Goal: Submit feedback/report problem: Ask a question

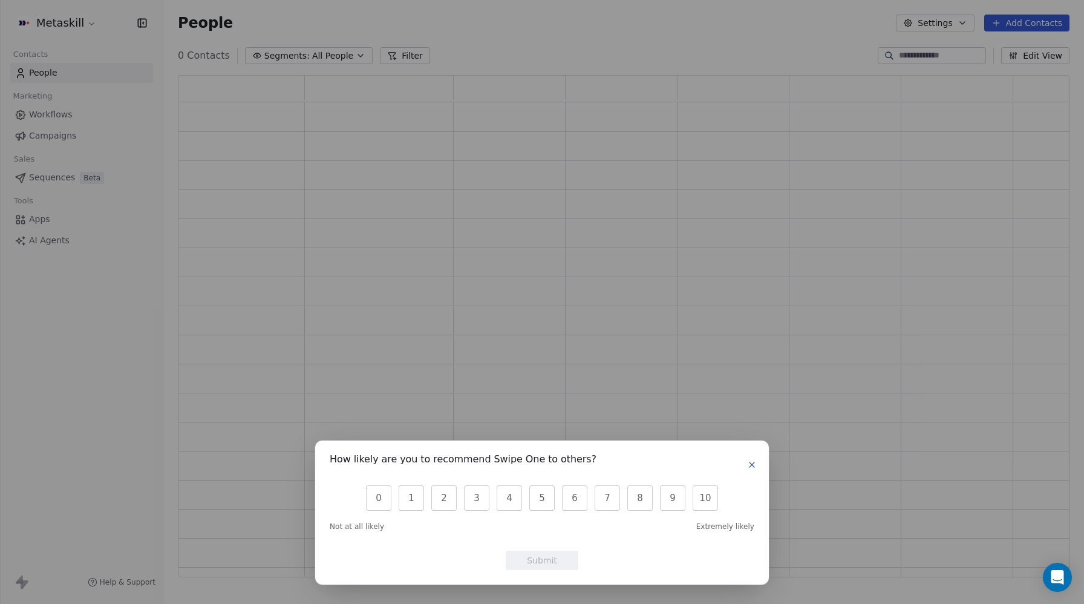
scroll to position [502, 892]
click at [750, 461] on icon "button" at bounding box center [752, 465] width 10 height 10
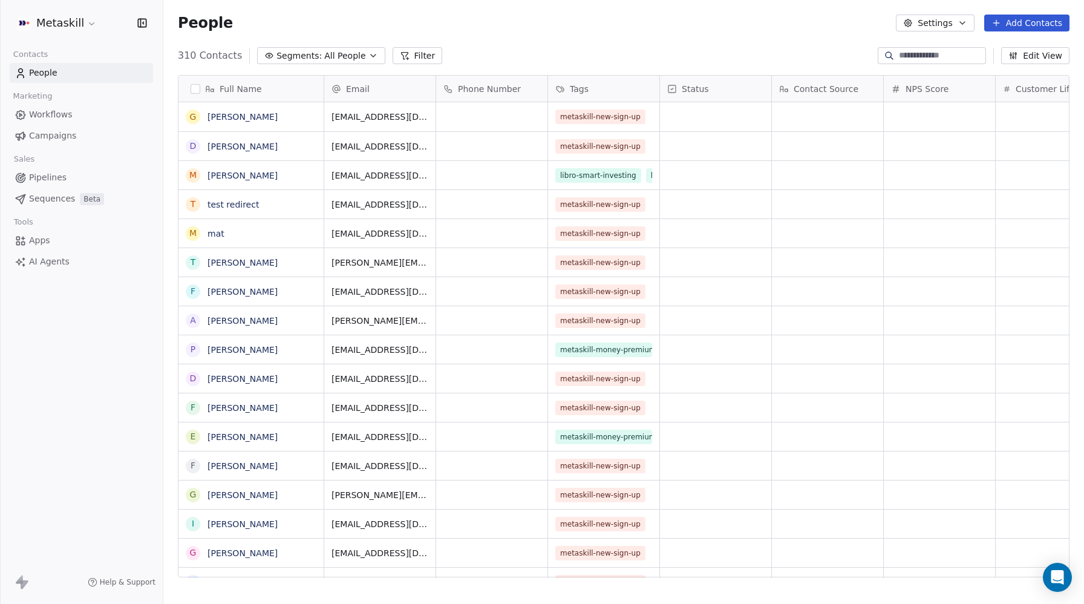
scroll to position [531, 921]
click at [228, 208] on link "test redirect" at bounding box center [233, 205] width 51 height 10
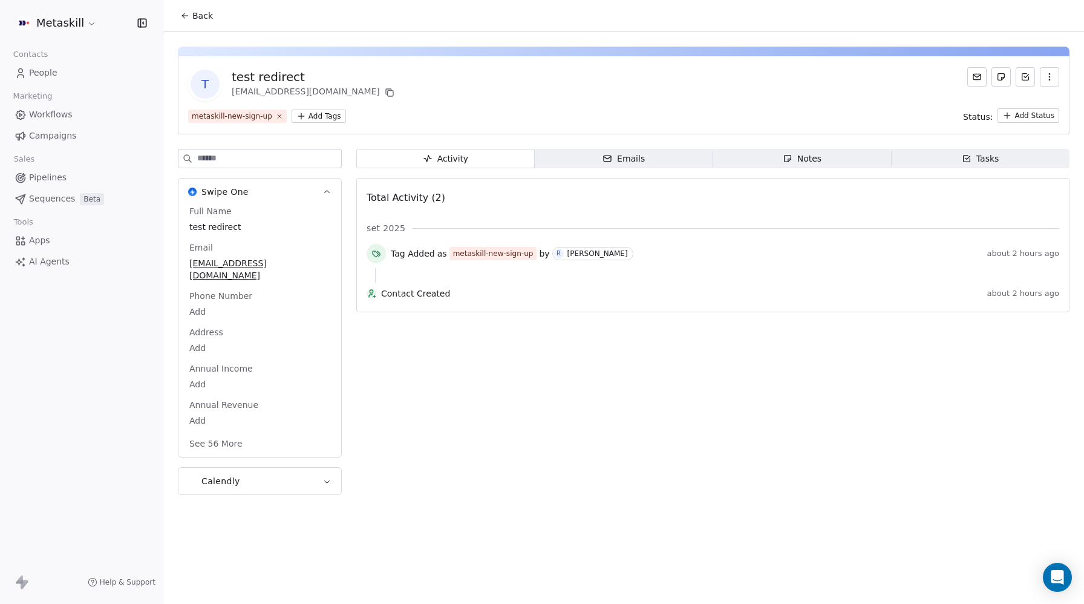
click at [1049, 81] on icon "button" at bounding box center [1050, 77] width 10 height 10
click at [1018, 103] on div "Delete" at bounding box center [1032, 103] width 81 height 19
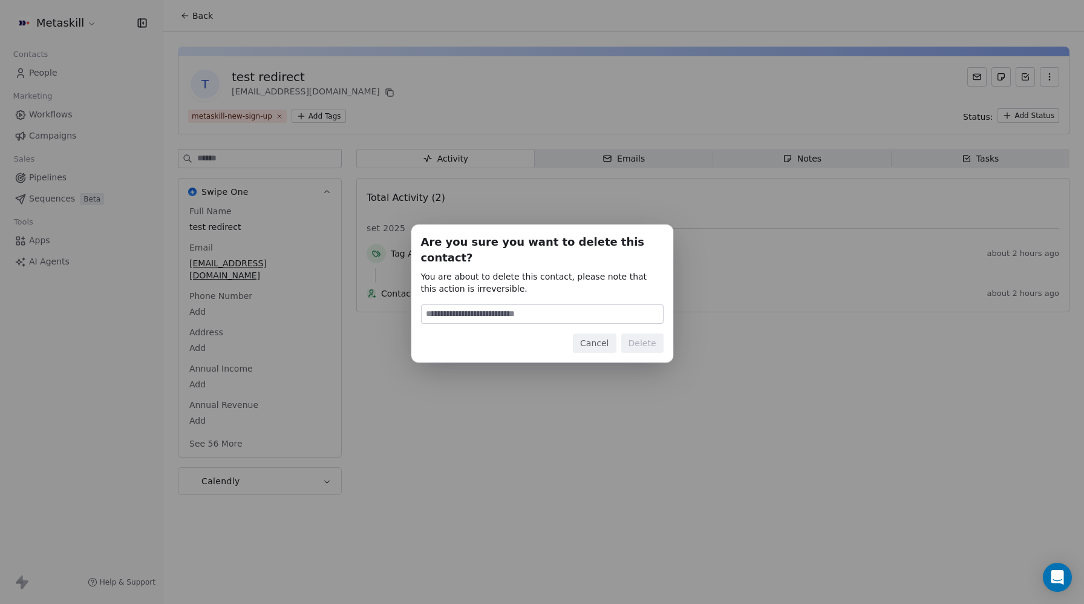
click at [571, 307] on input at bounding box center [542, 314] width 241 height 18
type input "******"
click at [643, 333] on button "Delete" at bounding box center [642, 342] width 42 height 19
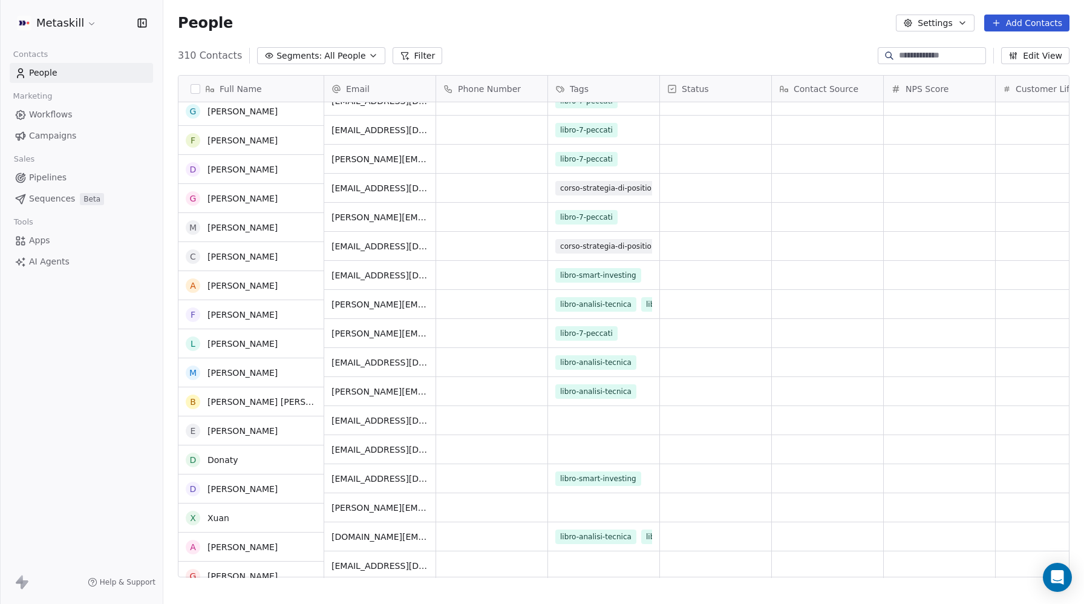
scroll to position [1399, 0]
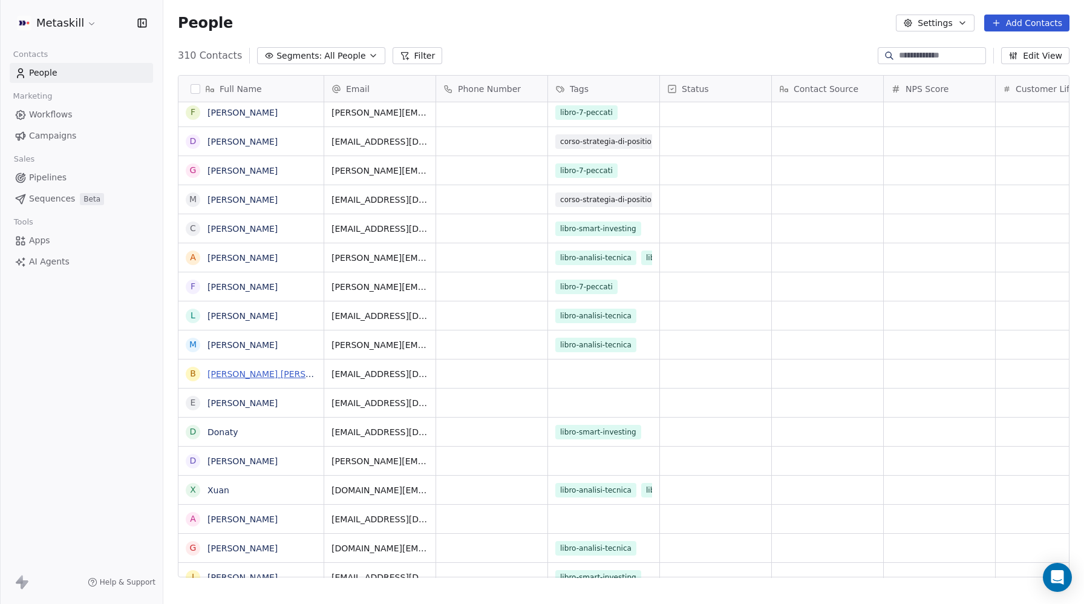
click at [218, 375] on link "Bianchi Bianchi" at bounding box center [279, 374] width 143 height 10
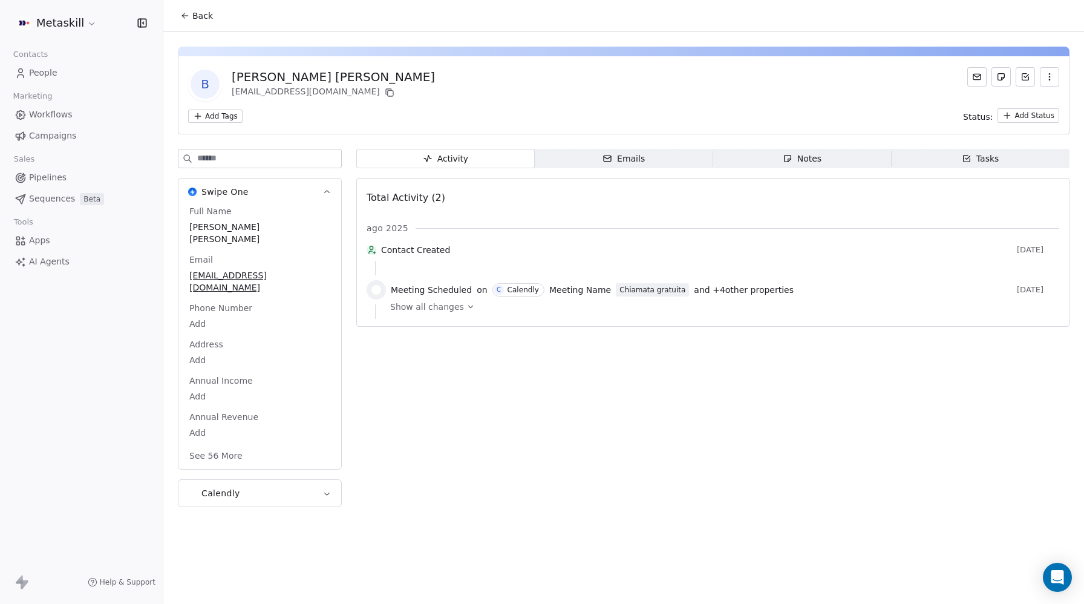
click at [252, 73] on div "Bianchi Bianchi" at bounding box center [333, 76] width 203 height 17
click at [222, 231] on span "Bianchi Bianchi" at bounding box center [259, 233] width 141 height 24
drag, startPoint x: 217, startPoint y: 226, endPoint x: 212, endPoint y: 229, distance: 6.5
click at [217, 226] on span "Bianchi Bianchi" at bounding box center [260, 233] width 140 height 24
click at [218, 223] on span "Bianchi Bianchi" at bounding box center [260, 233] width 140 height 24
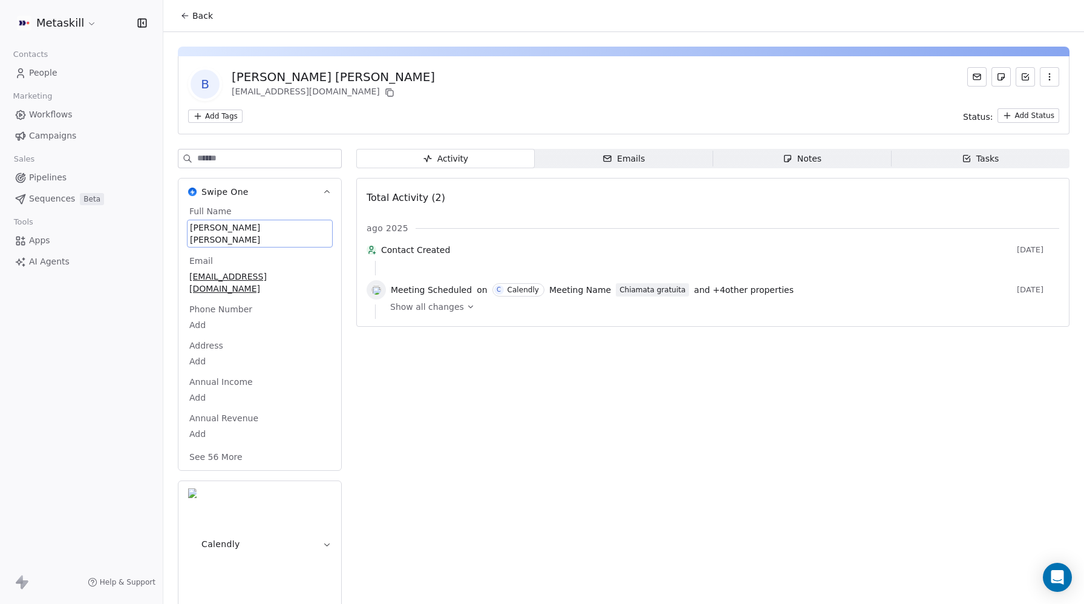
click at [218, 223] on span "Bianchi Bianchi" at bounding box center [260, 233] width 140 height 24
click at [218, 223] on textarea "**********" at bounding box center [259, 239] width 143 height 38
click at [214, 226] on textarea "**********" at bounding box center [259, 239] width 143 height 38
click at [220, 224] on textarea "**********" at bounding box center [259, 239] width 143 height 38
click at [212, 227] on textarea "**********" at bounding box center [259, 239] width 143 height 38
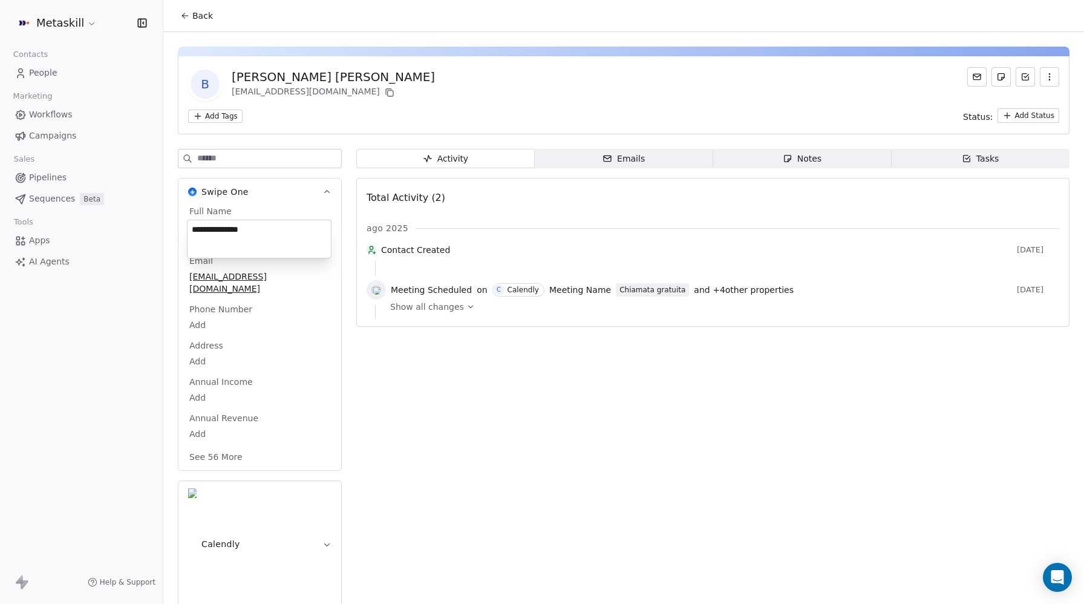
drag, startPoint x: 199, startPoint y: 227, endPoint x: 191, endPoint y: 226, distance: 7.9
click at [191, 226] on textarea "**********" at bounding box center [259, 239] width 143 height 38
type textarea "**********"
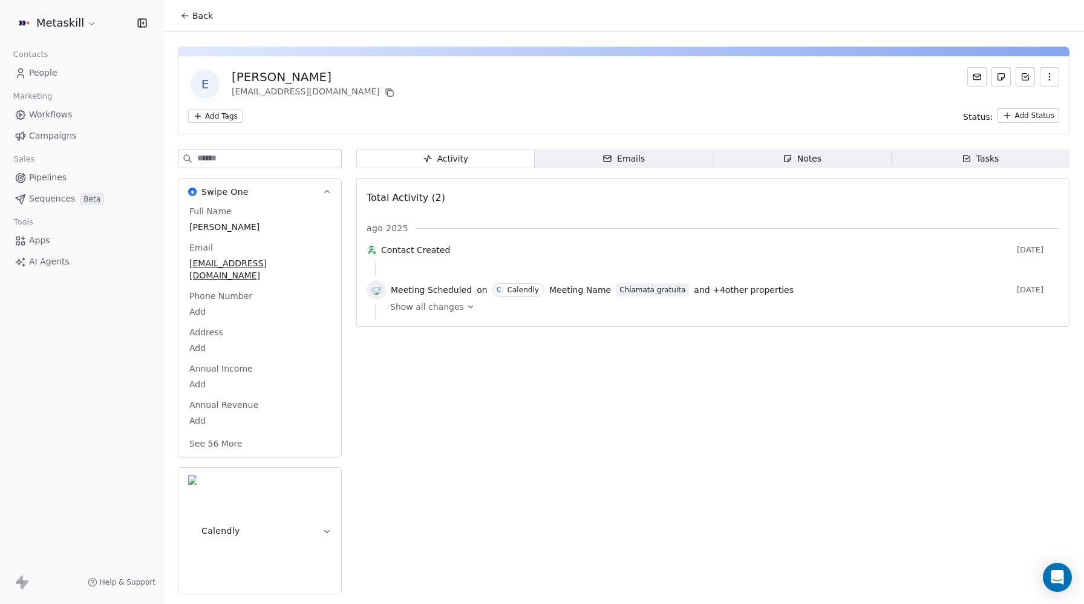
click at [531, 339] on div "Activity Activity Emails Emails Notes Notes Tasks Tasks Total Activity (2) ago …" at bounding box center [712, 375] width 713 height 453
click at [36, 74] on span "People" at bounding box center [43, 73] width 28 height 13
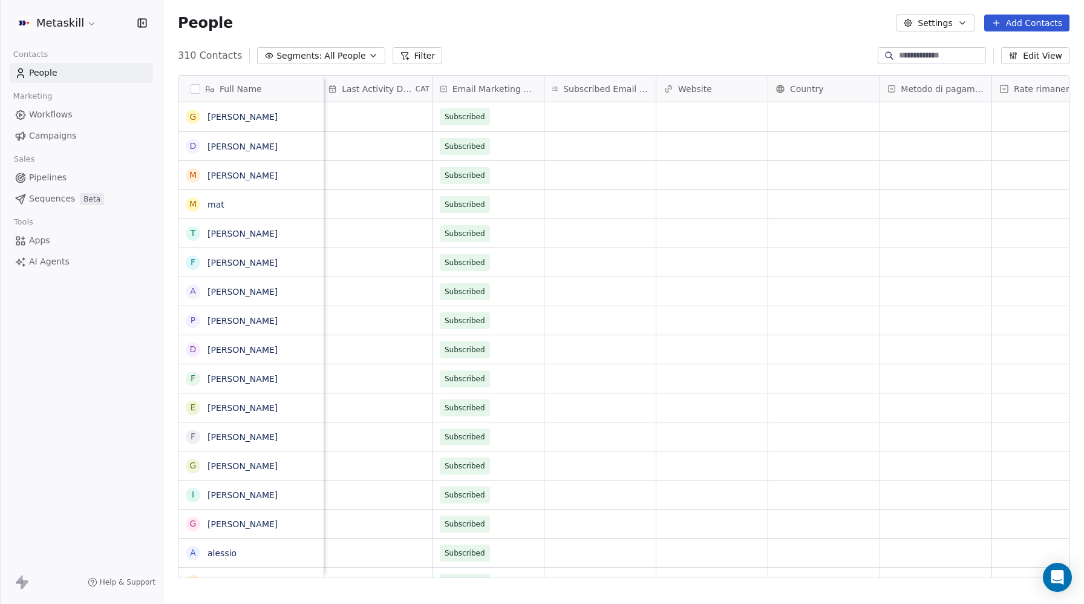
click at [623, 91] on span "Subscribed Email Categories" at bounding box center [605, 89] width 85 height 12
click at [799, 160] on html "Metaskill Contacts People Marketing Workflows Campaigns Sales Pipelines Sequenc…" at bounding box center [542, 302] width 1084 height 604
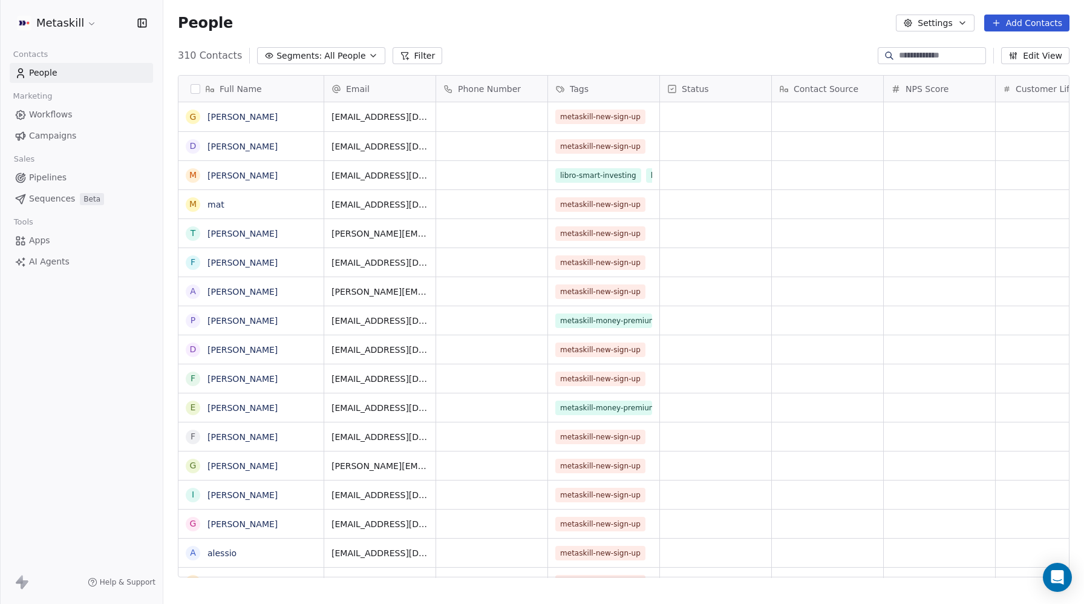
click at [47, 179] on span "Pipelines" at bounding box center [48, 177] width 38 height 13
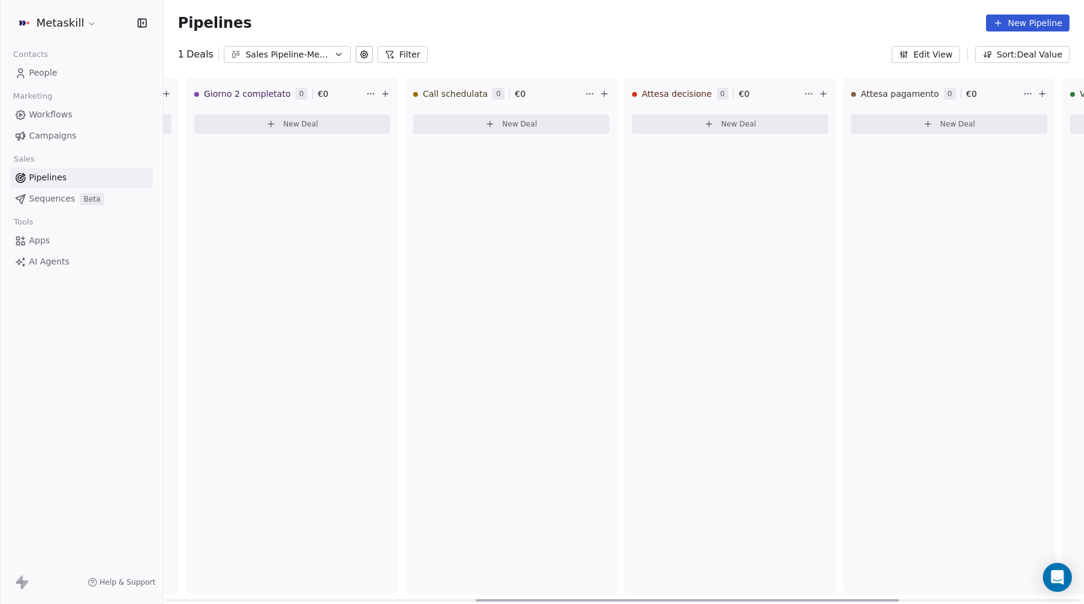
scroll to position [0, 447]
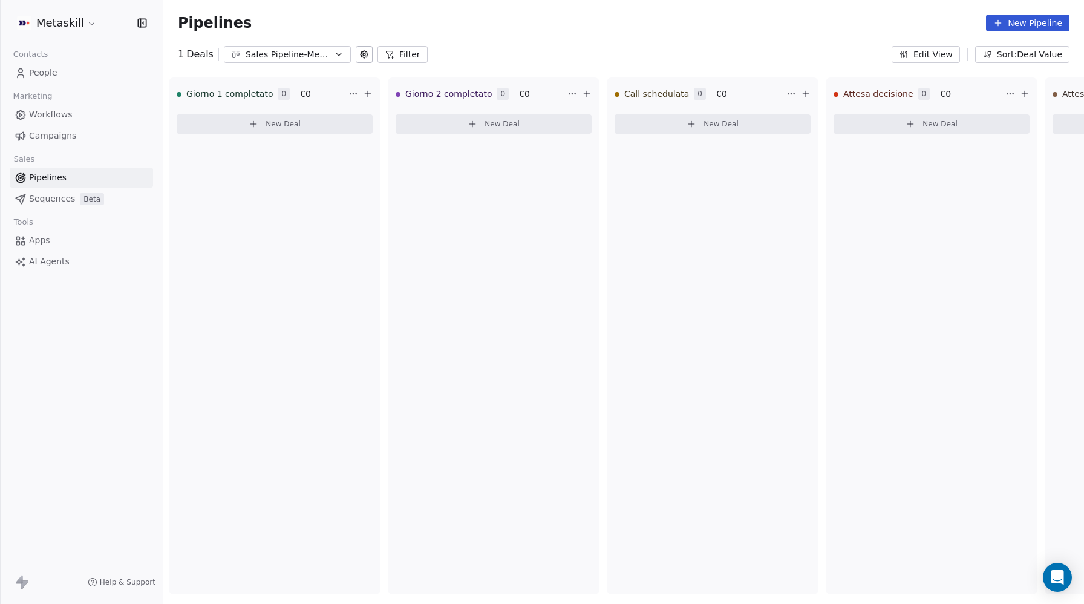
click at [395, 57] on button "Filter" at bounding box center [403, 54] width 50 height 17
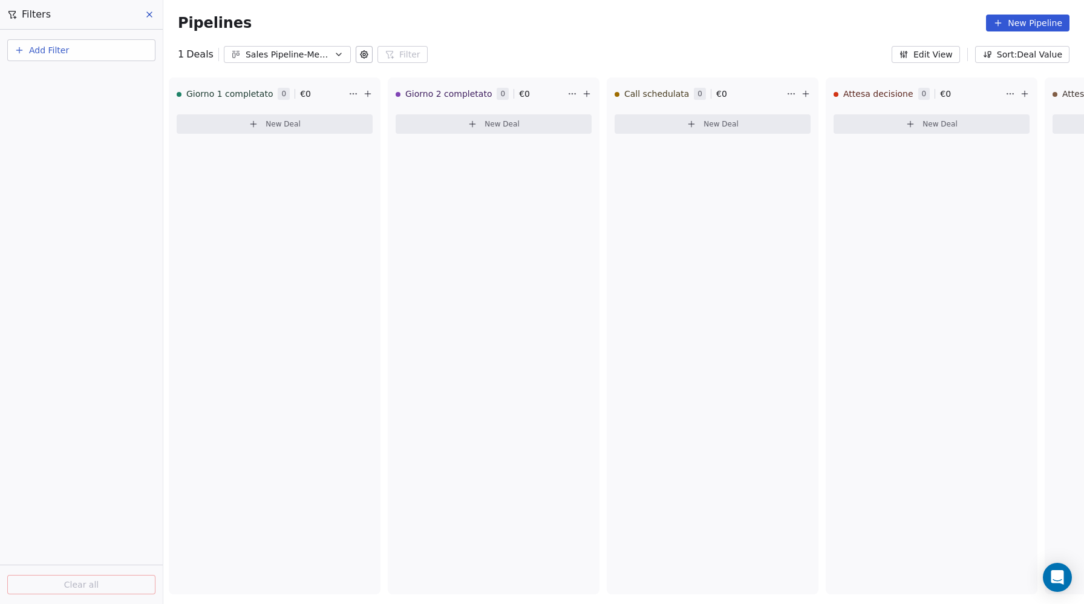
click at [78, 53] on button "Add Filter" at bounding box center [81, 50] width 148 height 22
click at [538, 39] on html "Metaskill Contacts People Marketing Workflows Campaigns Sales Pipelines Sequenc…" at bounding box center [542, 302] width 1084 height 604
click at [56, 57] on button "Add Filter" at bounding box center [81, 50] width 148 height 22
click at [361, 54] on html "Metaskill Contacts People Marketing Workflows Campaigns Sales Pipelines Sequenc…" at bounding box center [542, 302] width 1084 height 604
click at [363, 54] on icon at bounding box center [364, 54] width 2 height 2
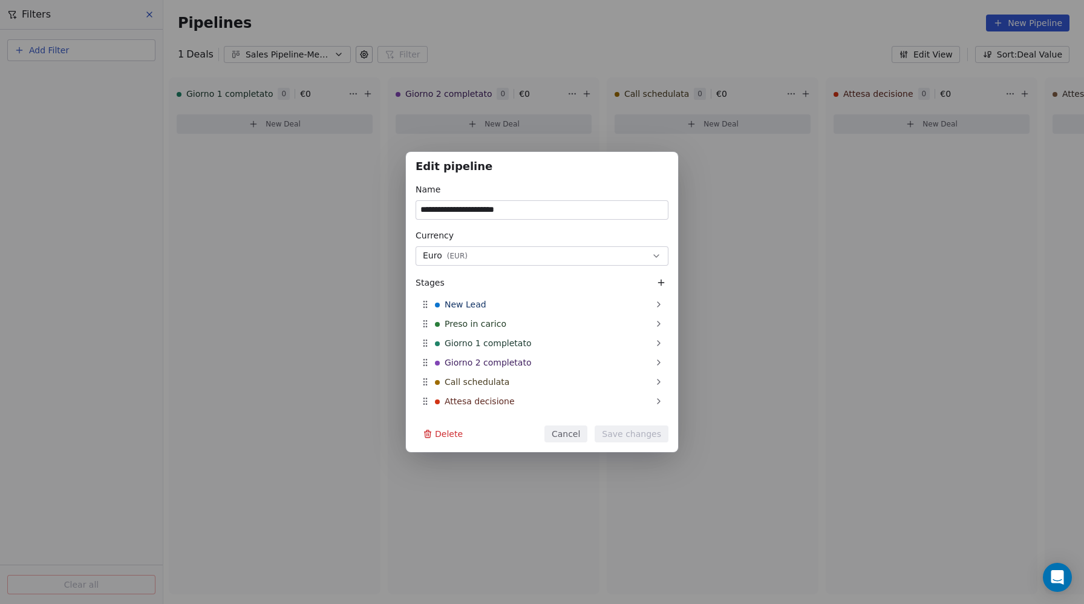
click at [744, 87] on div "**********" at bounding box center [542, 302] width 1084 height 604
click at [575, 435] on button "Cancel" at bounding box center [566, 433] width 43 height 17
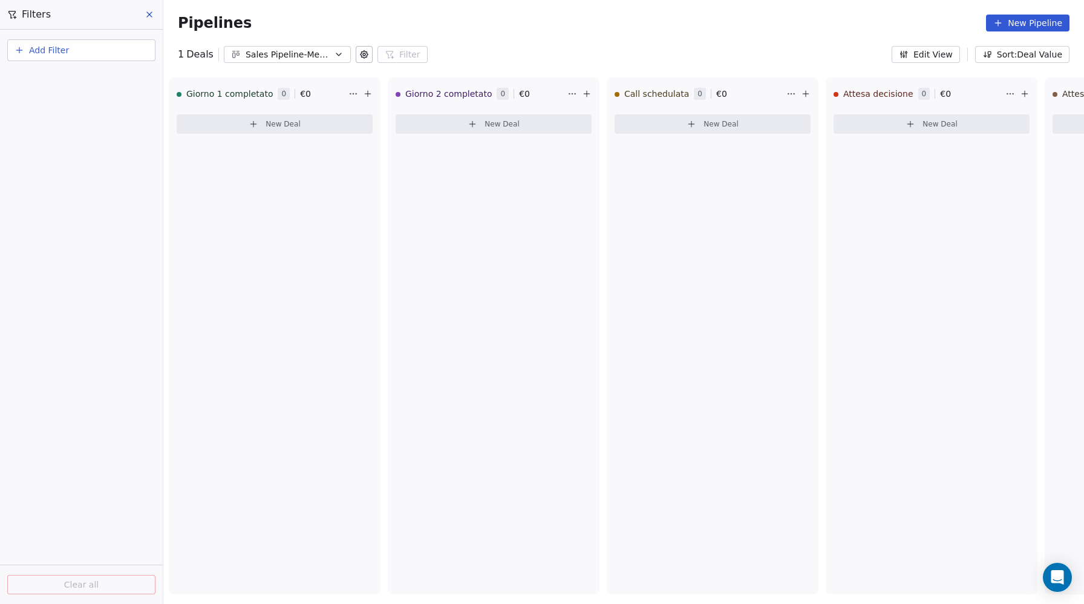
click at [151, 13] on icon at bounding box center [149, 14] width 5 height 5
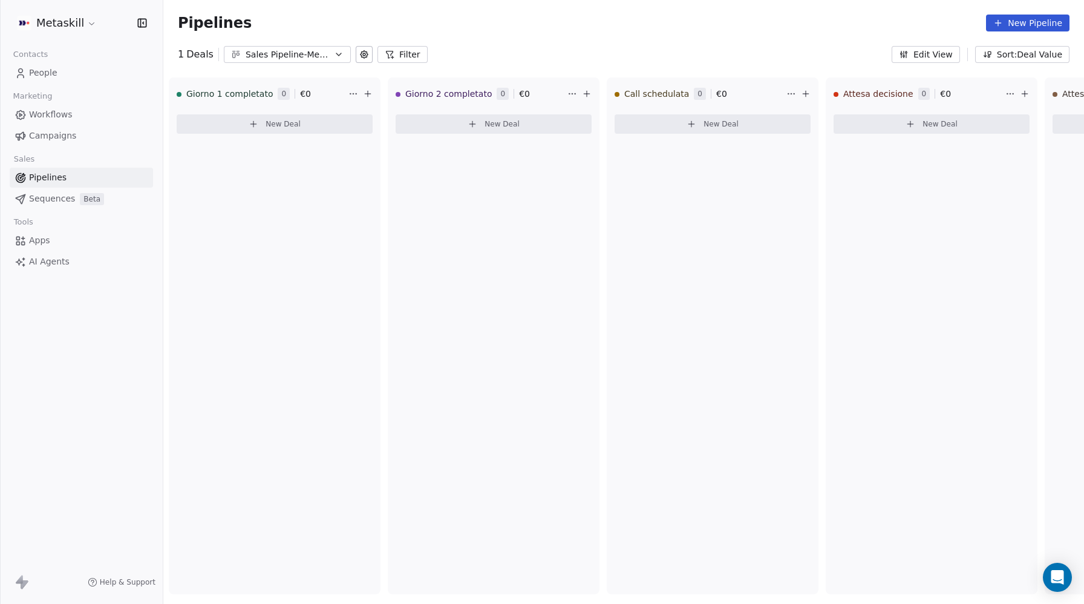
click at [44, 198] on span "Sequences" at bounding box center [52, 198] width 46 height 13
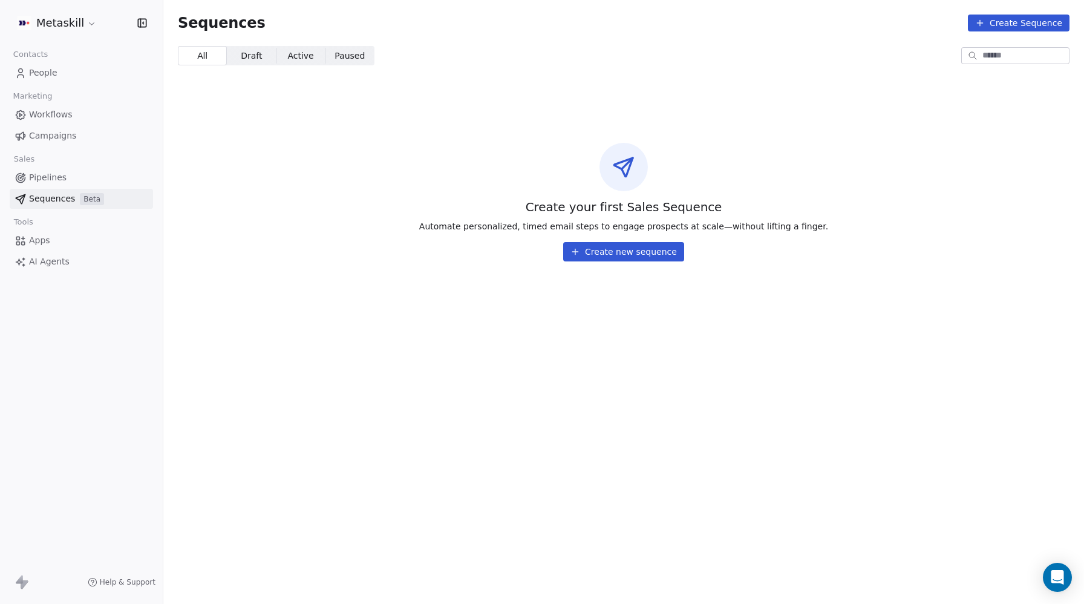
click at [37, 74] on span "People" at bounding box center [43, 73] width 28 height 13
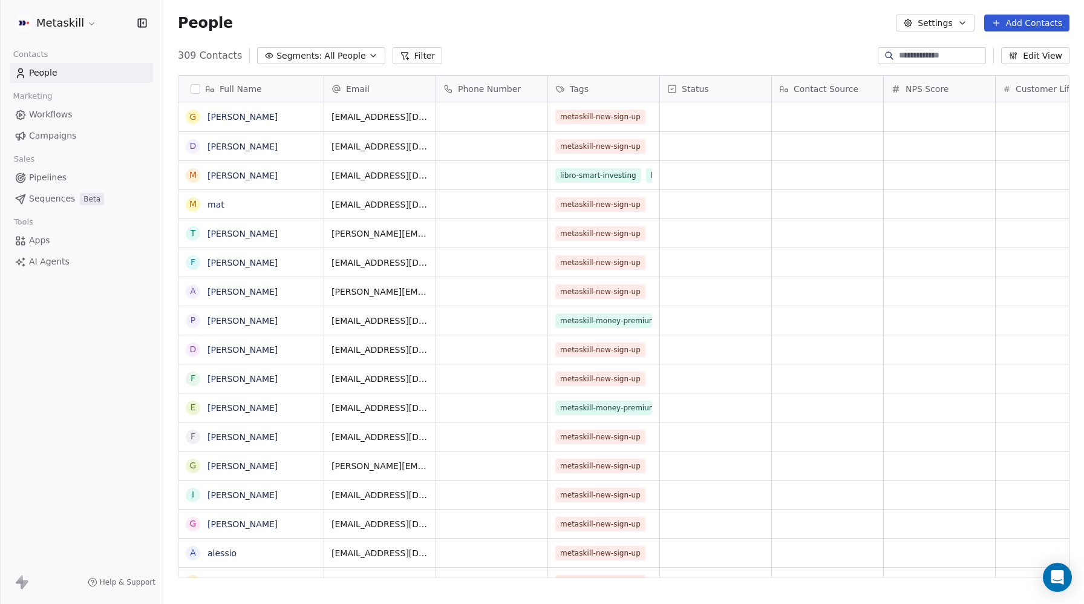
scroll to position [531, 921]
click at [307, 61] on span "Segments:" at bounding box center [299, 56] width 45 height 13
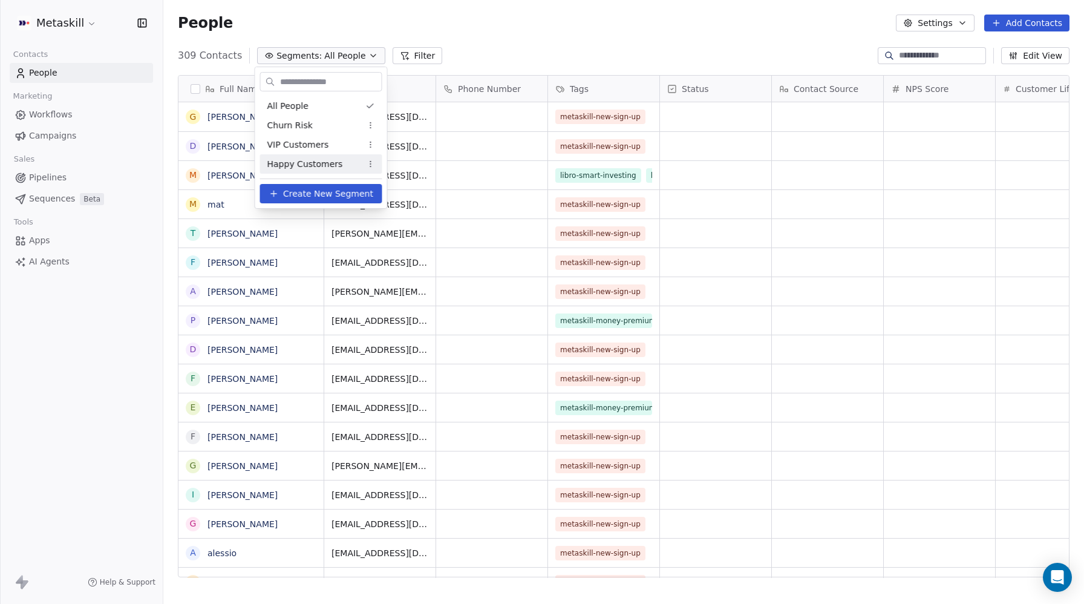
click at [295, 194] on span "Create New Segment" at bounding box center [328, 194] width 90 height 13
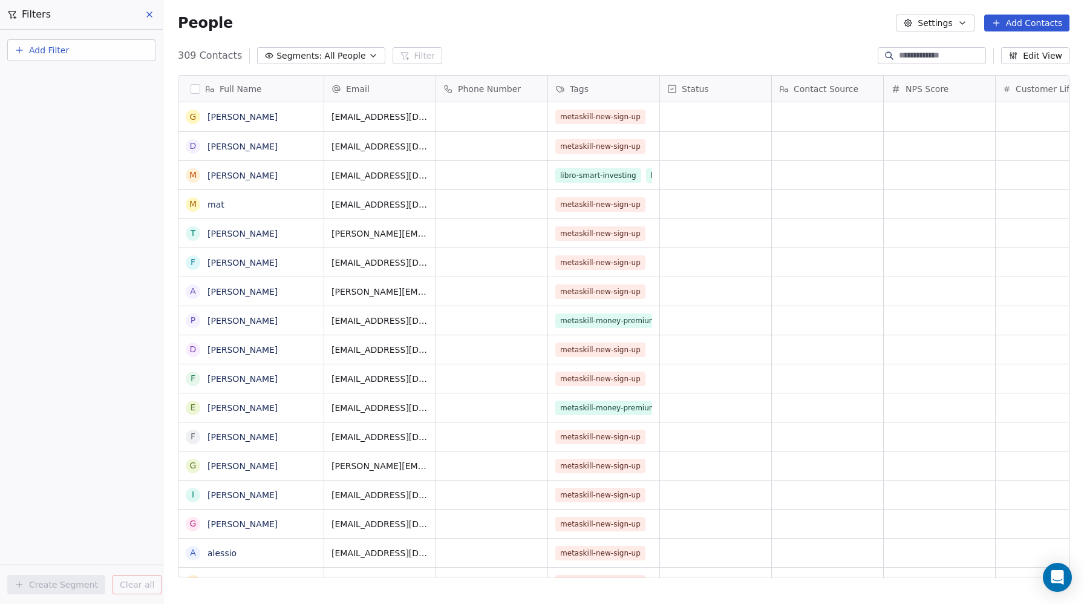
click at [44, 52] on span "Add Filter" at bounding box center [49, 50] width 40 height 13
click at [492, 19] on html "Metaskill Contacts People Marketing Workflows Campaigns Sales Pipelines Sequenc…" at bounding box center [542, 302] width 1084 height 604
click at [329, 51] on span "All People" at bounding box center [344, 56] width 41 height 13
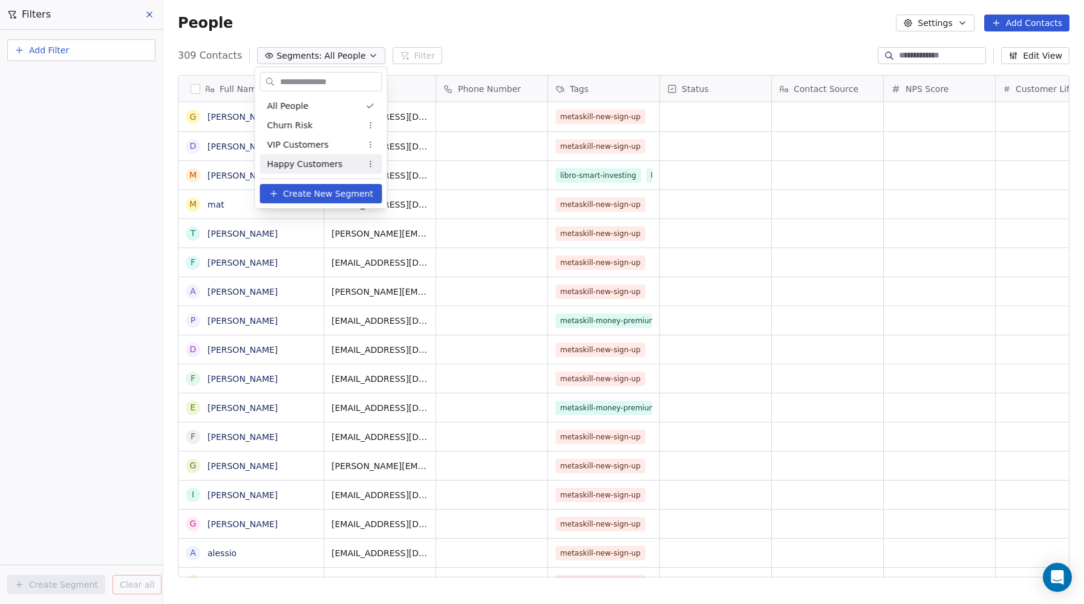
click at [319, 192] on span "Create New Segment" at bounding box center [328, 194] width 90 height 13
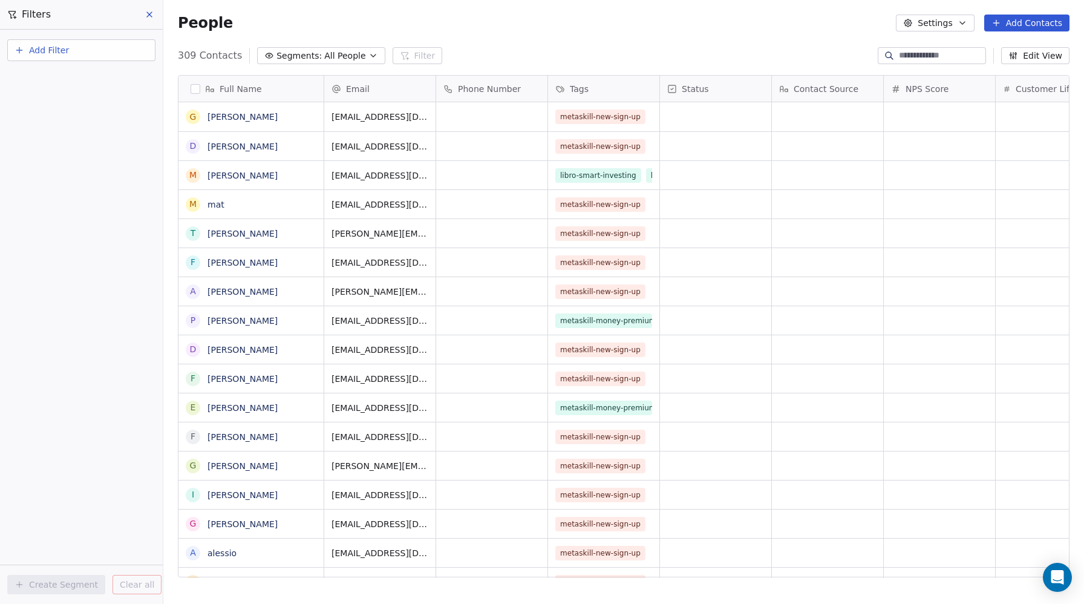
click at [43, 52] on span "Add Filter" at bounding box center [49, 50] width 40 height 13
click at [38, 101] on span "Contact activity" at bounding box center [53, 98] width 67 height 13
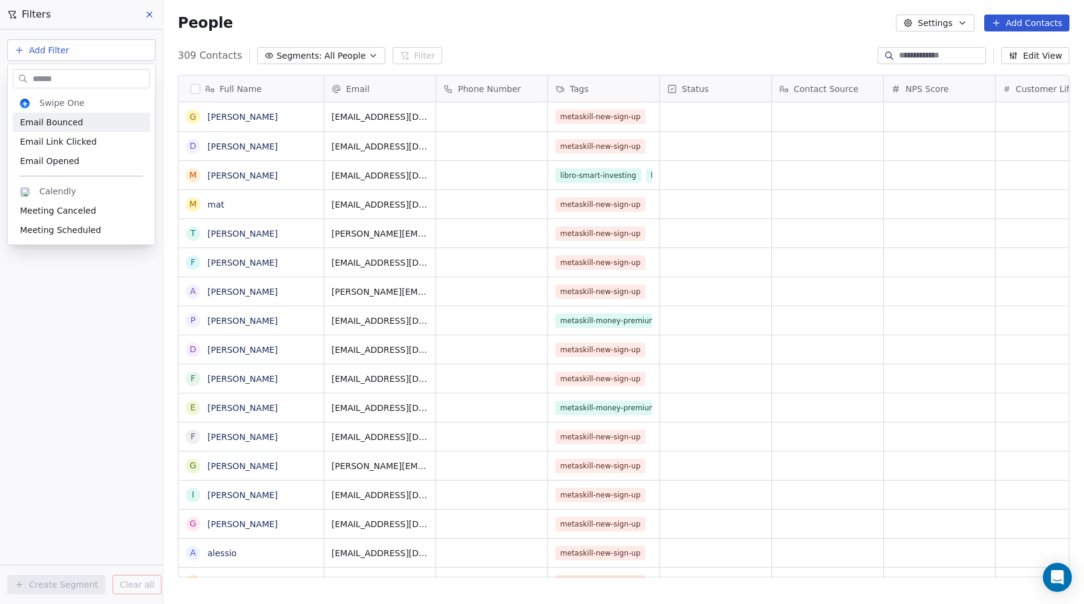
click at [51, 76] on input "text" at bounding box center [89, 79] width 119 height 18
click at [50, 53] on html "Metaskill Contacts People Marketing Workflows Campaigns Sales Pipelines Sequenc…" at bounding box center [542, 302] width 1084 height 604
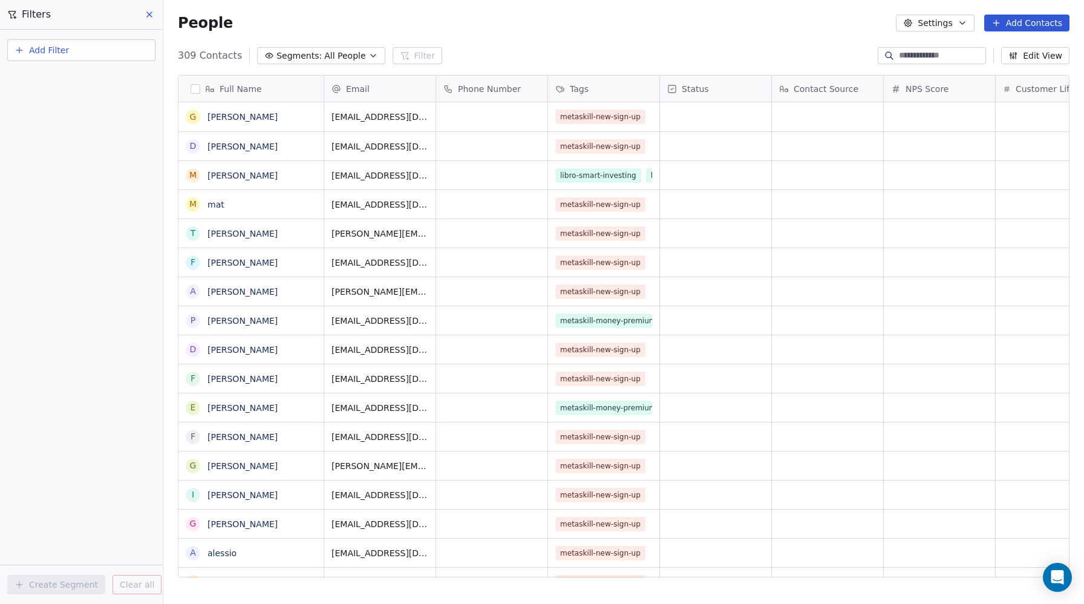
click at [50, 53] on span "Add Filter" at bounding box center [49, 50] width 40 height 13
click at [52, 79] on span "Contact properties" at bounding box center [59, 79] width 79 height 13
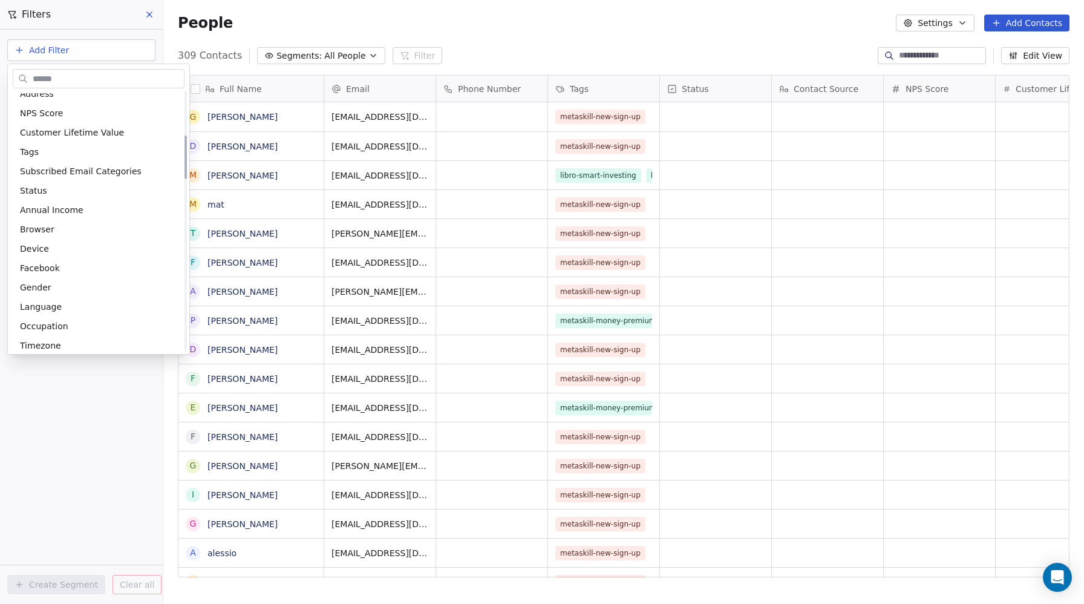
scroll to position [263, 0]
click at [146, 13] on html "Metaskill Contacts People Marketing Workflows Campaigns Sales Pipelines Sequenc…" at bounding box center [542, 302] width 1084 height 604
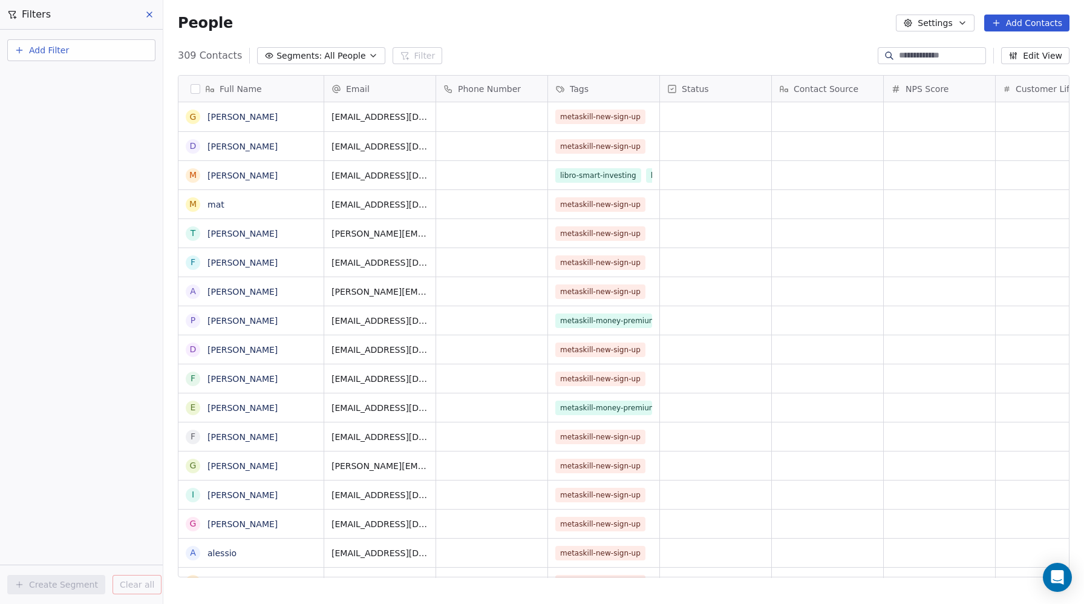
click at [47, 53] on span "Add Filter" at bounding box center [49, 50] width 40 height 13
click at [148, 15] on html "Metaskill Contacts People Marketing Workflows Campaigns Sales Pipelines Sequenc…" at bounding box center [542, 302] width 1084 height 604
click at [148, 15] on icon at bounding box center [149, 14] width 5 height 5
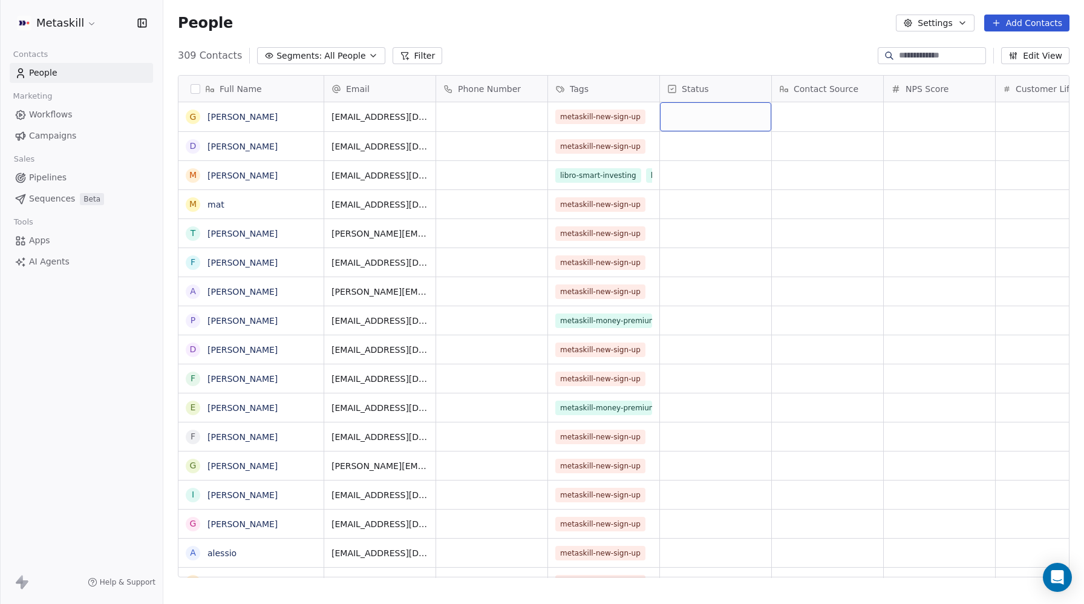
click at [718, 117] on div "grid" at bounding box center [715, 116] width 111 height 29
click at [690, 87] on span "Status" at bounding box center [695, 89] width 27 height 12
click at [744, 116] on span "Manage property" at bounding box center [719, 114] width 73 height 12
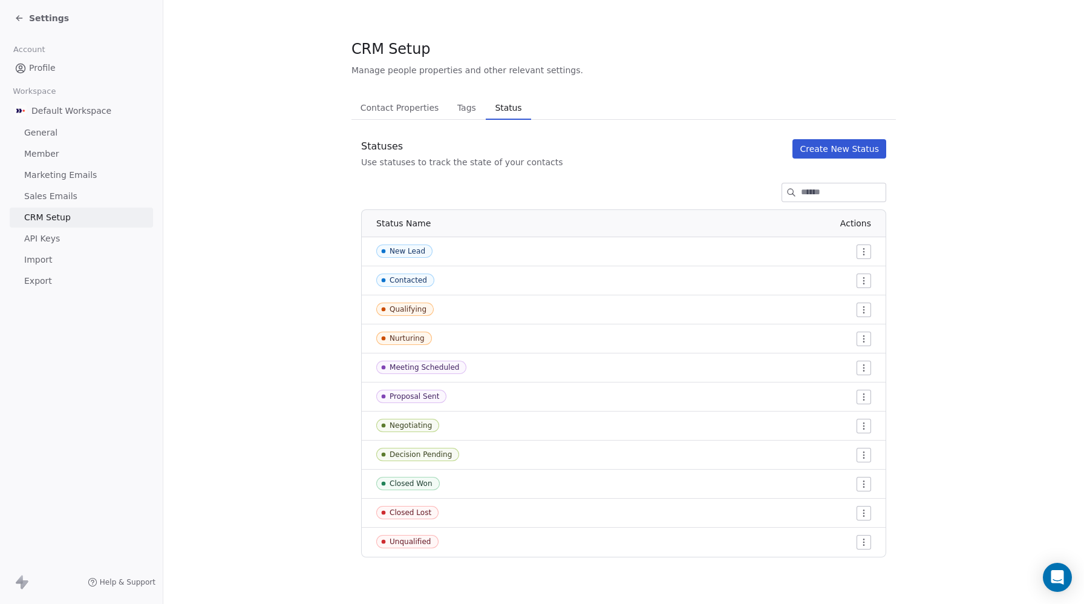
click at [702, 114] on div "Contact Properties Contact Properties Tags Tags Status Status" at bounding box center [624, 108] width 545 height 24
click at [17, 13] on icon at bounding box center [20, 18] width 10 height 10
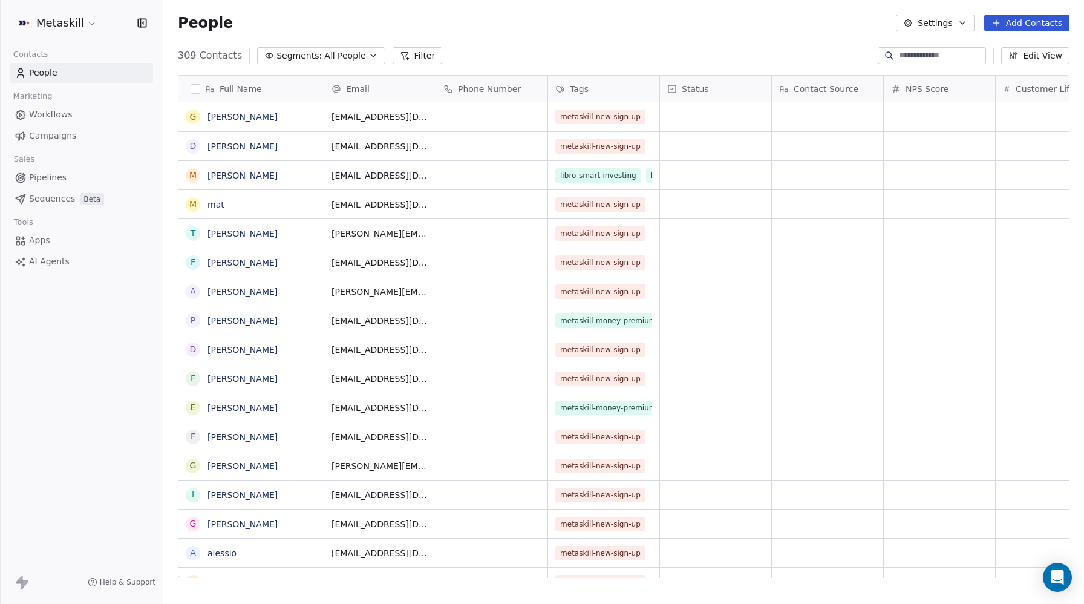
scroll to position [531, 921]
click at [68, 18] on html "Metaskill Contacts People Marketing Workflows Campaigns Sales Pipelines Sequenc…" at bounding box center [542, 302] width 1084 height 604
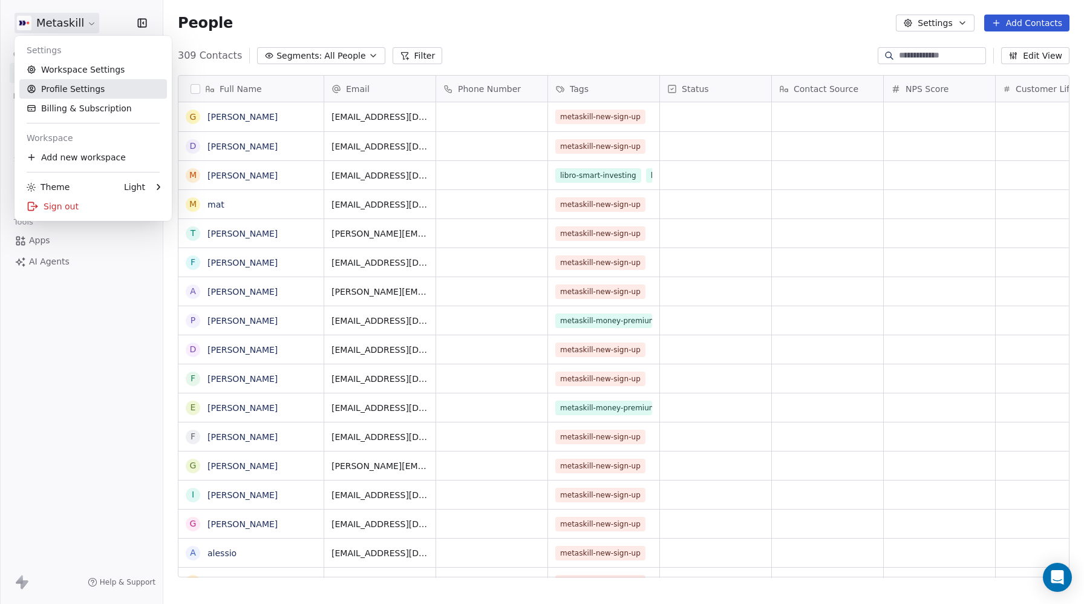
click at [59, 83] on link "Profile Settings" at bounding box center [93, 88] width 148 height 19
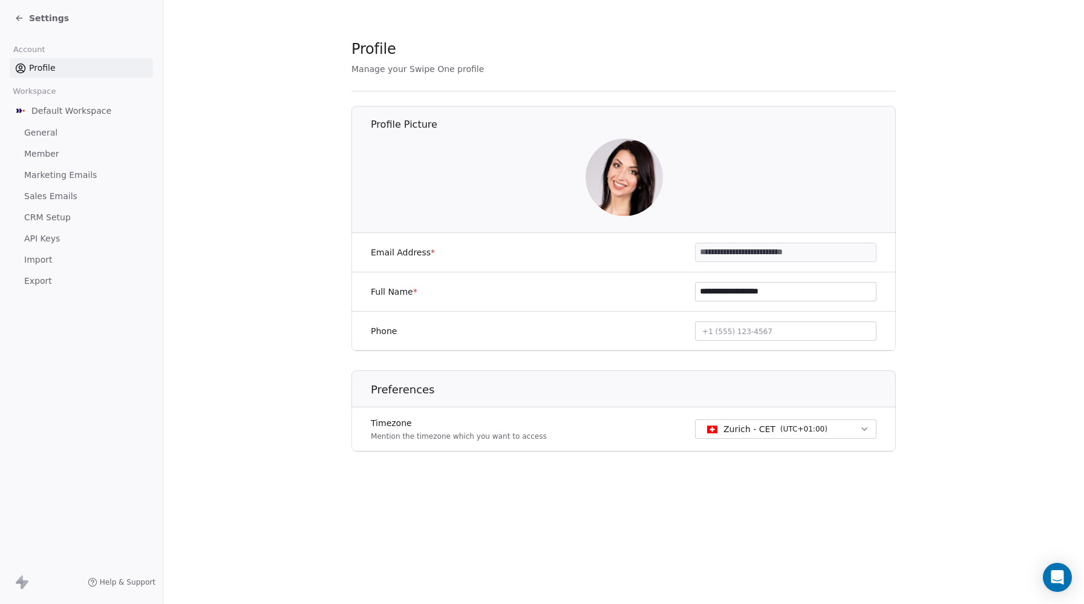
click at [41, 221] on span "CRM Setup" at bounding box center [47, 217] width 47 height 13
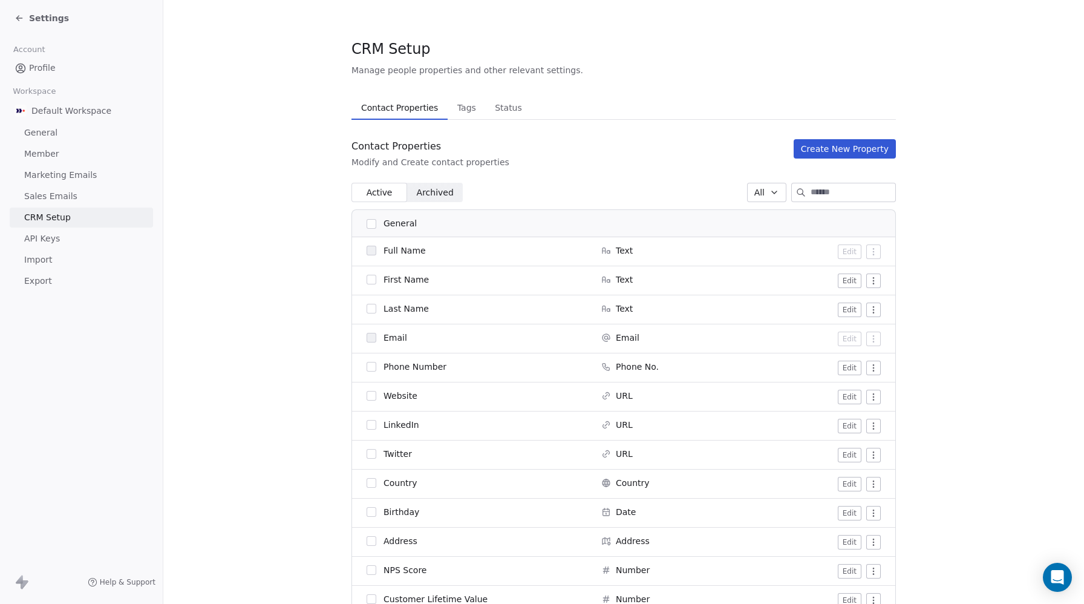
click at [466, 104] on span "Tags" at bounding box center [467, 107] width 28 height 17
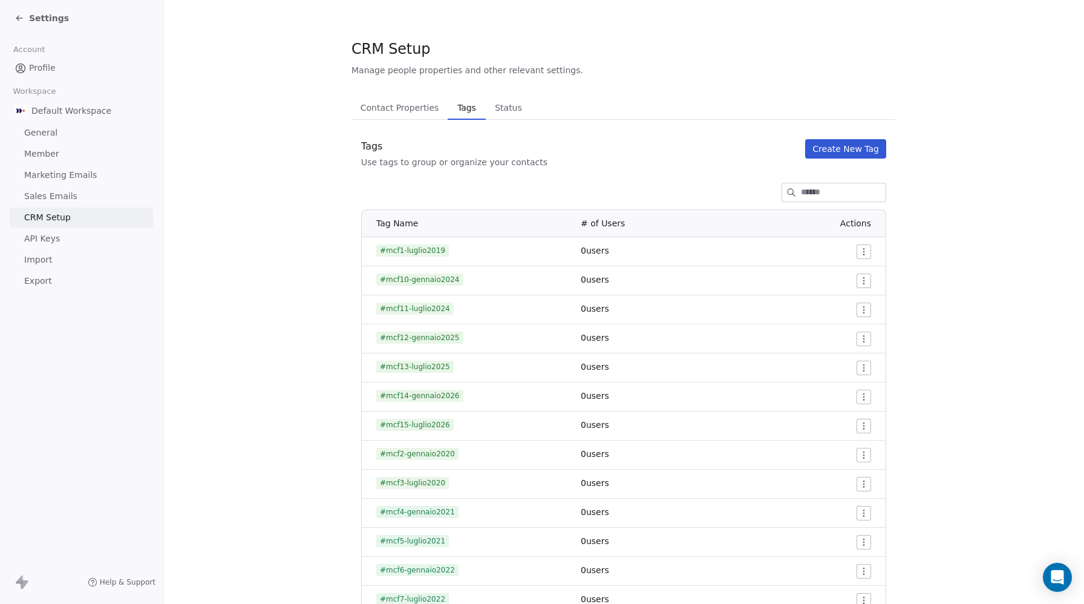
click at [813, 188] on input at bounding box center [843, 192] width 85 height 18
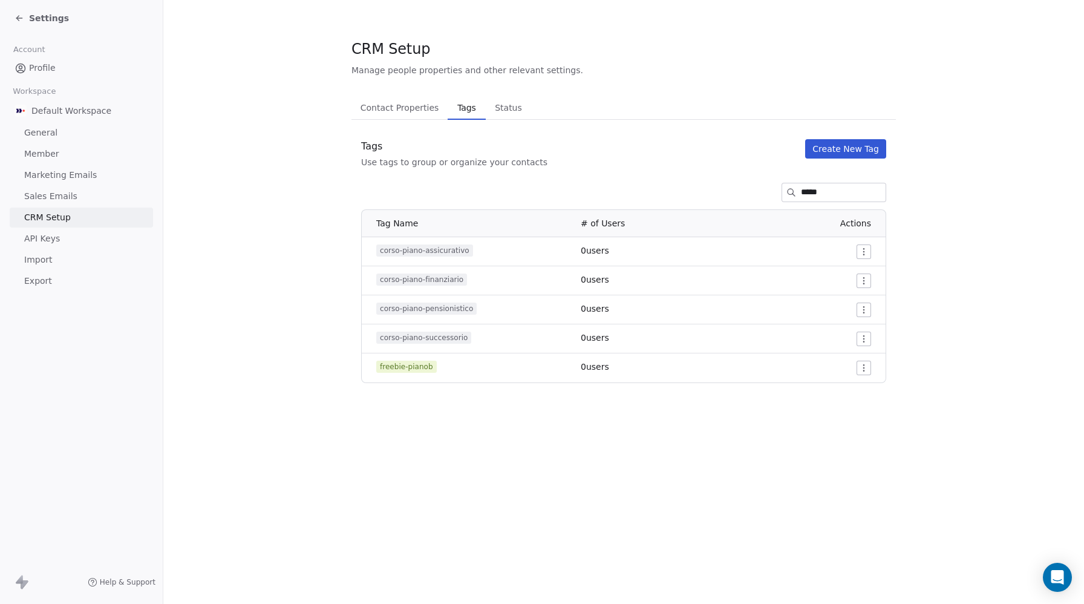
type input "*****"
click at [630, 163] on div "Tags Use tags to group or organize your contacts Create New Tag" at bounding box center [624, 153] width 545 height 29
click at [33, 19] on span "Settings" at bounding box center [49, 18] width 40 height 12
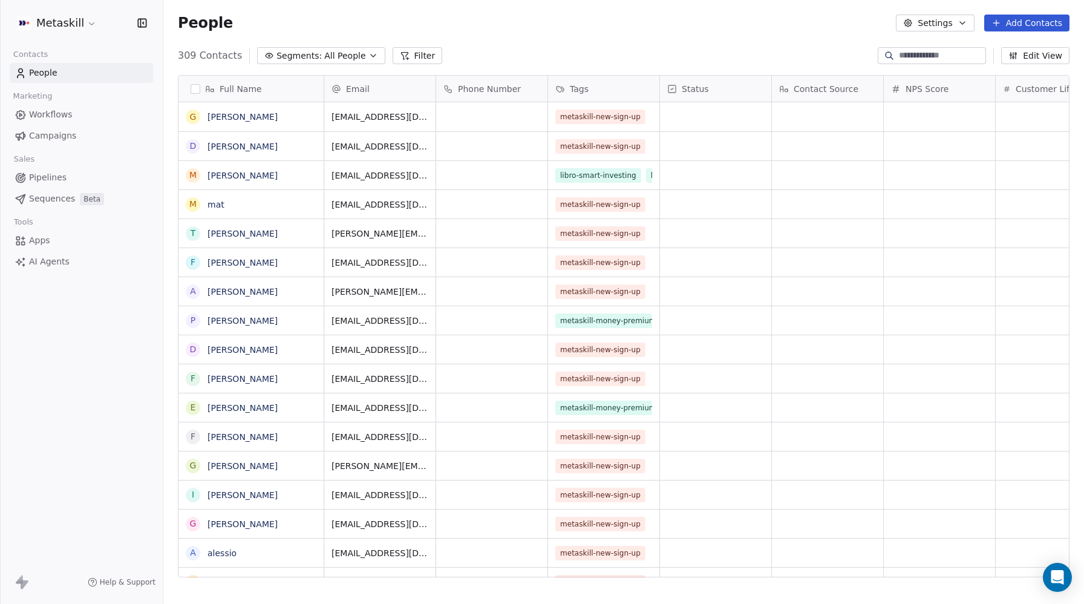
scroll to position [531, 921]
click at [410, 58] on button "Filter" at bounding box center [418, 55] width 50 height 17
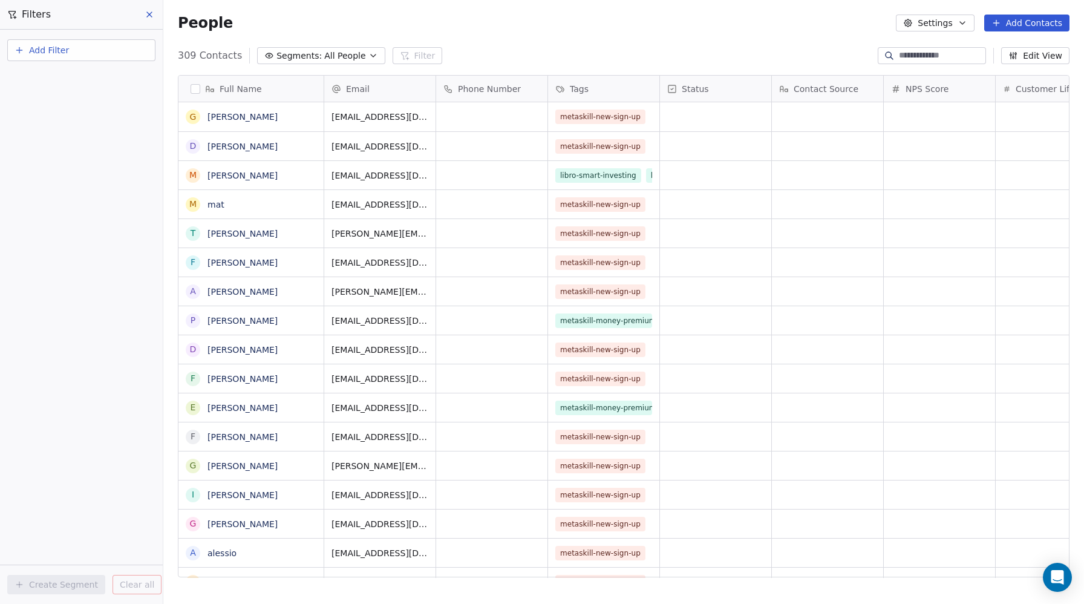
click at [42, 53] on span "Add Filter" at bounding box center [49, 50] width 40 height 13
click at [291, 59] on html "Metaskill Contacts People Marketing Workflows Campaigns Sales Pipelines Sequenc…" at bounding box center [542, 302] width 1084 height 604
click at [291, 58] on span "Segments:" at bounding box center [299, 56] width 45 height 13
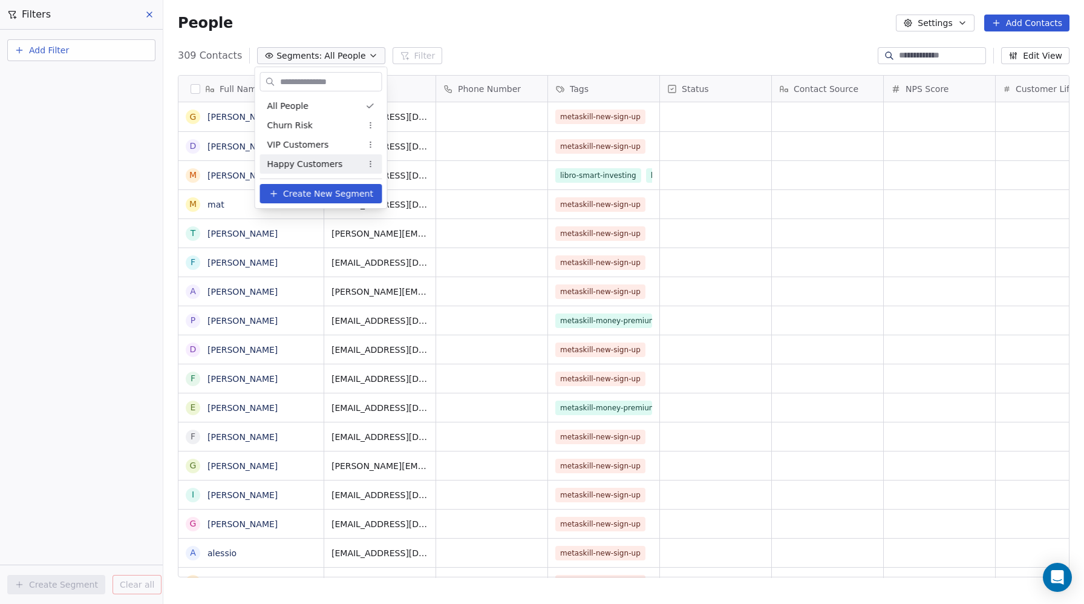
click at [316, 197] on span "Create New Segment" at bounding box center [328, 194] width 90 height 13
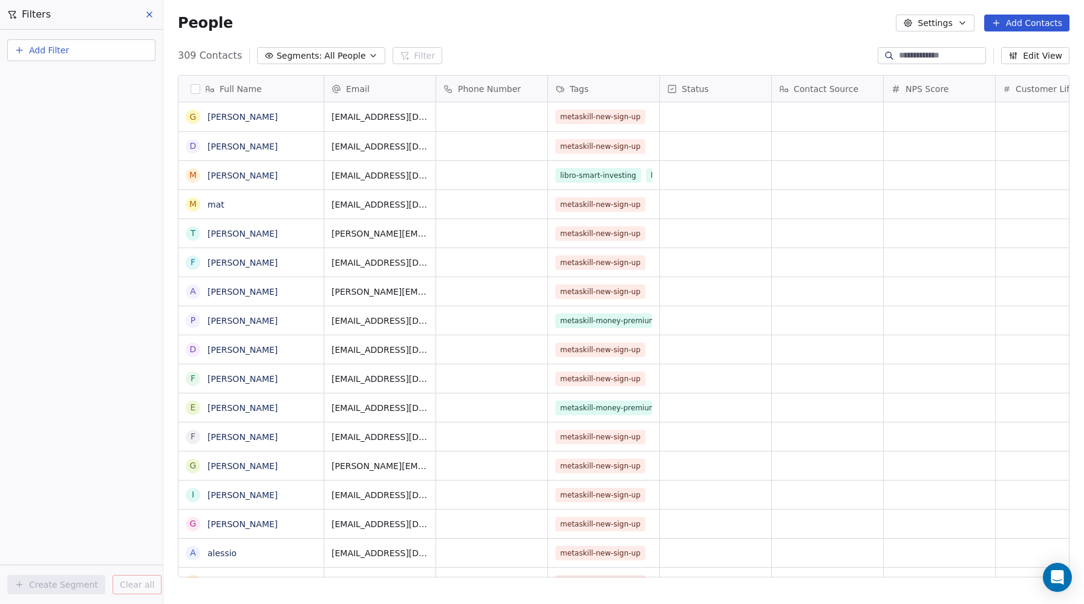
click at [53, 53] on span "Add Filter" at bounding box center [49, 50] width 40 height 13
click at [65, 76] on span "Contact properties" at bounding box center [59, 79] width 79 height 13
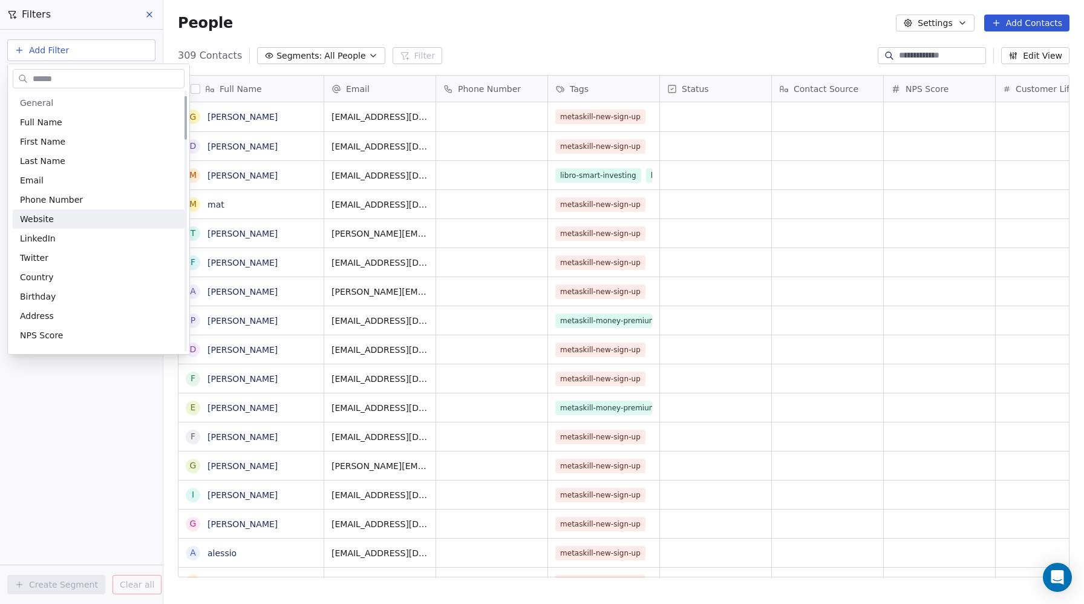
scroll to position [229, 0]
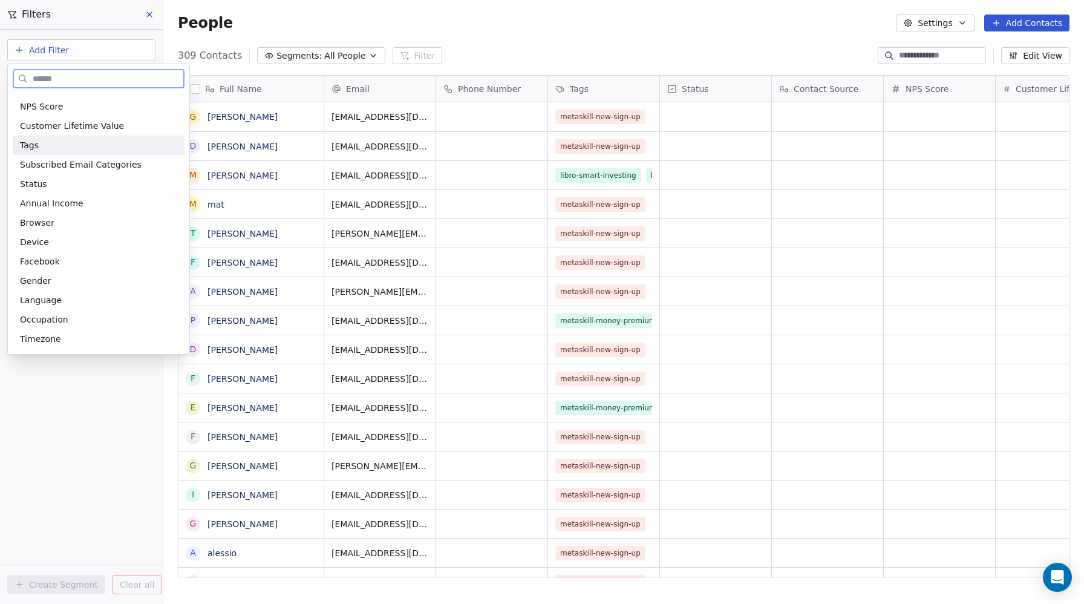
click at [44, 143] on div "Tags" at bounding box center [98, 145] width 157 height 12
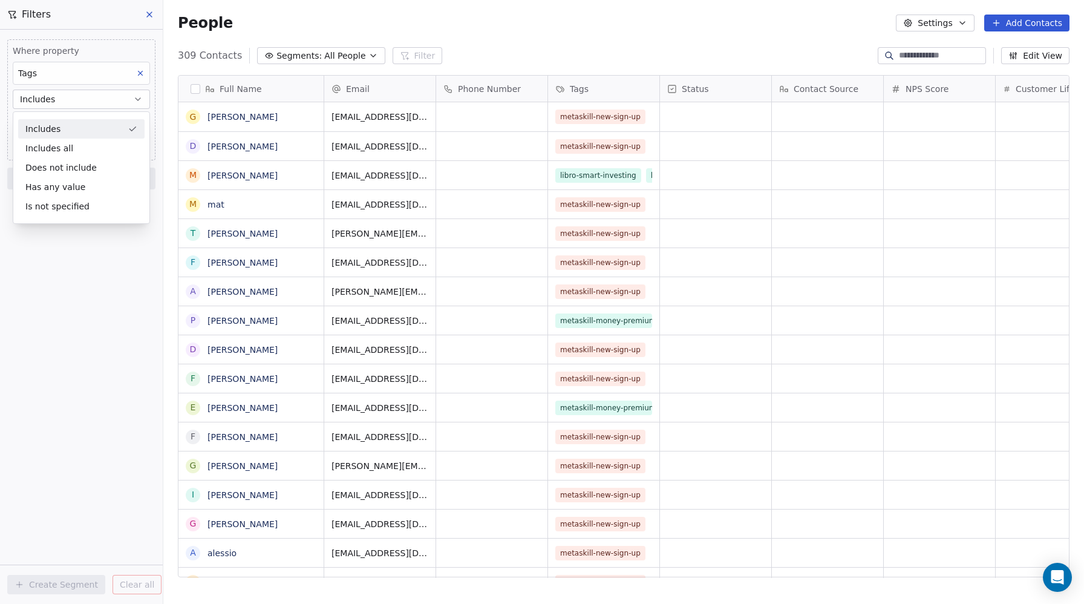
click at [57, 126] on div "Includes" at bounding box center [81, 128] width 126 height 19
click at [50, 124] on body "Metaskill Contacts People Marketing Workflows Campaigns Sales Pipelines Sequenc…" at bounding box center [542, 302] width 1084 height 604
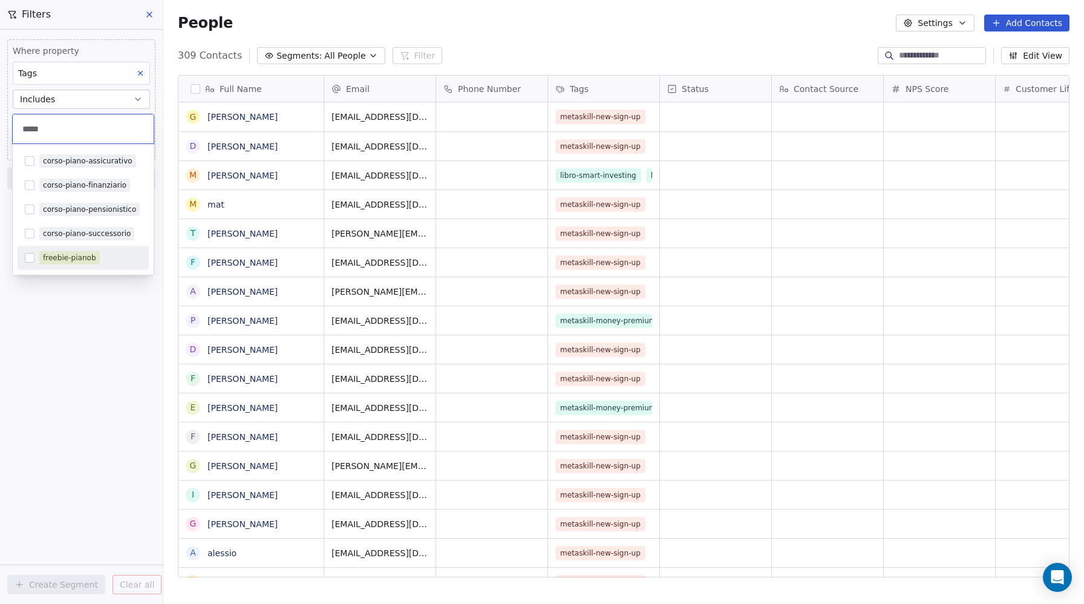
type input "*****"
click at [30, 259] on button "Suggestions" at bounding box center [30, 258] width 10 height 10
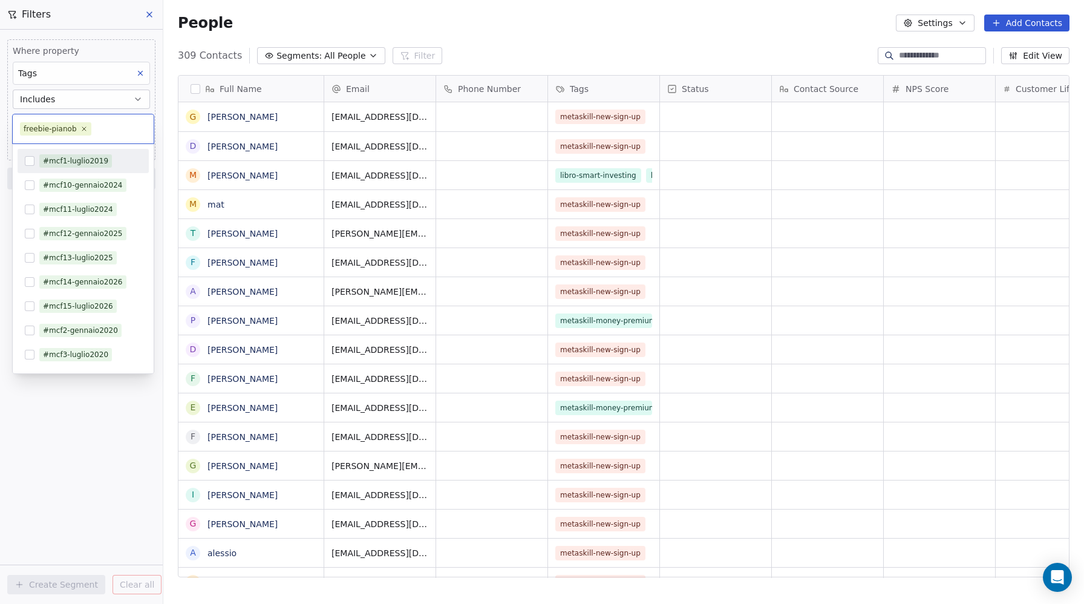
click at [152, 99] on html "Metaskill Contacts People Marketing Workflows Campaigns Sales Pipelines Sequenc…" at bounding box center [542, 302] width 1084 height 604
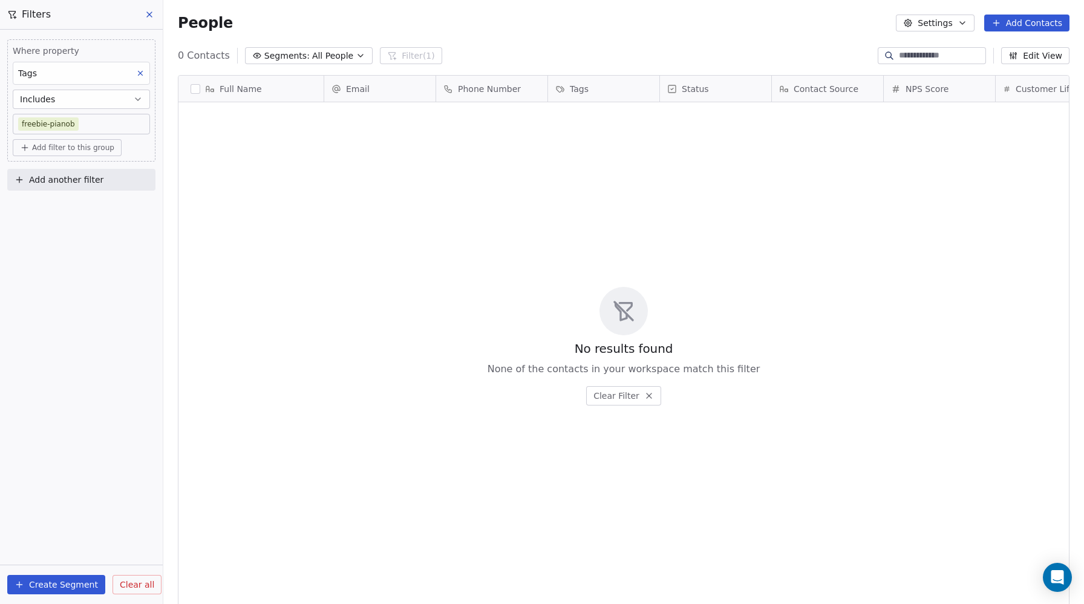
scroll to position [531, 921]
click at [51, 147] on span "Add filter to this group" at bounding box center [73, 148] width 82 height 10
click at [49, 175] on span "Contact properties" at bounding box center [64, 174] width 79 height 13
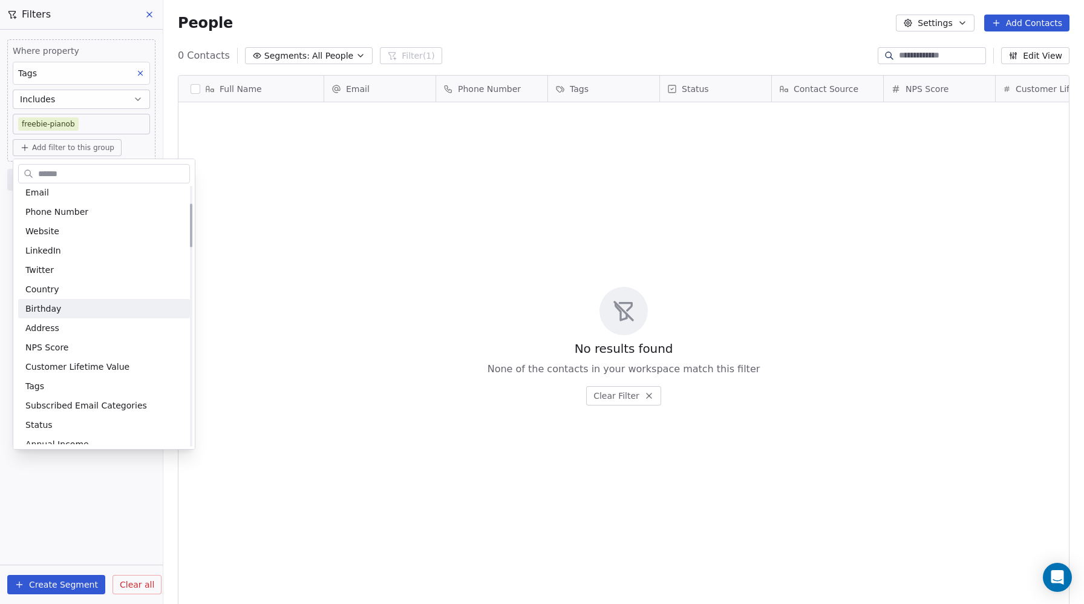
scroll to position [112, 0]
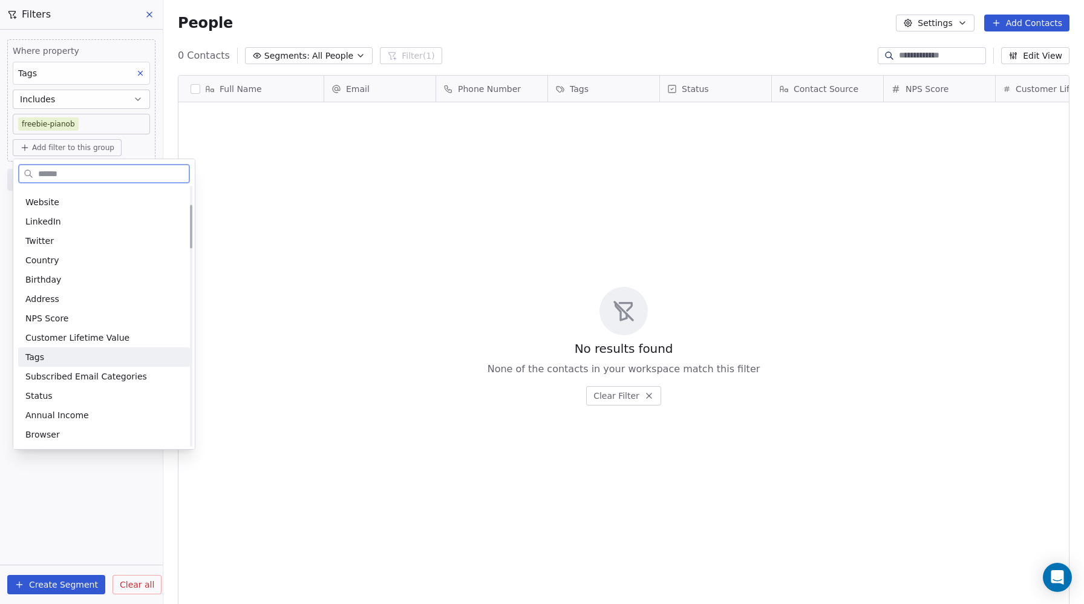
click at [51, 356] on div "Tags" at bounding box center [103, 357] width 157 height 12
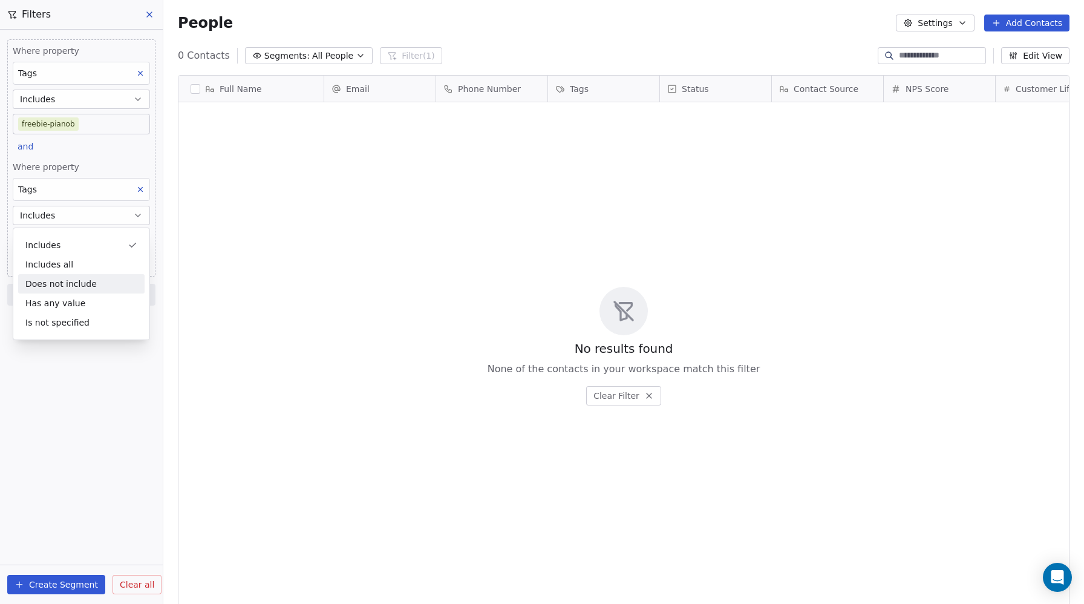
click at [62, 287] on div "Does not include" at bounding box center [81, 283] width 126 height 19
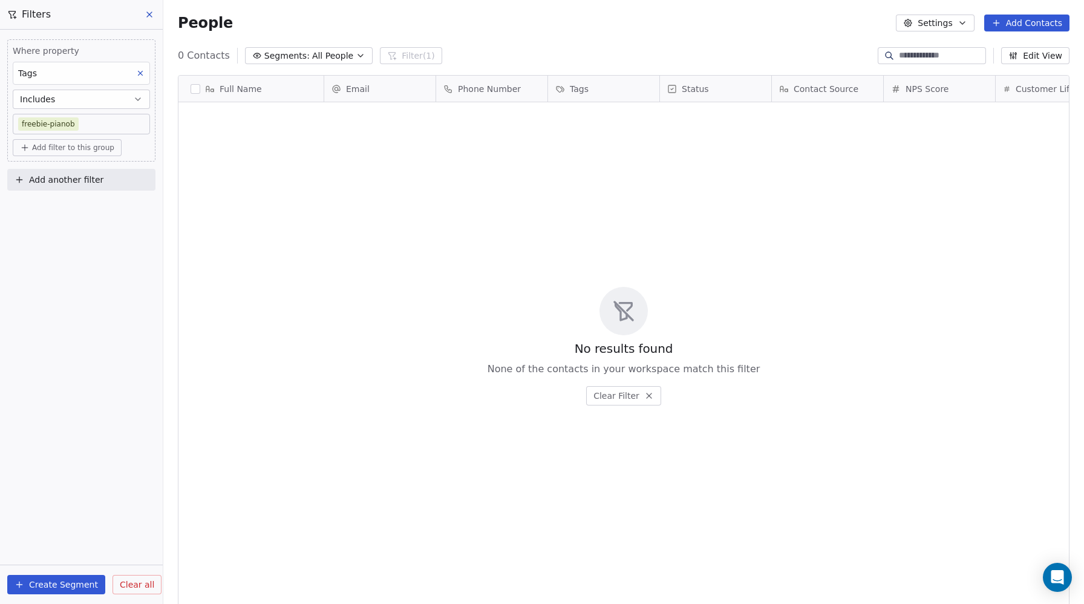
click at [57, 149] on span "Add filter to this group" at bounding box center [73, 148] width 82 height 10
click at [61, 173] on span "Contact properties" at bounding box center [64, 174] width 79 height 13
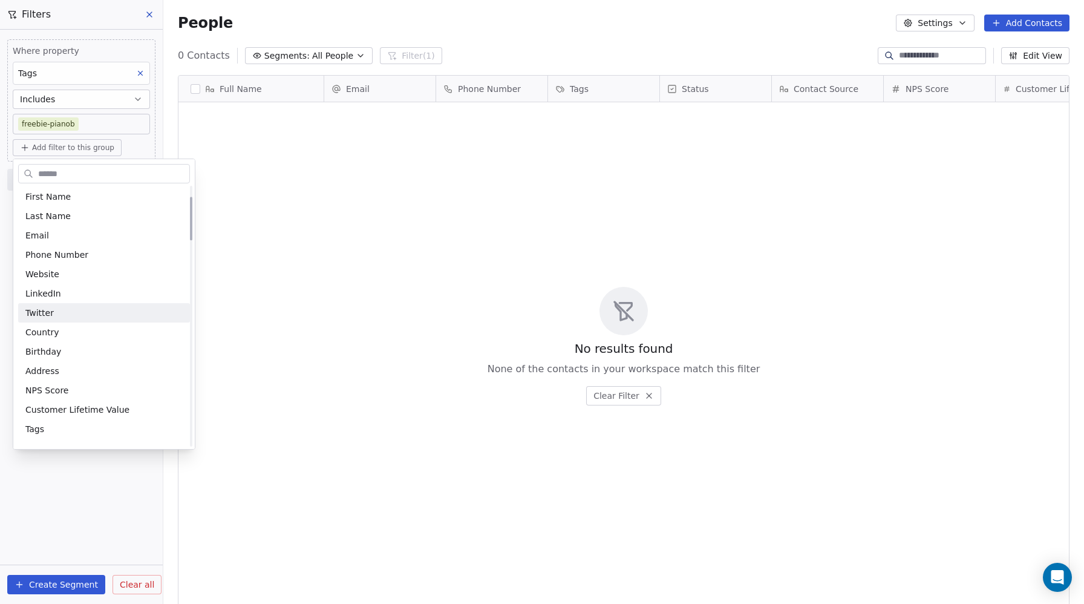
scroll to position [94, 0]
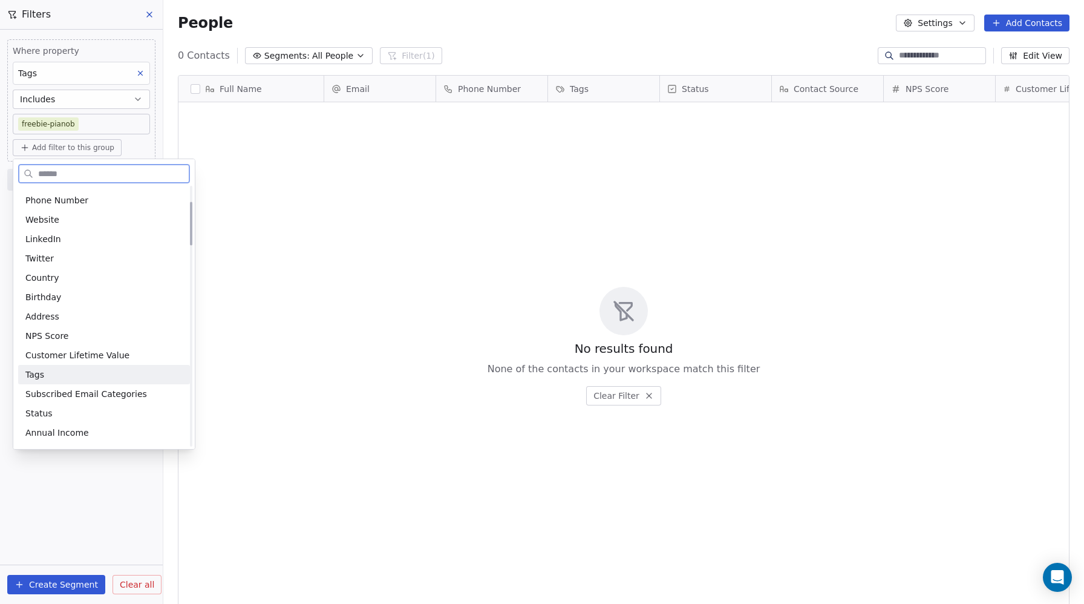
click at [43, 373] on span "Tags" at bounding box center [34, 374] width 19 height 12
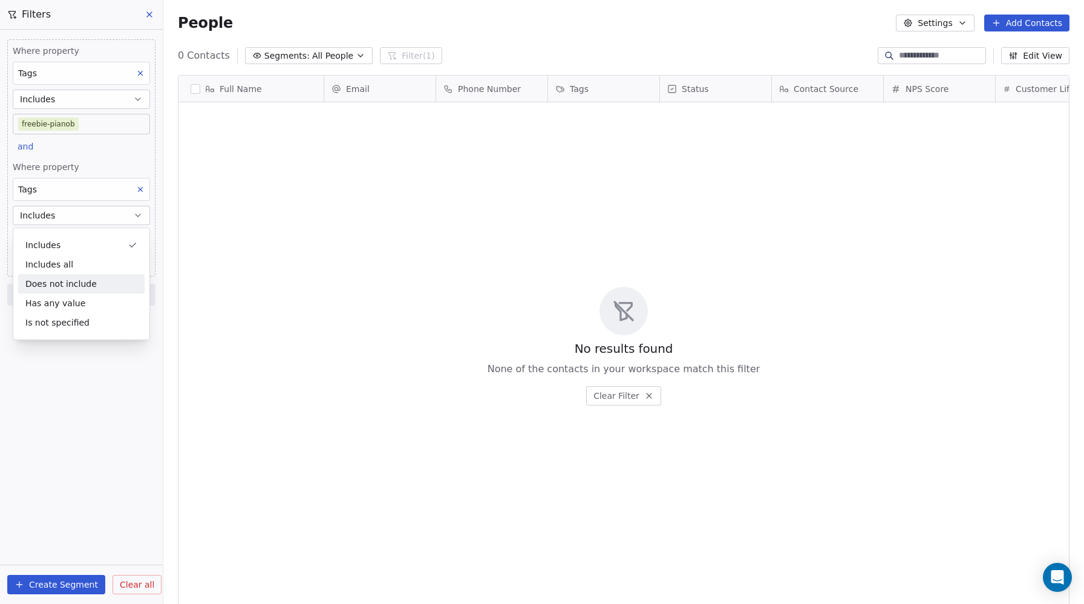
click at [42, 280] on div "Does not include" at bounding box center [81, 283] width 126 height 19
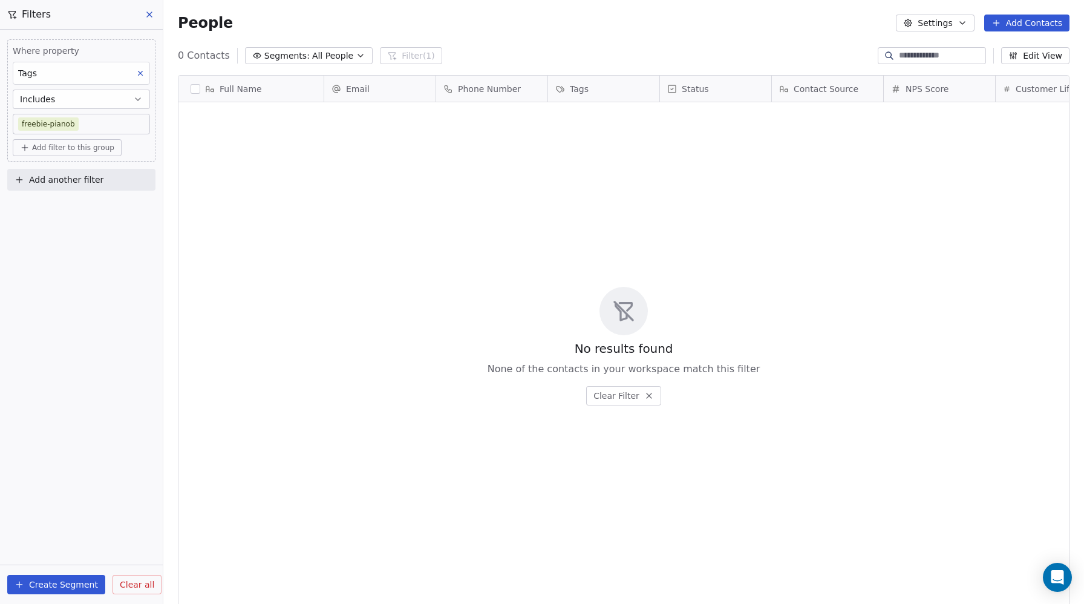
click at [53, 182] on span "Add another filter" at bounding box center [66, 180] width 74 height 13
click at [54, 214] on span "Contact properties" at bounding box center [59, 208] width 79 height 13
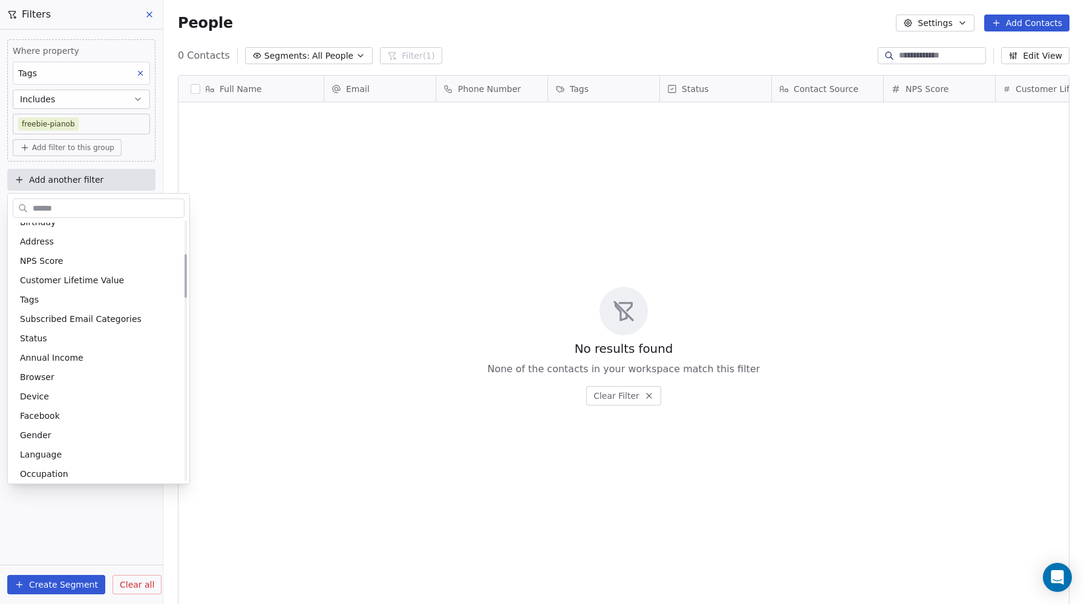
scroll to position [206, 0]
click at [48, 301] on div "Tags" at bounding box center [98, 297] width 157 height 12
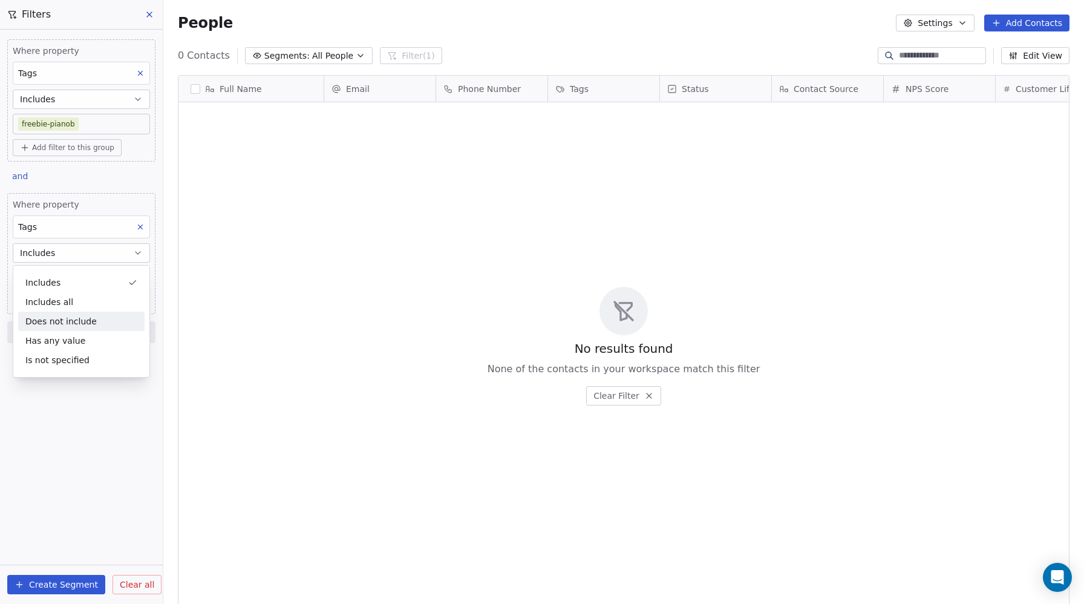
click at [45, 318] on div "Does not include" at bounding box center [81, 321] width 126 height 19
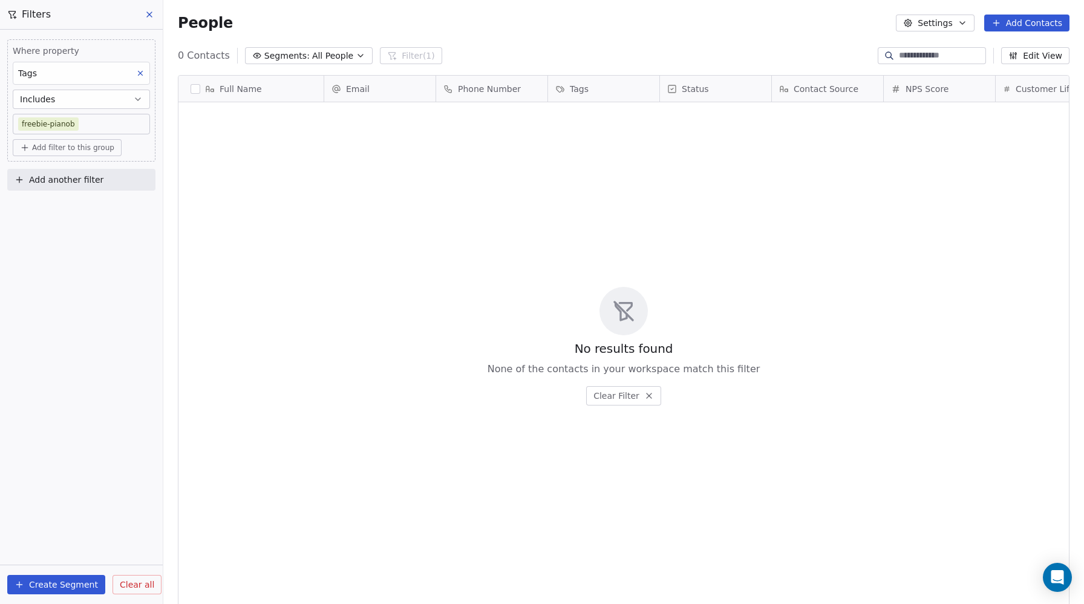
click at [48, 177] on span "Add another filter" at bounding box center [66, 180] width 74 height 13
click at [41, 207] on span "Contact properties" at bounding box center [59, 208] width 79 height 13
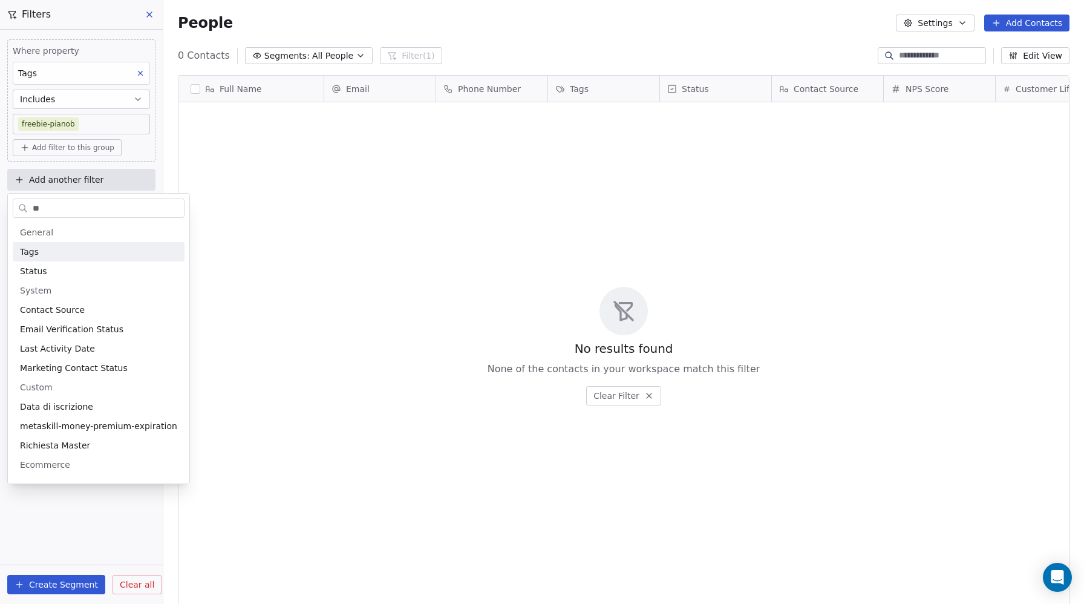
type input "**"
click at [27, 249] on span "Tags" at bounding box center [29, 252] width 19 height 12
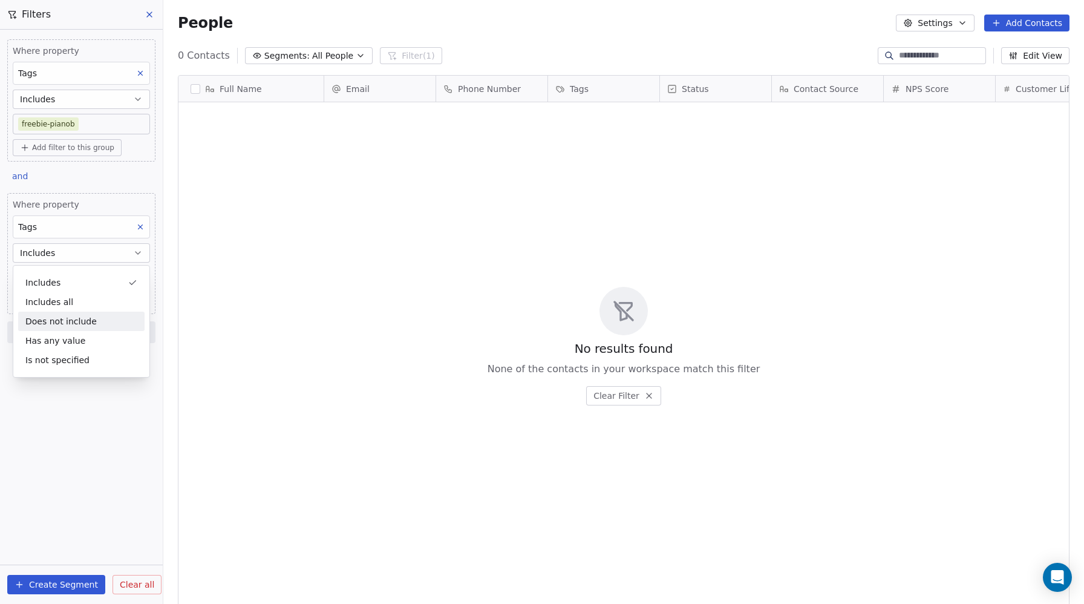
click at [56, 321] on div "Does not include" at bounding box center [81, 321] width 126 height 19
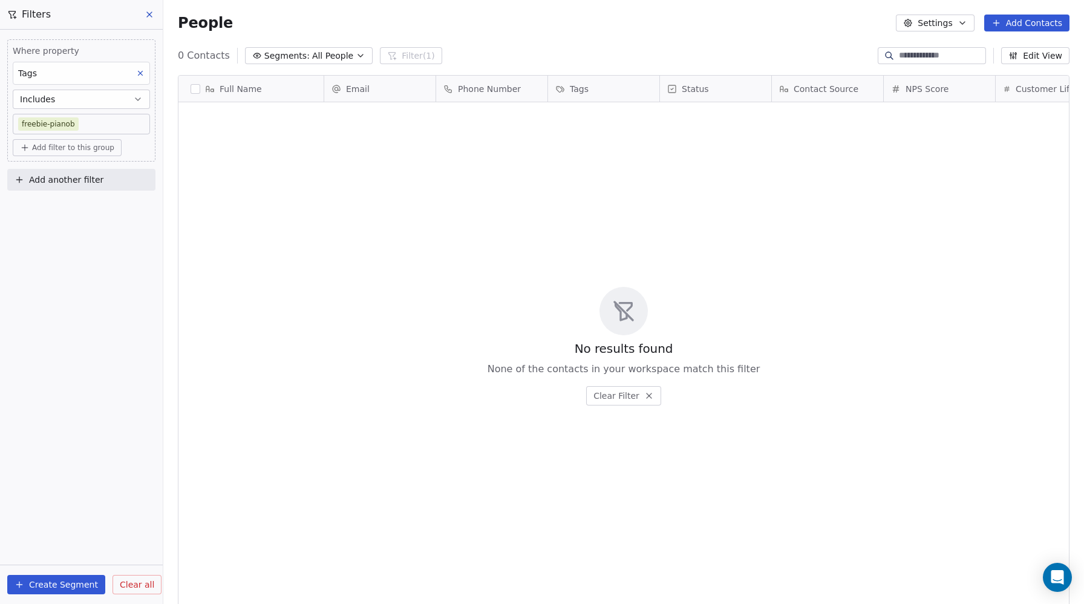
click at [54, 153] on button "Add filter to this group" at bounding box center [67, 147] width 109 height 17
click at [53, 174] on span "Contact properties" at bounding box center [64, 174] width 79 height 13
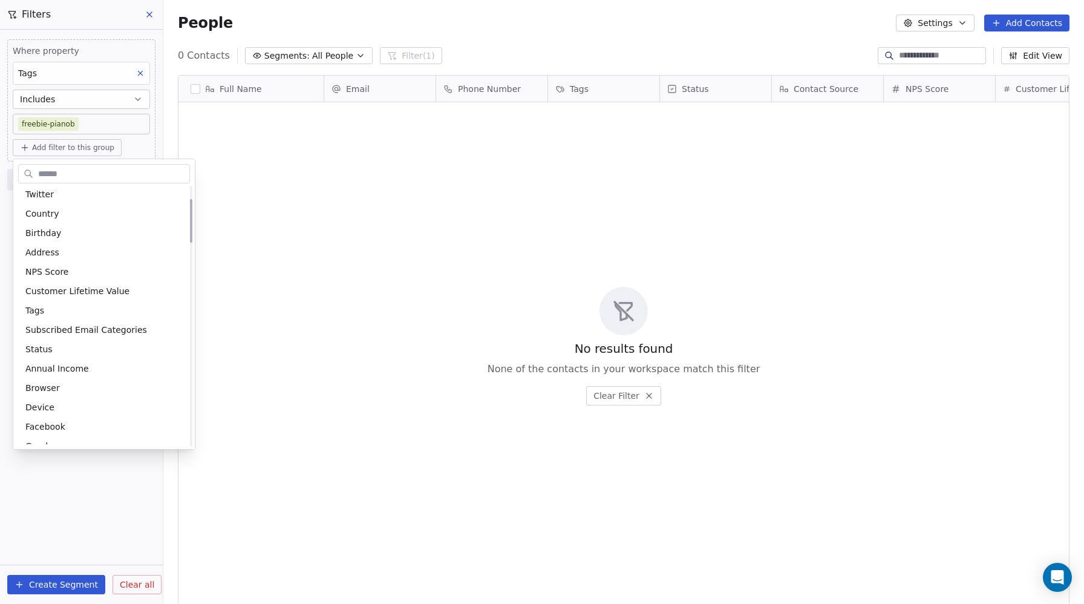
scroll to position [183, 0]
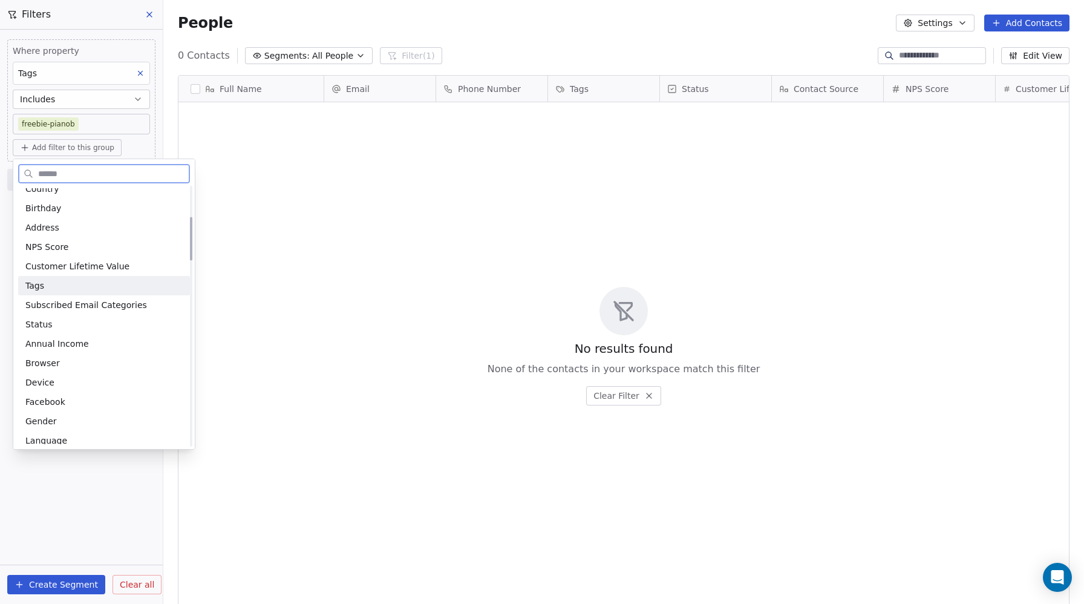
click at [45, 284] on div "Tags" at bounding box center [103, 286] width 157 height 12
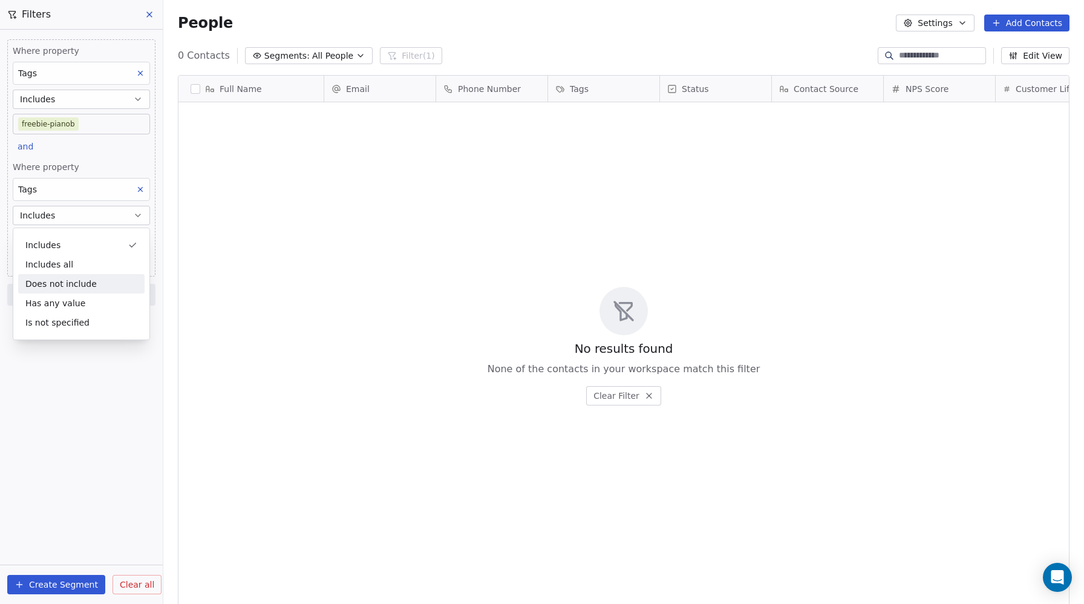
click at [51, 285] on div "Does not include" at bounding box center [81, 283] width 126 height 19
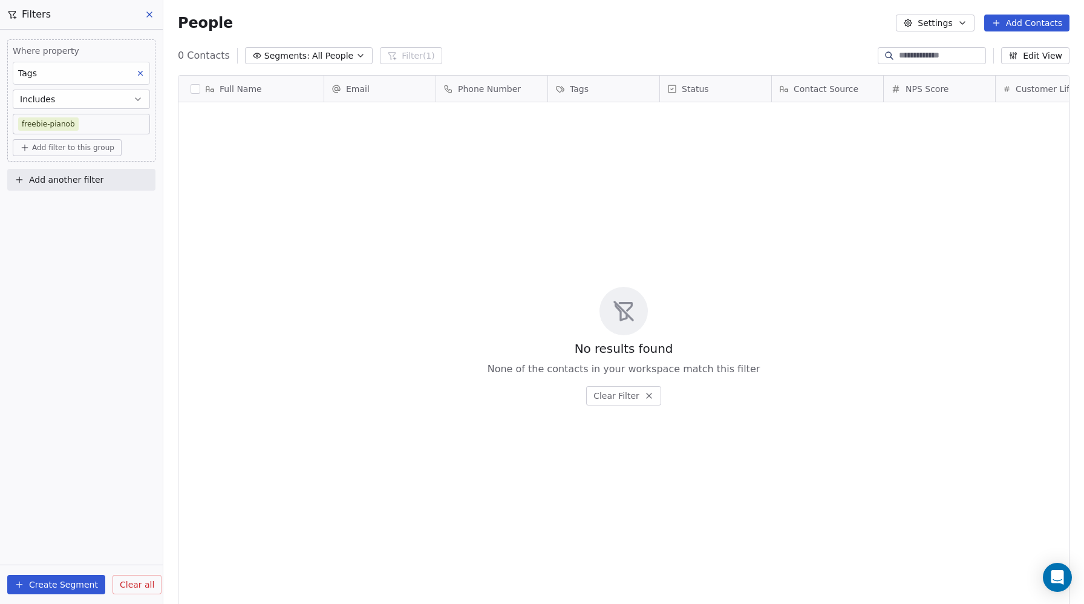
click at [67, 148] on span "Add filter to this group" at bounding box center [73, 148] width 82 height 10
drag, startPoint x: 85, startPoint y: 273, endPoint x: 65, endPoint y: 203, distance: 72.8
click at [84, 270] on html "Metaskill Contacts People Marketing Workflows Campaigns Sales Pipelines Sequenc…" at bounding box center [542, 302] width 1084 height 604
click at [62, 183] on span "Add another filter" at bounding box center [66, 180] width 74 height 13
click at [74, 210] on span "Contact properties" at bounding box center [59, 208] width 79 height 13
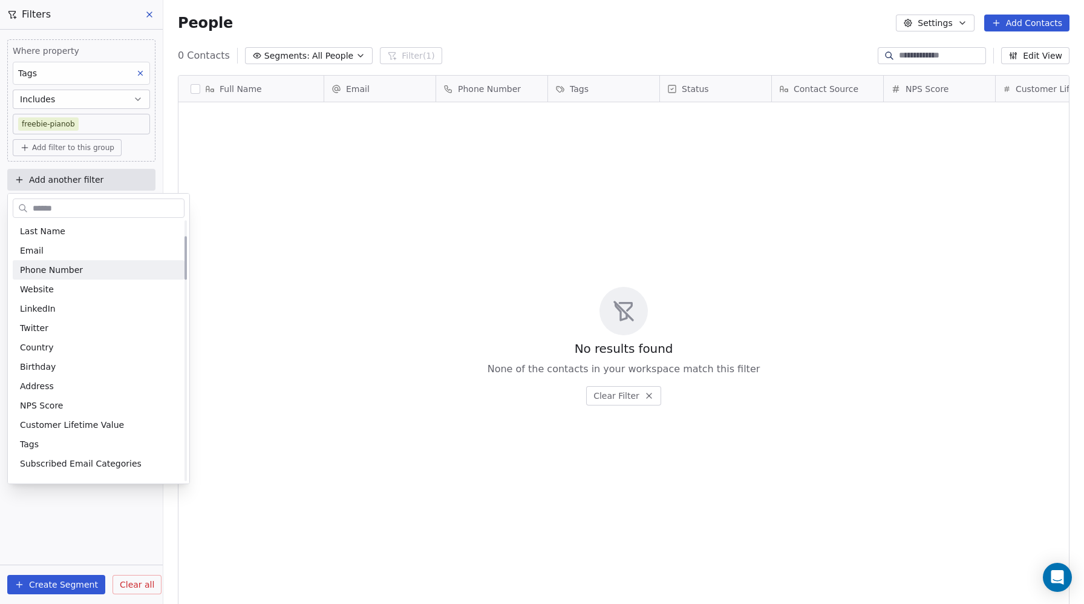
scroll to position [148, 0]
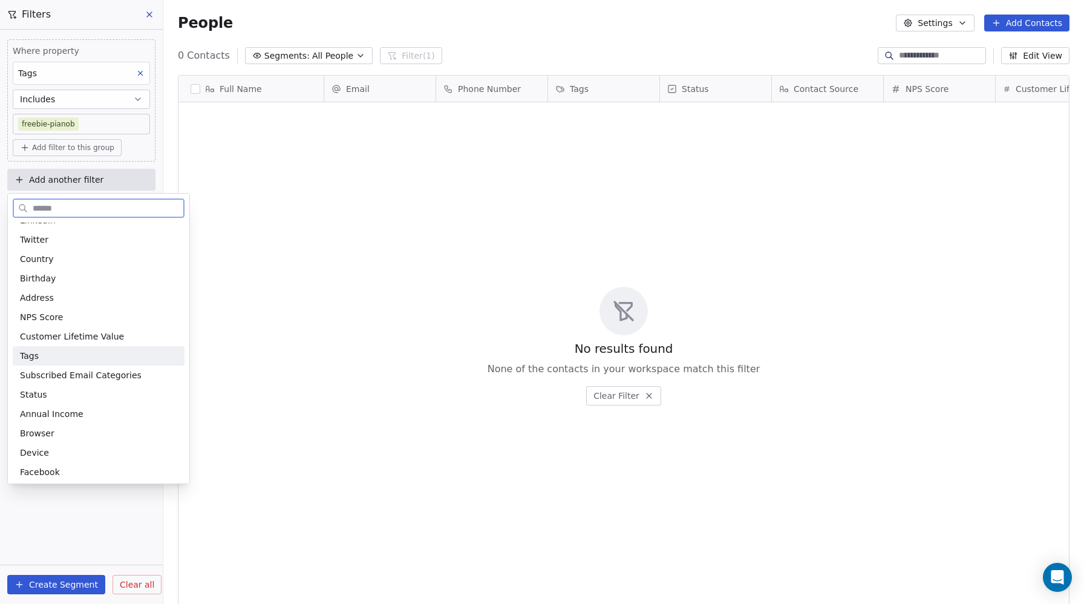
click at [51, 350] on div "Tags" at bounding box center [98, 356] width 157 height 12
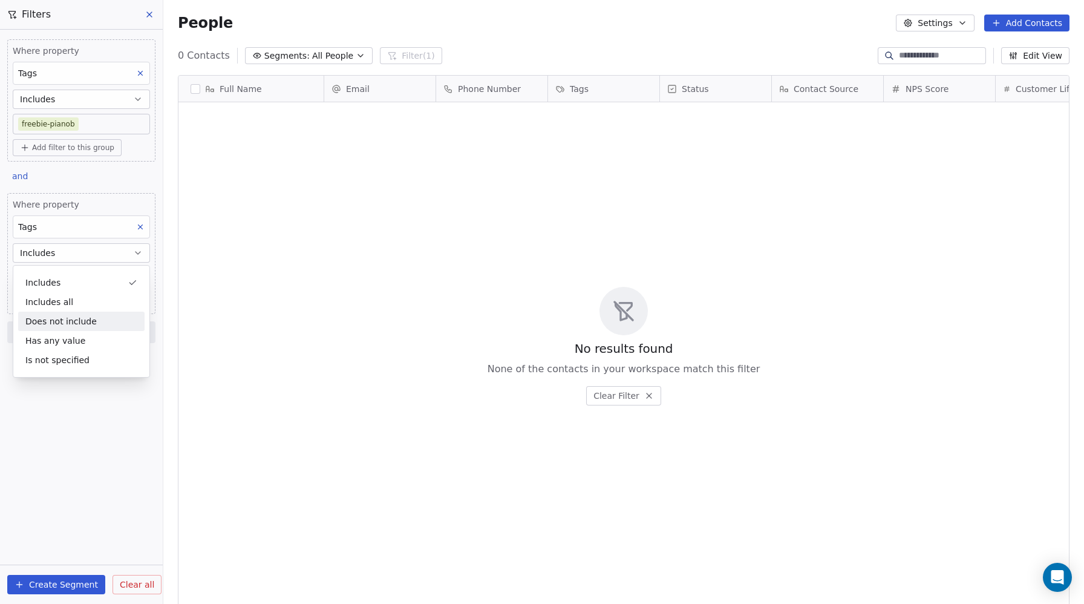
click at [47, 322] on div "Does not include" at bounding box center [81, 321] width 126 height 19
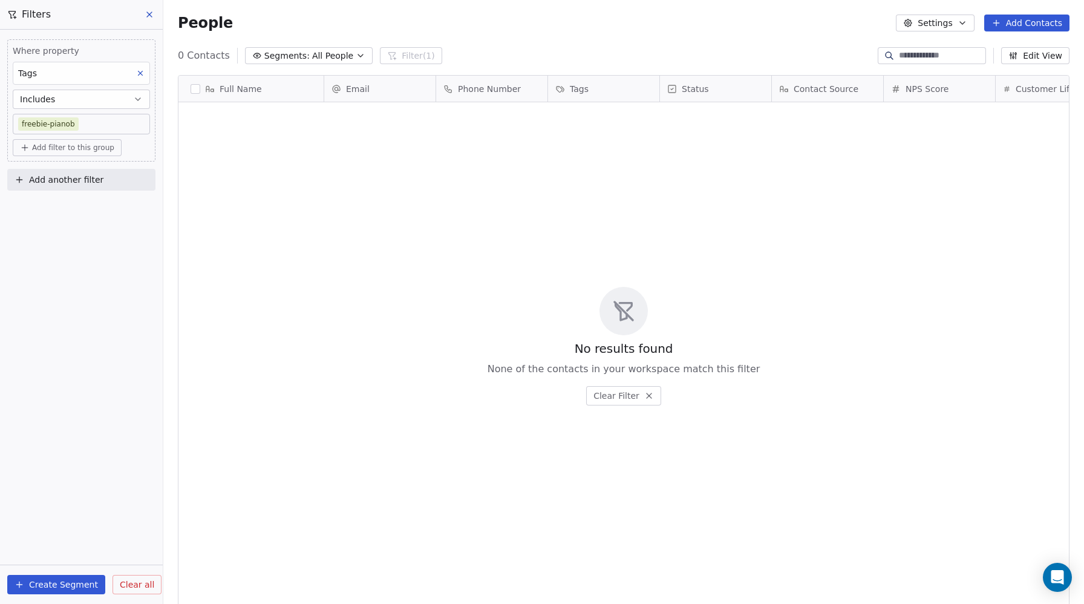
click at [318, 51] on span "All People" at bounding box center [332, 56] width 41 height 13
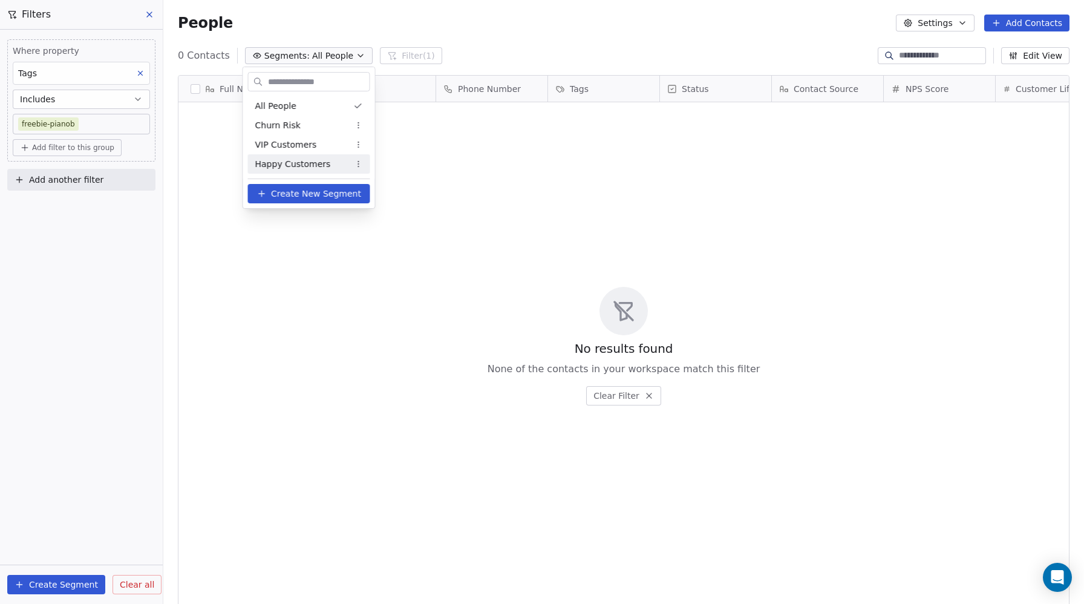
click at [283, 190] on span "Create New Segment" at bounding box center [316, 194] width 90 height 13
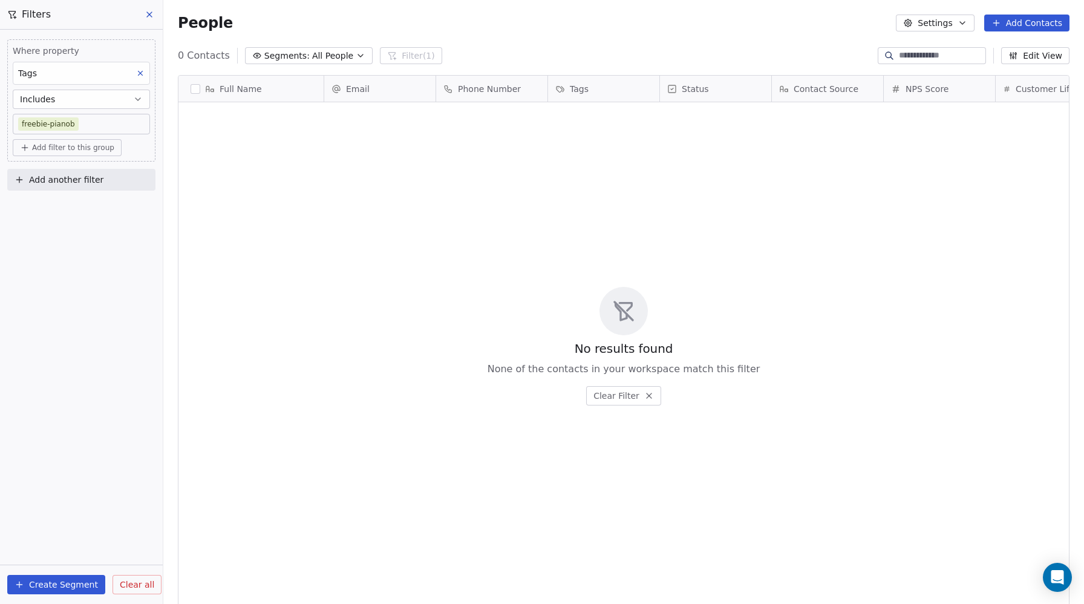
click at [149, 16] on icon at bounding box center [150, 15] width 10 height 10
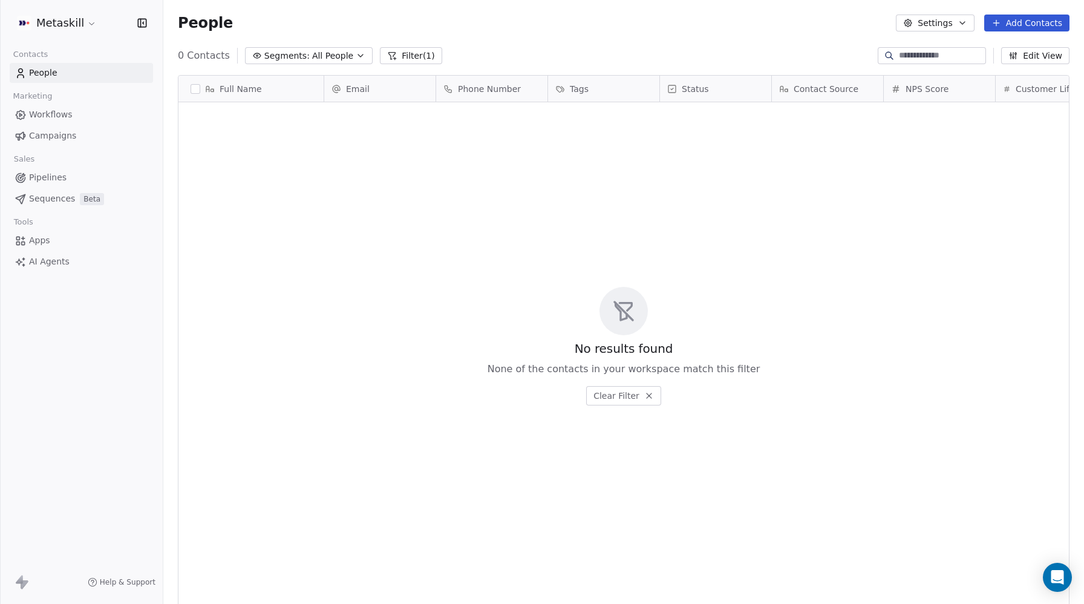
click at [57, 198] on span "Sequences" at bounding box center [52, 198] width 46 height 13
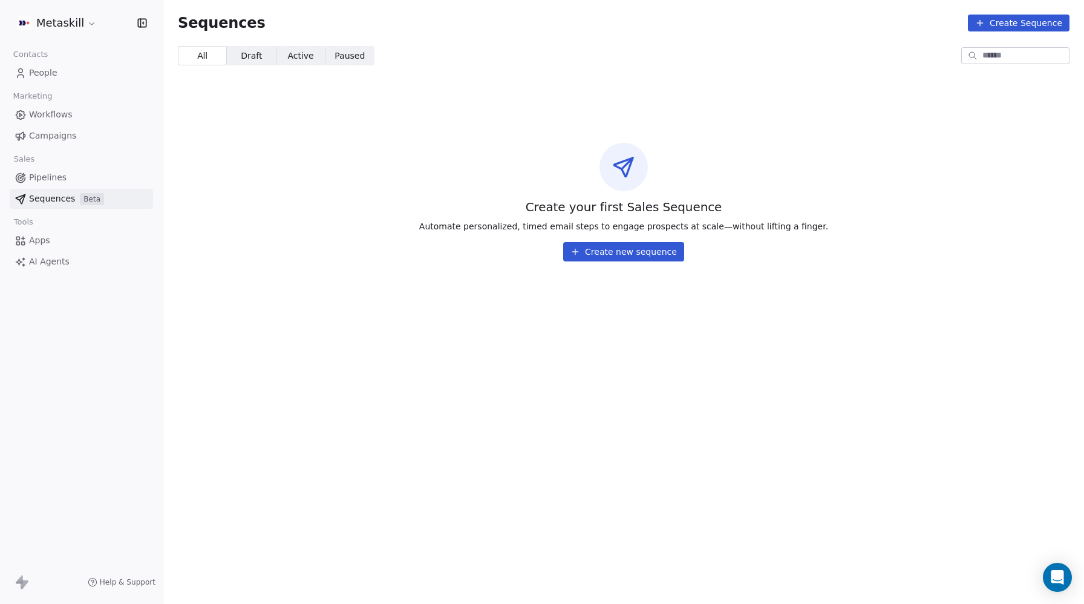
click at [47, 120] on span "Workflows" at bounding box center [51, 114] width 44 height 13
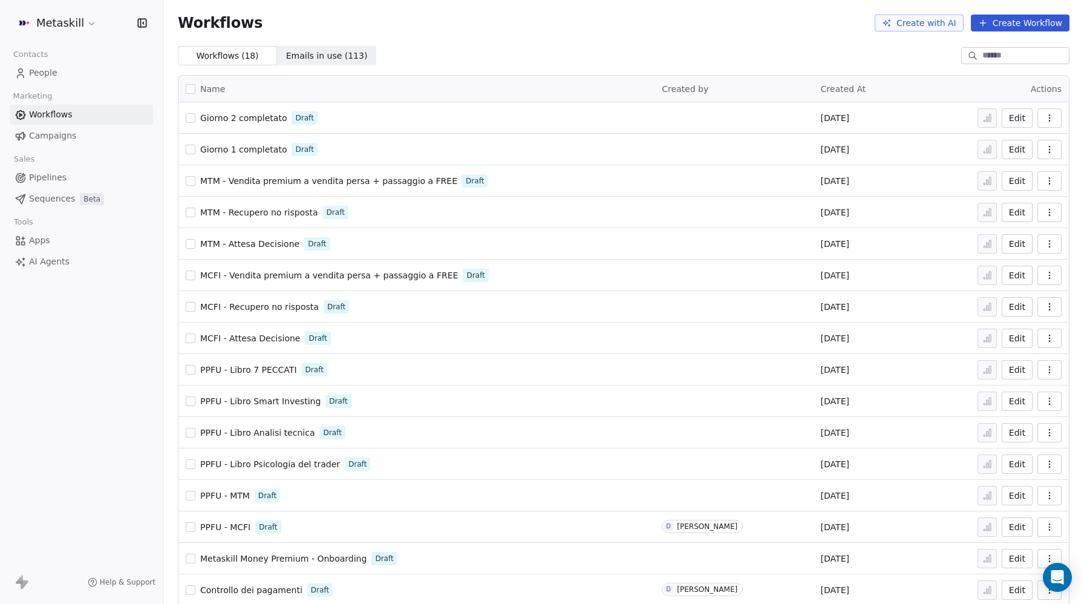
scroll to position [75, 0]
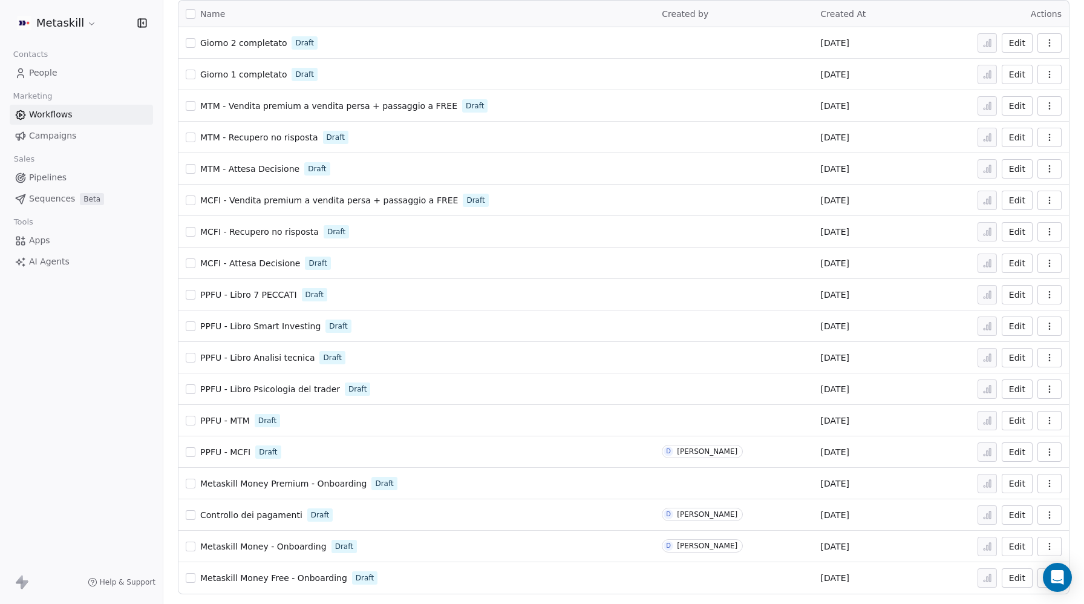
click at [1052, 233] on icon "button" at bounding box center [1050, 232] width 10 height 10
click at [1019, 280] on span "Duplicate" at bounding box center [1019, 280] width 41 height 12
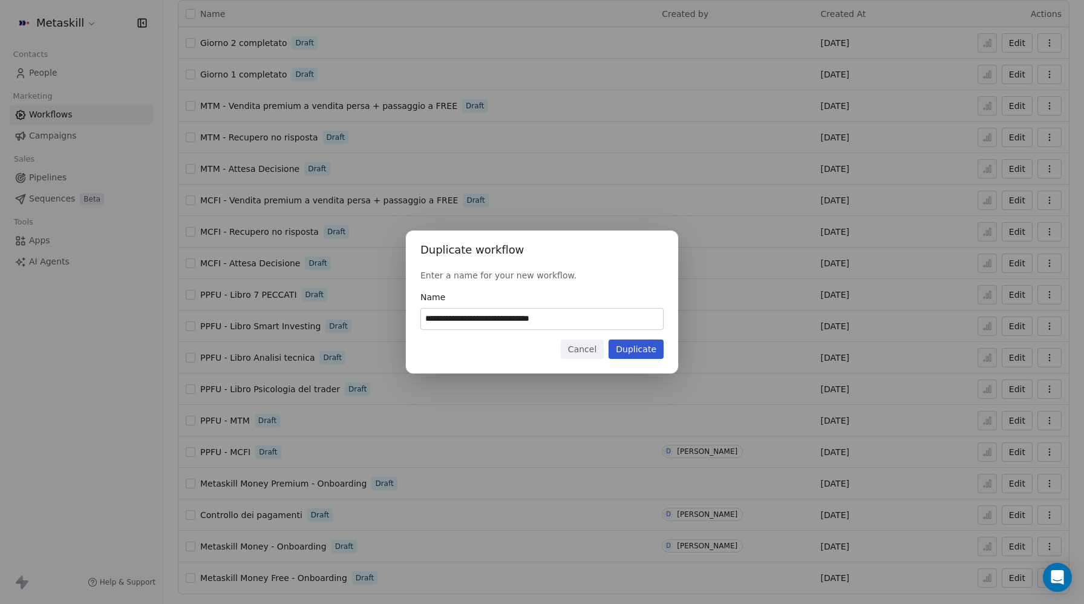
drag, startPoint x: 463, startPoint y: 316, endPoint x: 613, endPoint y: 316, distance: 150.1
click at [613, 316] on input "**********" at bounding box center [542, 319] width 242 height 21
type input "**********"
click at [648, 355] on button "Duplicate" at bounding box center [636, 348] width 55 height 19
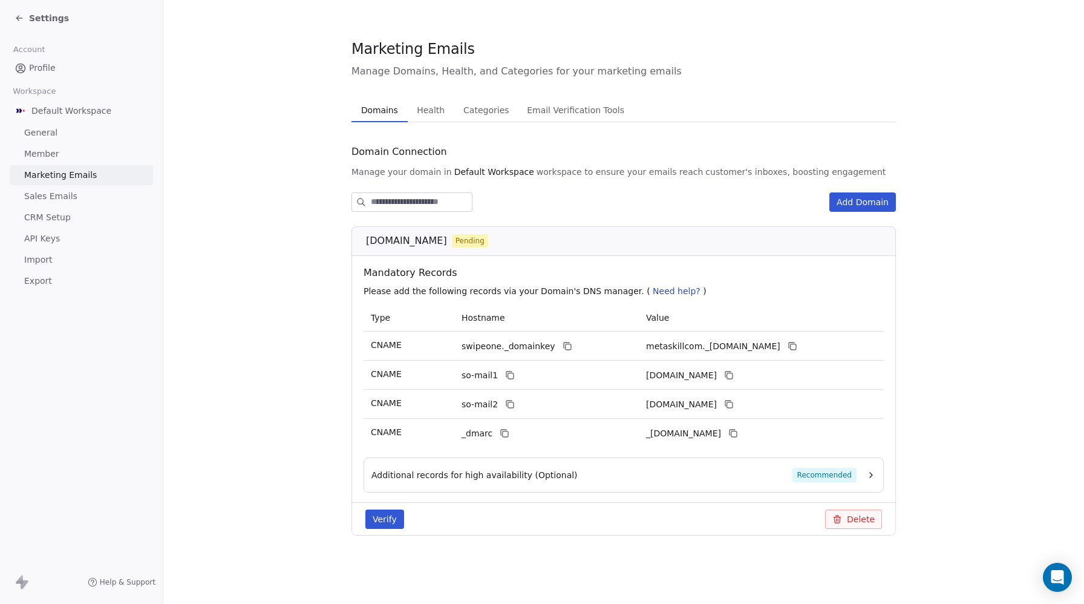
click at [432, 111] on span "Health" at bounding box center [431, 110] width 38 height 17
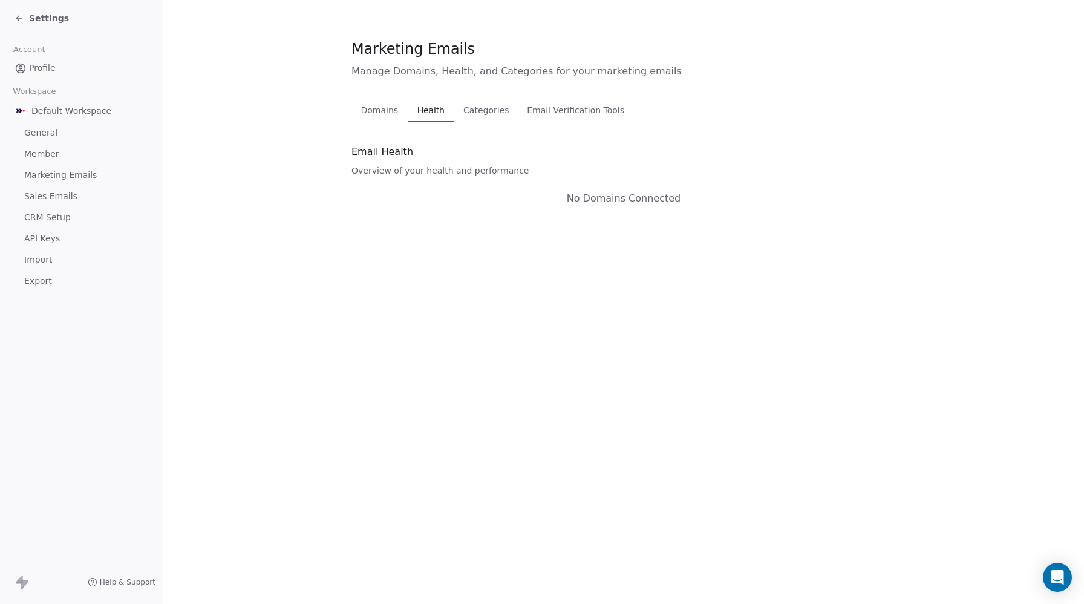
click at [494, 111] on span "Categories" at bounding box center [486, 110] width 55 height 17
click at [588, 115] on span "Email Verification Tools" at bounding box center [575, 110] width 107 height 17
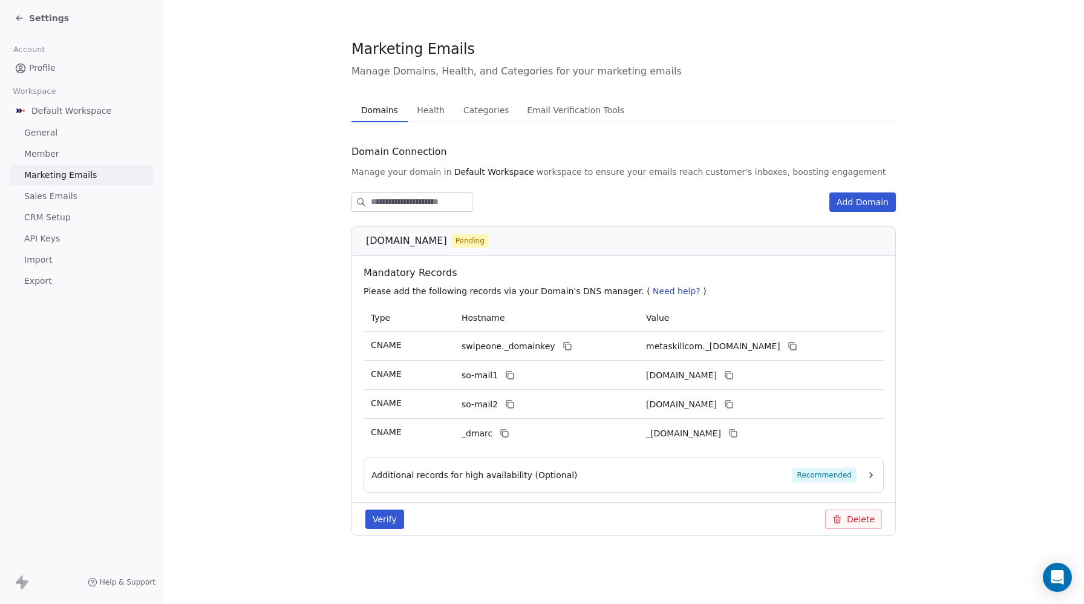
click at [380, 111] on span "Domains" at bounding box center [379, 110] width 47 height 17
click at [387, 522] on button "Verify" at bounding box center [384, 518] width 39 height 19
click at [1048, 572] on div "Open Intercom Messenger" at bounding box center [1056, 575] width 40 height 40
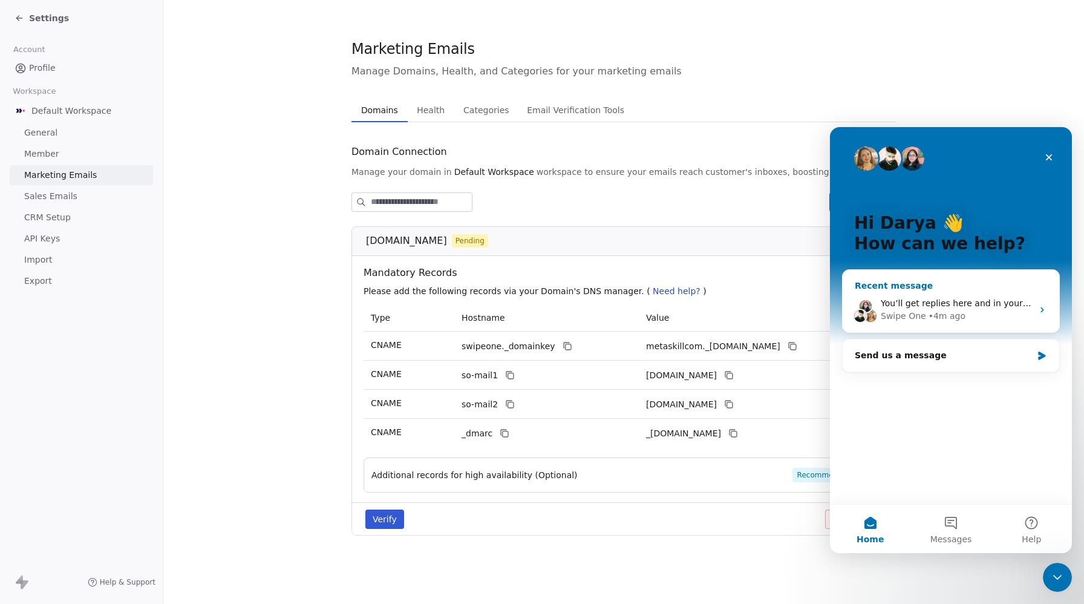
click at [965, 311] on div "Swipe One • 4m ago" at bounding box center [957, 316] width 152 height 13
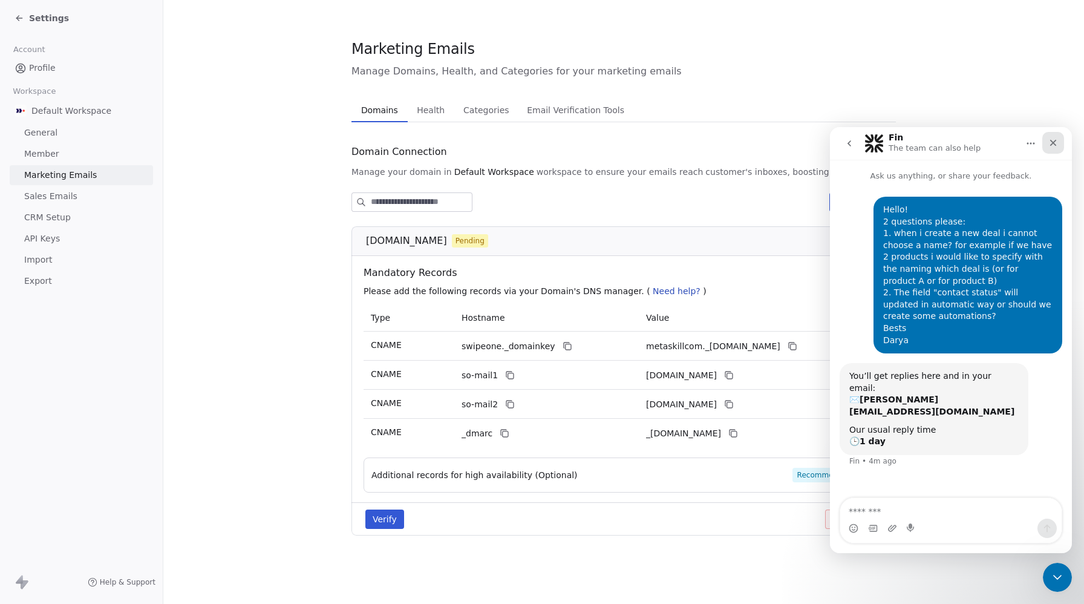
click at [1053, 142] on icon "Close" at bounding box center [1054, 143] width 10 height 10
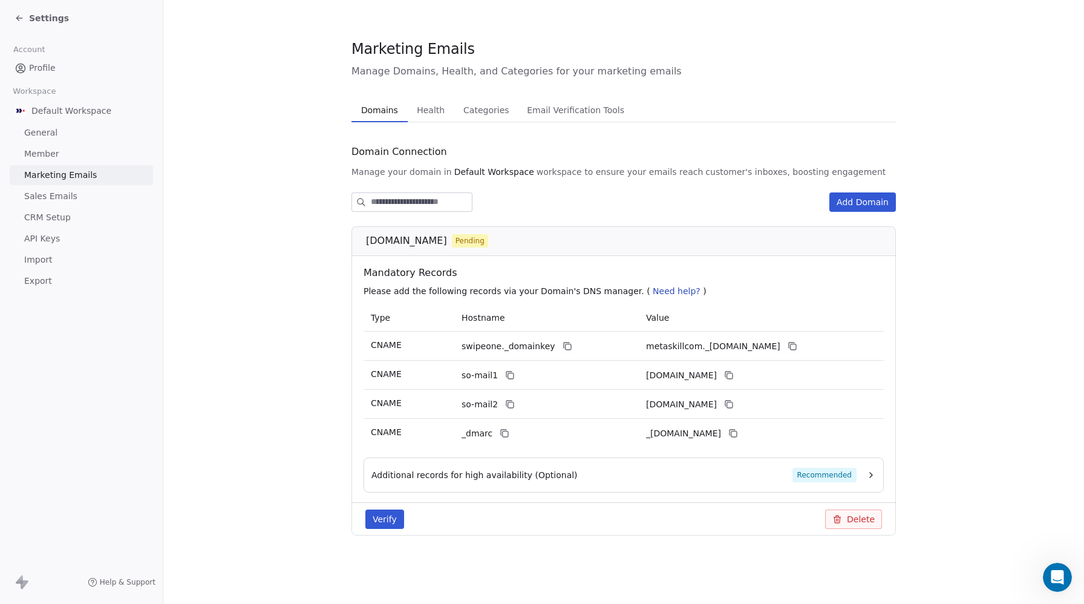
click at [42, 19] on span "Settings" at bounding box center [49, 18] width 40 height 12
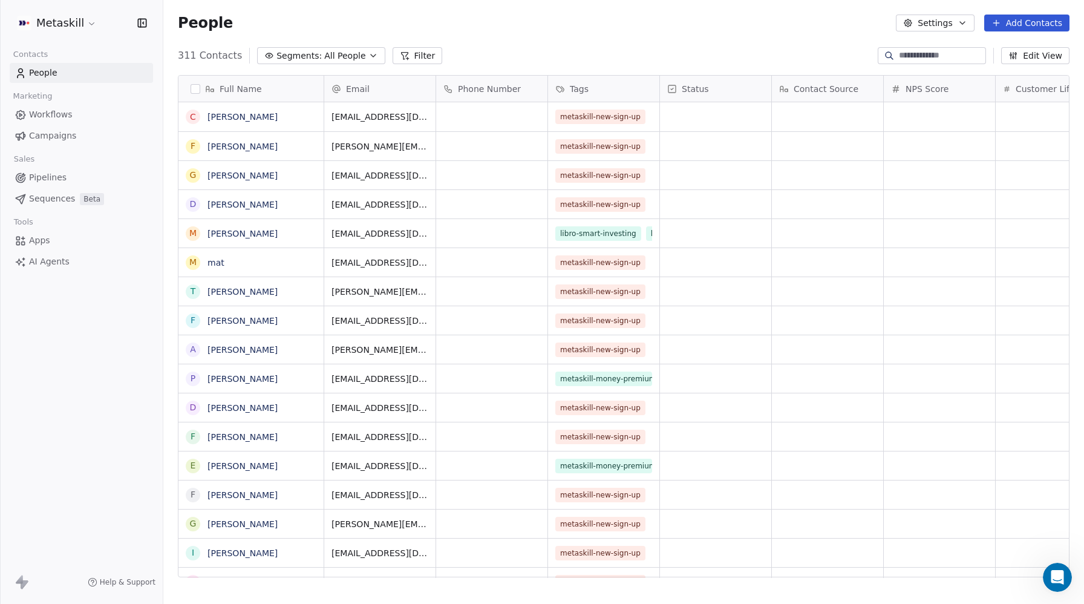
scroll to position [531, 921]
click at [53, 114] on span "Workflows" at bounding box center [51, 114] width 44 height 13
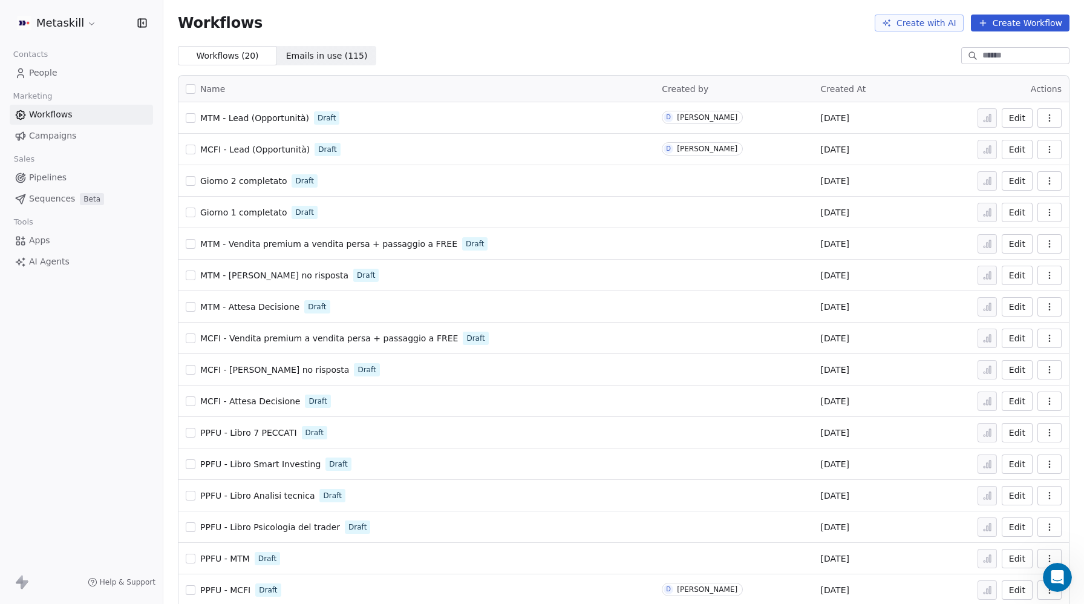
click at [263, 119] on span "MTM - Lead (Opportunità)" at bounding box center [254, 118] width 109 height 10
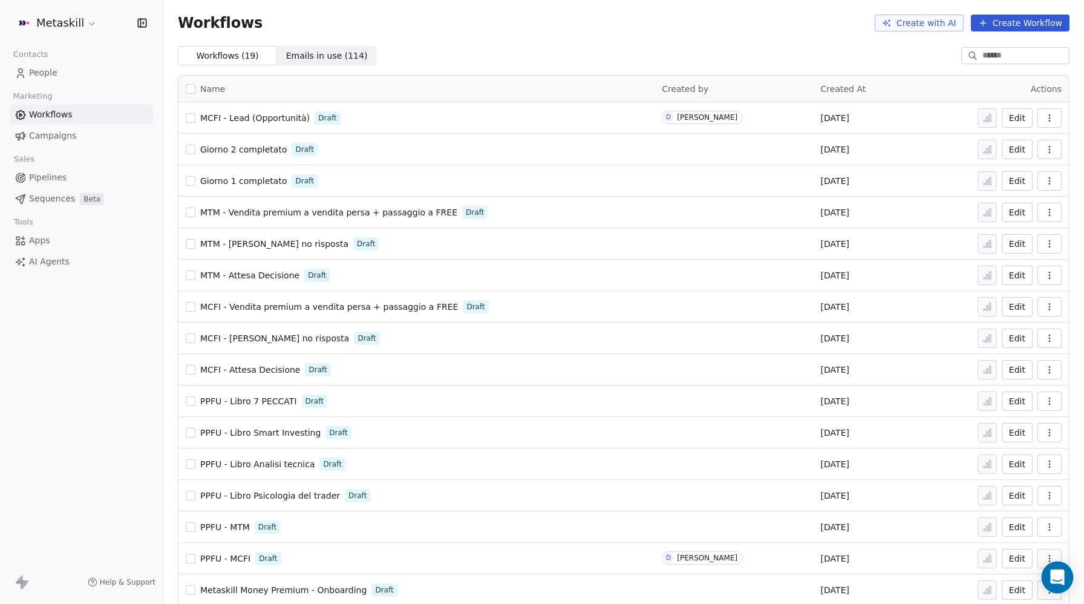
click at [1060, 578] on icon "Open Intercom Messenger" at bounding box center [1057, 577] width 14 height 16
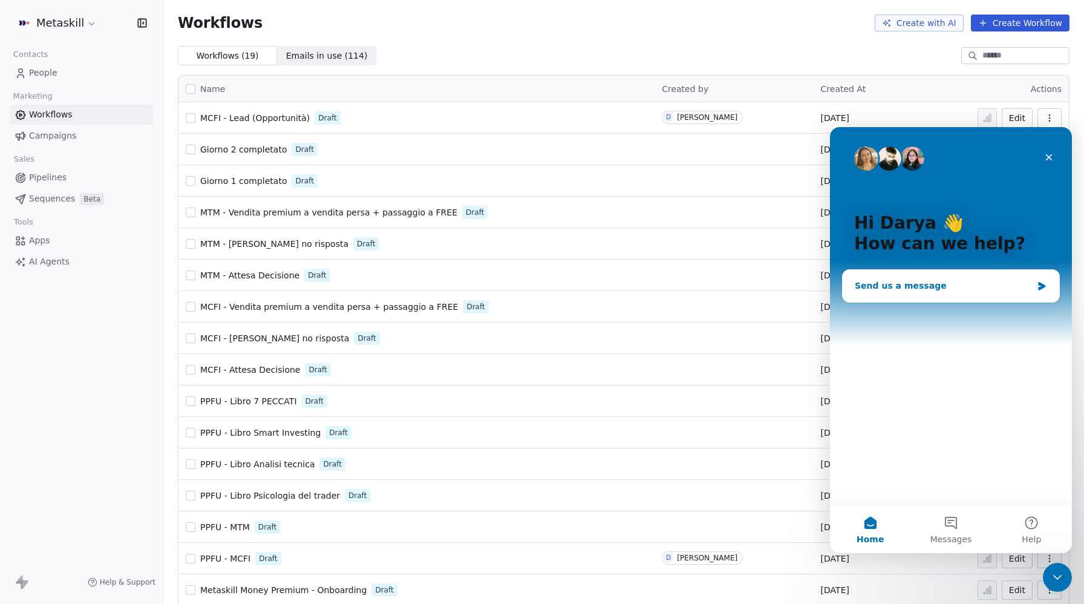
click at [899, 287] on div "Send us a message" at bounding box center [943, 286] width 177 height 13
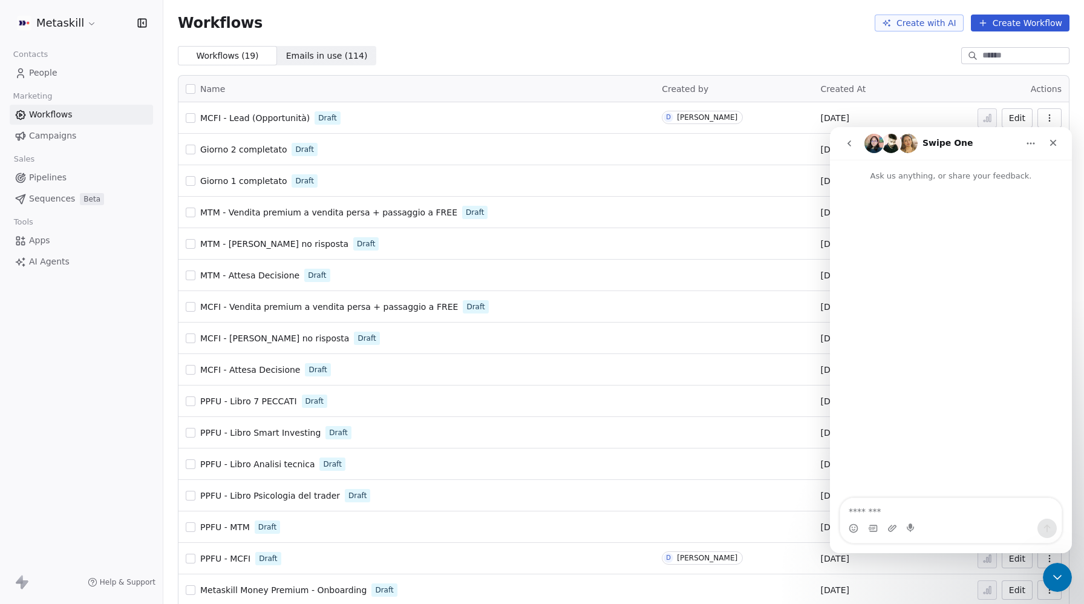
click at [891, 509] on textarea "Message…" at bounding box center [950, 508] width 221 height 21
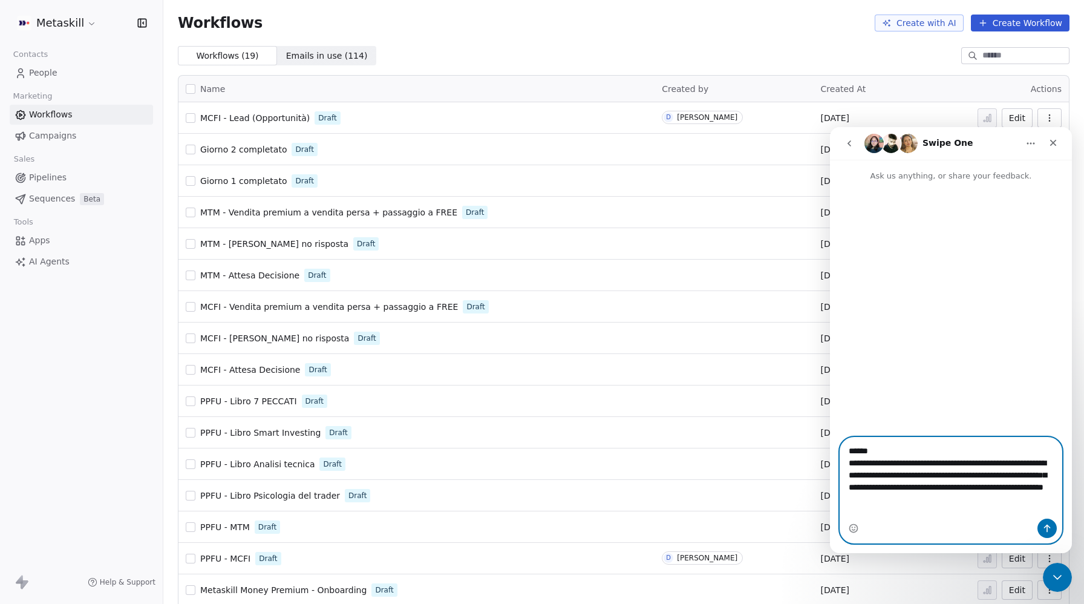
click at [891, 447] on textarea "**********" at bounding box center [950, 477] width 221 height 81
drag, startPoint x: 862, startPoint y: 462, endPoint x: 856, endPoint y: 462, distance: 6.7
click at [889, 462] on textarea "**********" at bounding box center [950, 477] width 221 height 81
click at [922, 462] on textarea "**********" at bounding box center [950, 477] width 221 height 81
click at [945, 506] on textarea "**********" at bounding box center [950, 483] width 221 height 93
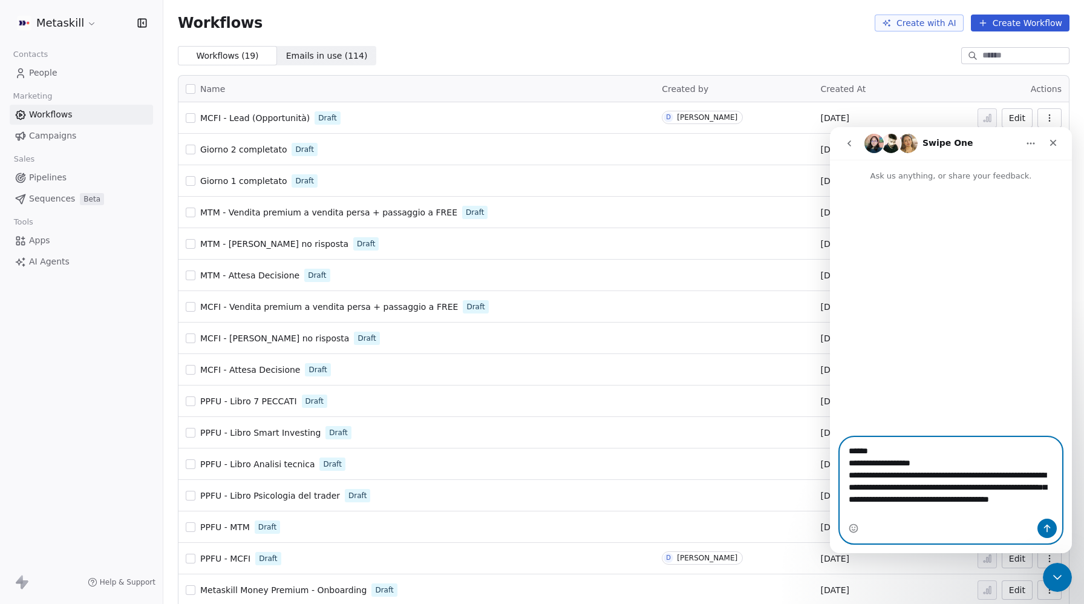
click at [940, 496] on textarea "**********" at bounding box center [950, 483] width 221 height 93
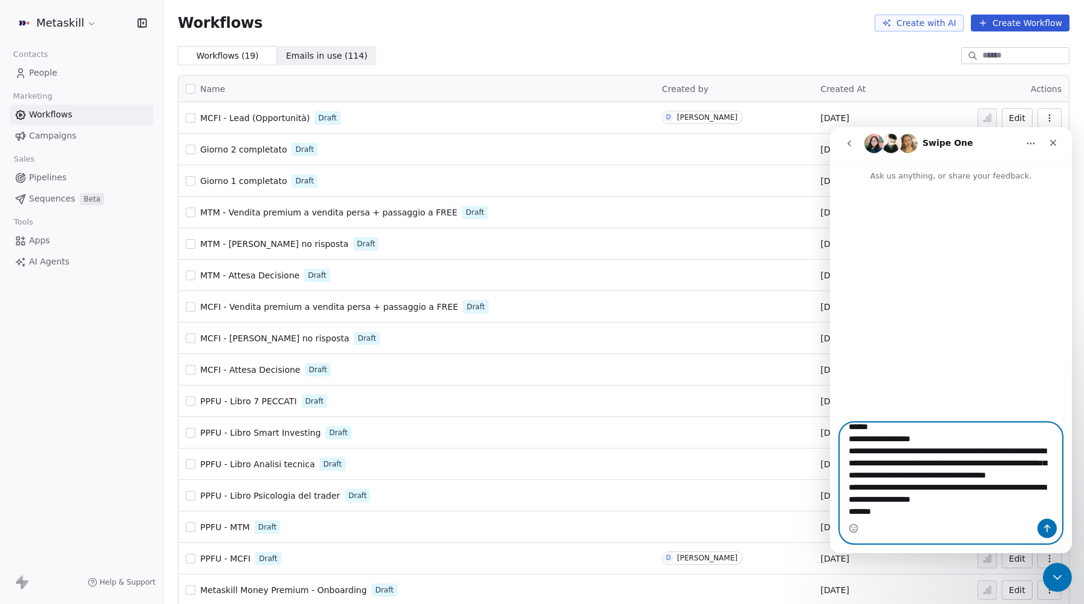
scroll to position [31, 0]
drag, startPoint x: 858, startPoint y: 474, endPoint x: 864, endPoint y: 473, distance: 6.2
click at [859, 474] on textarea "**********" at bounding box center [950, 471] width 221 height 96
click at [897, 500] on textarea "**********" at bounding box center [950, 471] width 221 height 96
type textarea "**********"
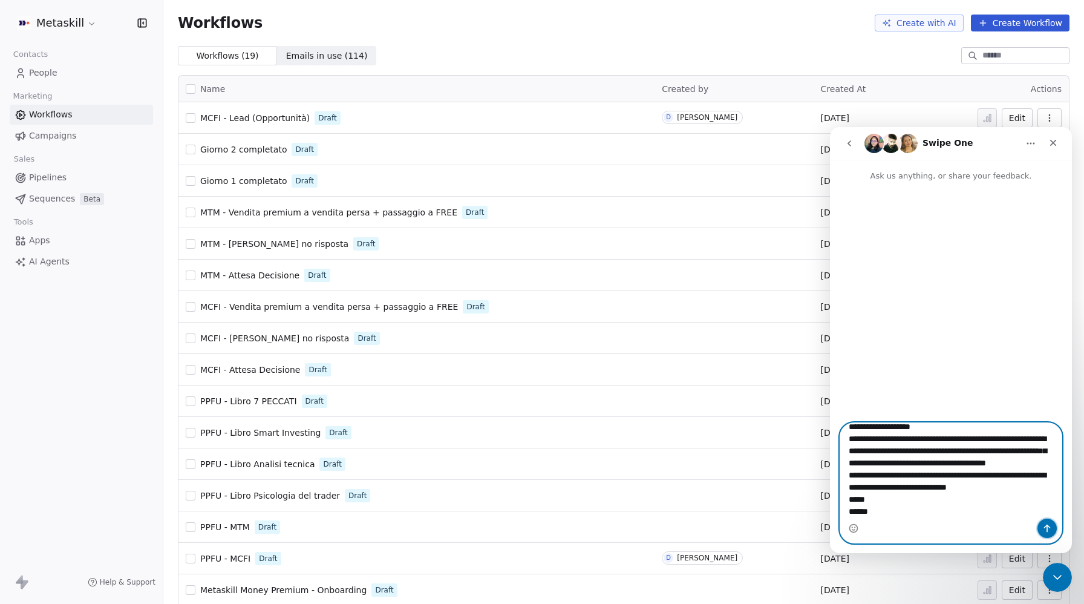
click at [1050, 522] on button "Send a message…" at bounding box center [1047, 528] width 19 height 19
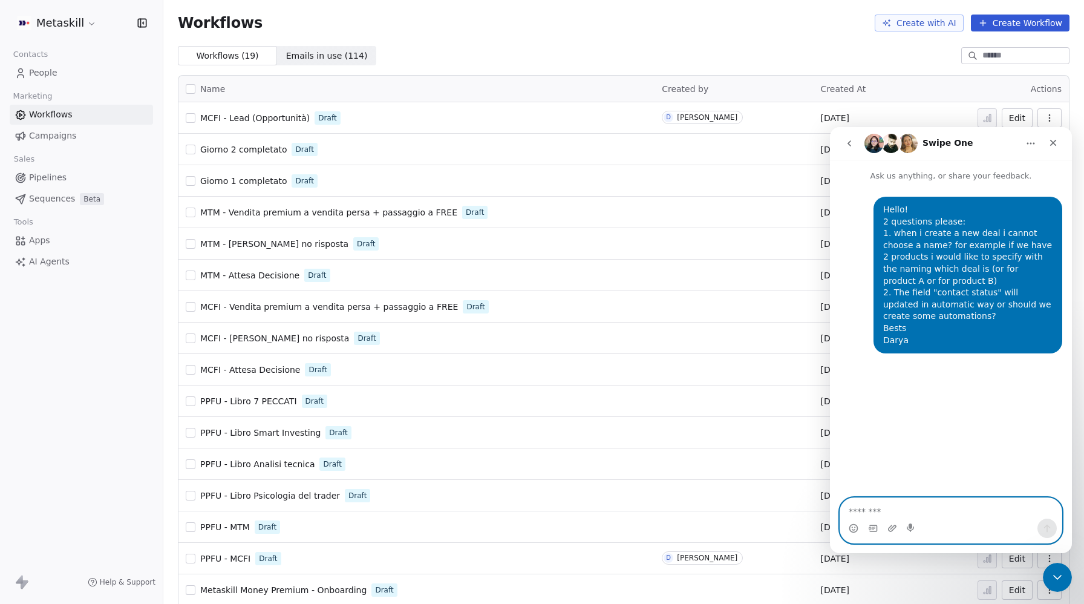
scroll to position [0, 0]
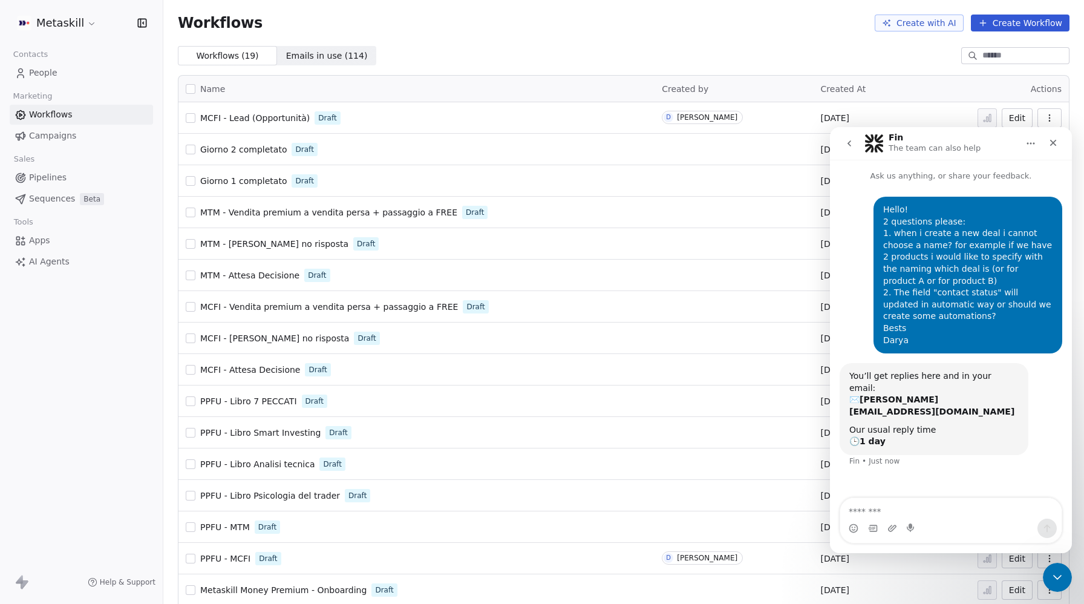
click at [724, 36] on div "Workflows Create with AI Create Workflow" at bounding box center [623, 23] width 921 height 46
click at [1055, 143] on icon "Close" at bounding box center [1054, 143] width 10 height 10
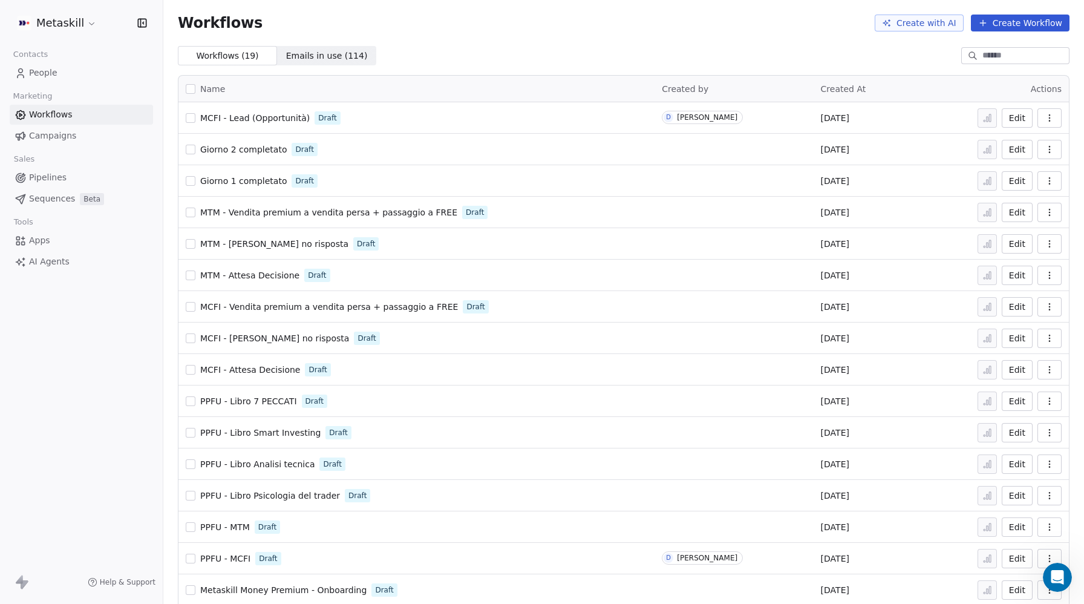
click at [1047, 118] on icon "button" at bounding box center [1050, 118] width 10 height 10
click at [1017, 166] on span "Duplicate" at bounding box center [1019, 166] width 41 height 12
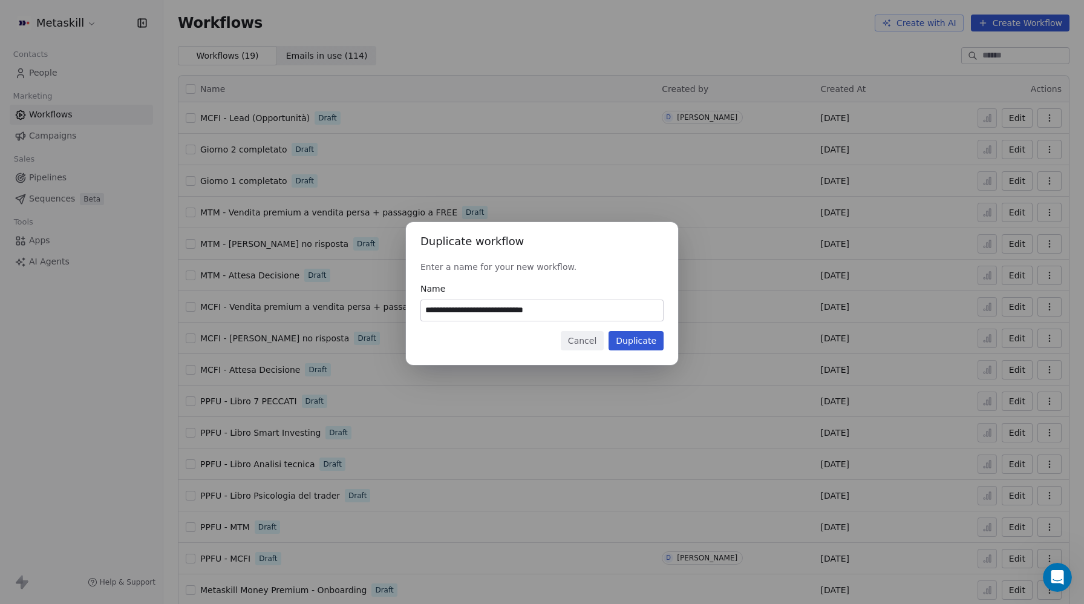
drag, startPoint x: 446, startPoint y: 307, endPoint x: 410, endPoint y: 309, distance: 35.7
click at [410, 309] on div "**********" at bounding box center [542, 293] width 272 height 143
drag, startPoint x: 531, startPoint y: 307, endPoint x: 590, endPoint y: 307, distance: 58.7
click at [590, 307] on input "**********" at bounding box center [542, 310] width 242 height 21
type input "**********"
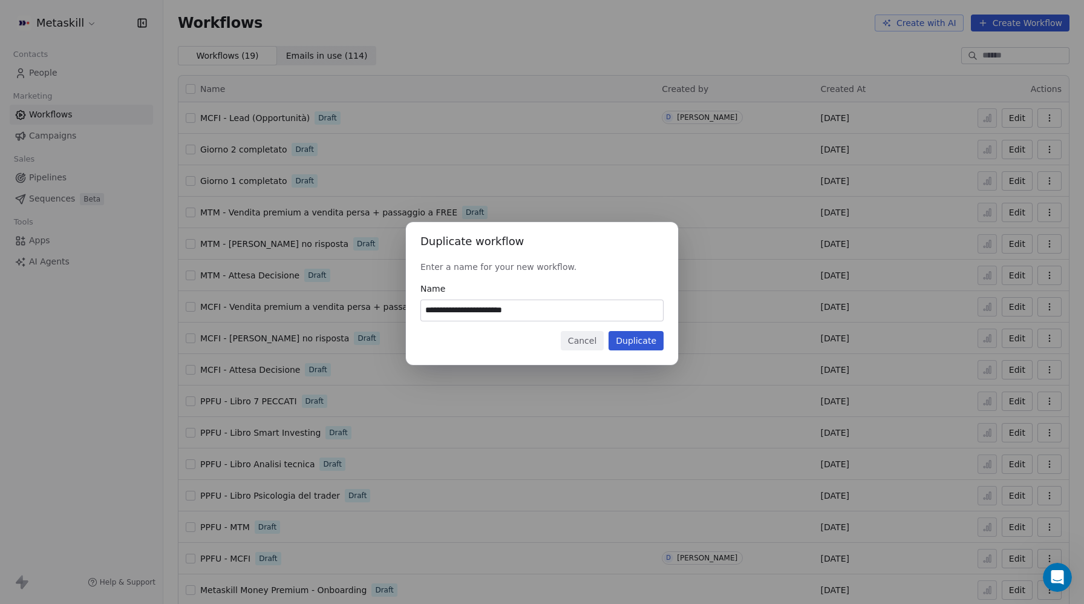
click at [645, 341] on button "Duplicate" at bounding box center [636, 340] width 55 height 19
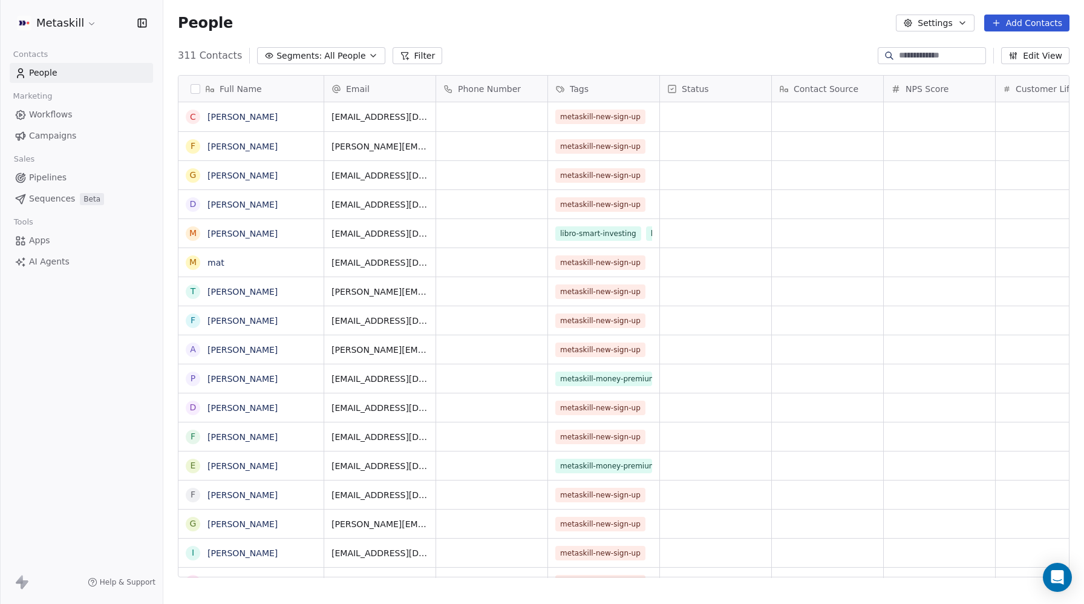
scroll to position [531, 921]
click at [57, 23] on html "Metaskill Contacts People Marketing Workflows Campaigns Sales Pipelines Sequenc…" at bounding box center [542, 302] width 1084 height 604
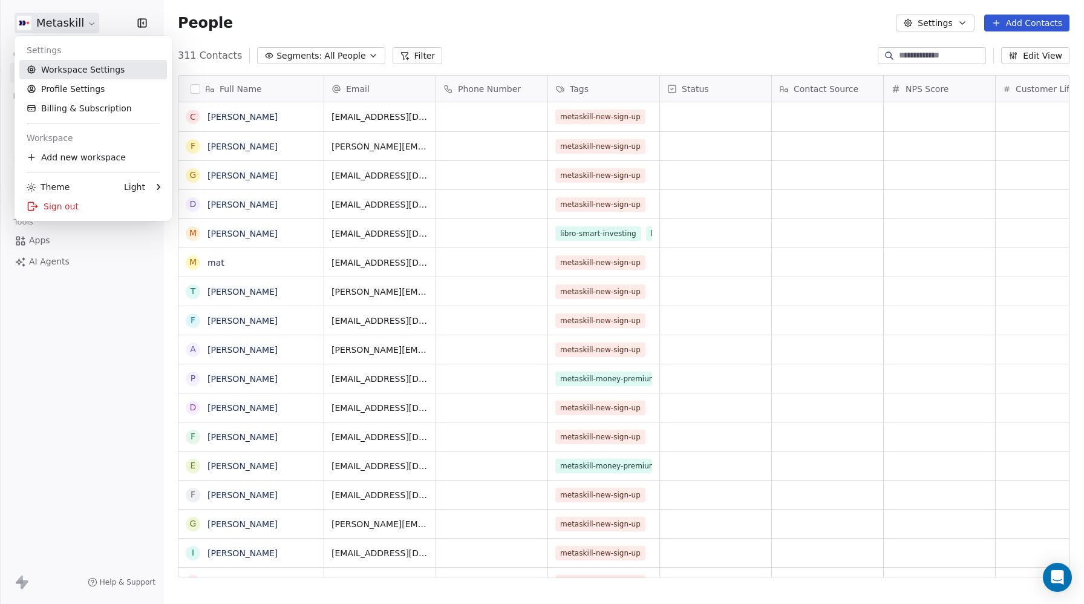
click at [55, 67] on link "Workspace Settings" at bounding box center [93, 69] width 148 height 19
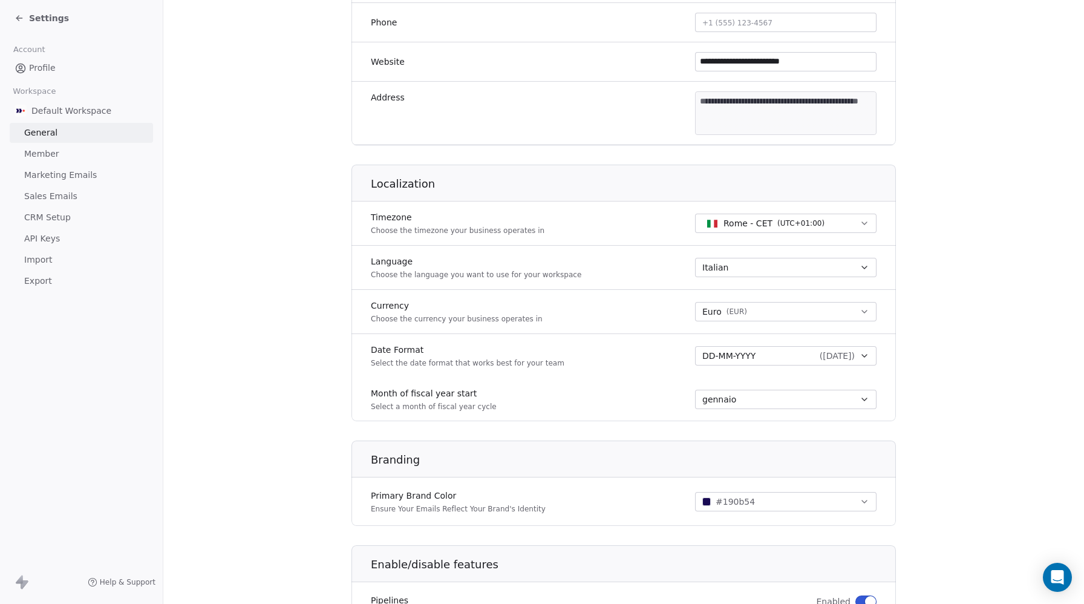
scroll to position [434, 0]
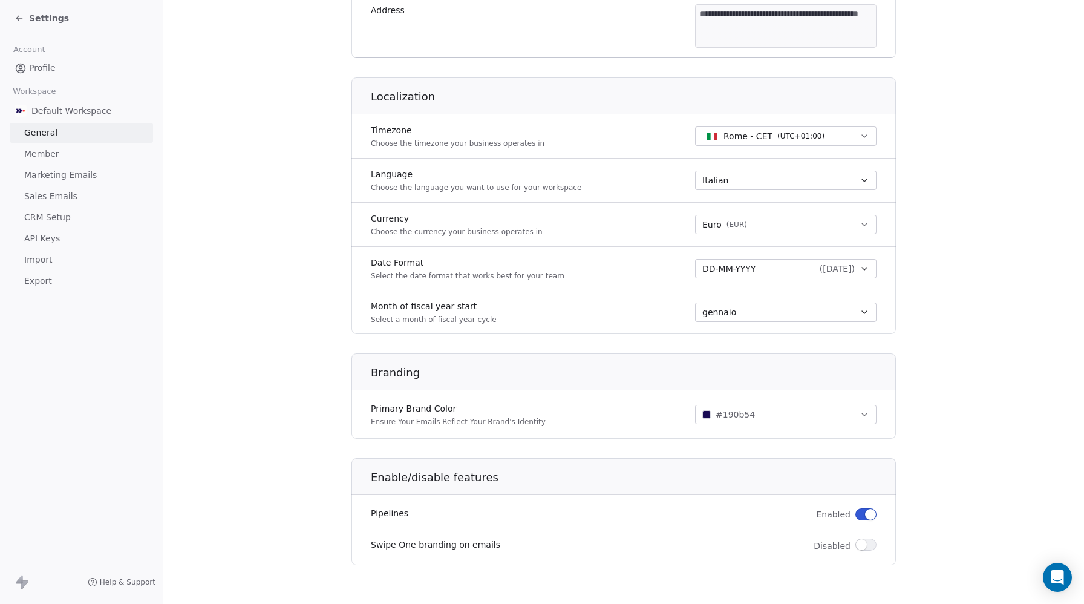
click at [45, 149] on span "Member" at bounding box center [41, 154] width 35 height 13
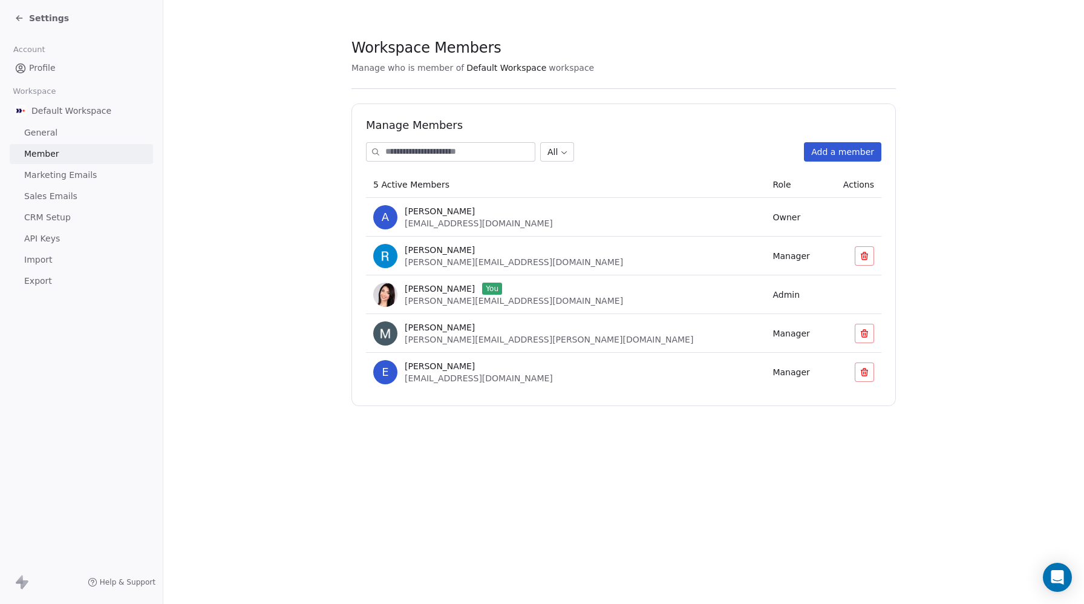
click at [849, 152] on button "Add a member" at bounding box center [842, 151] width 77 height 19
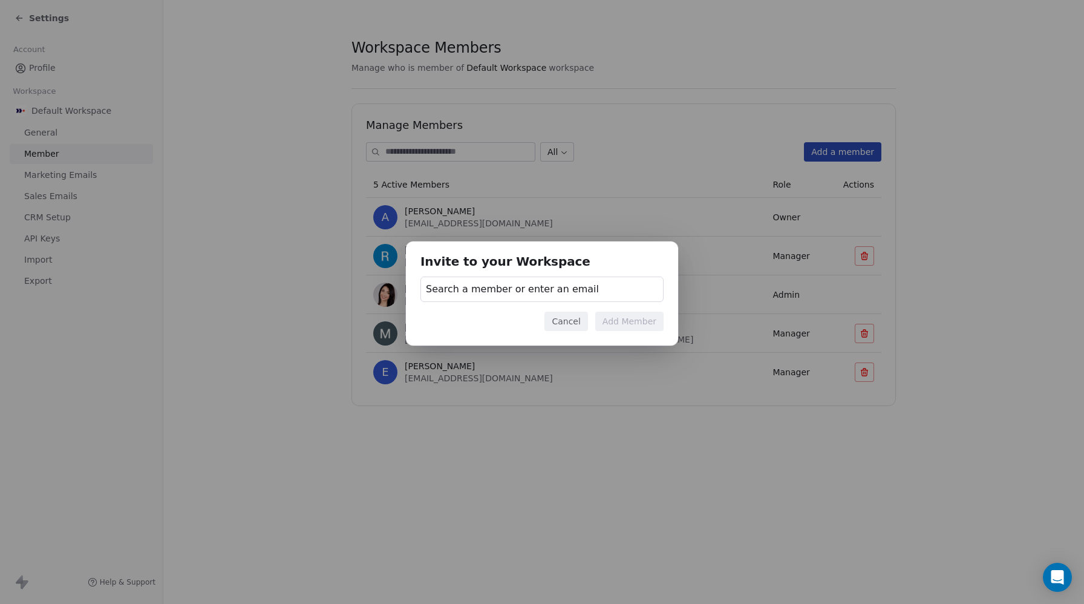
click at [490, 286] on span "Search a member or enter an email" at bounding box center [512, 289] width 173 height 15
type input "**********"
click at [663, 298] on div "Invite to your Workspace Search a member or enter an email Cancel Add Member" at bounding box center [542, 301] width 1084 height 159
click at [456, 147] on div "Invite to your Workspace Search a member or enter an email Cancel Add Member" at bounding box center [542, 302] width 1084 height 604
drag, startPoint x: 484, startPoint y: 151, endPoint x: 491, endPoint y: 156, distance: 8.2
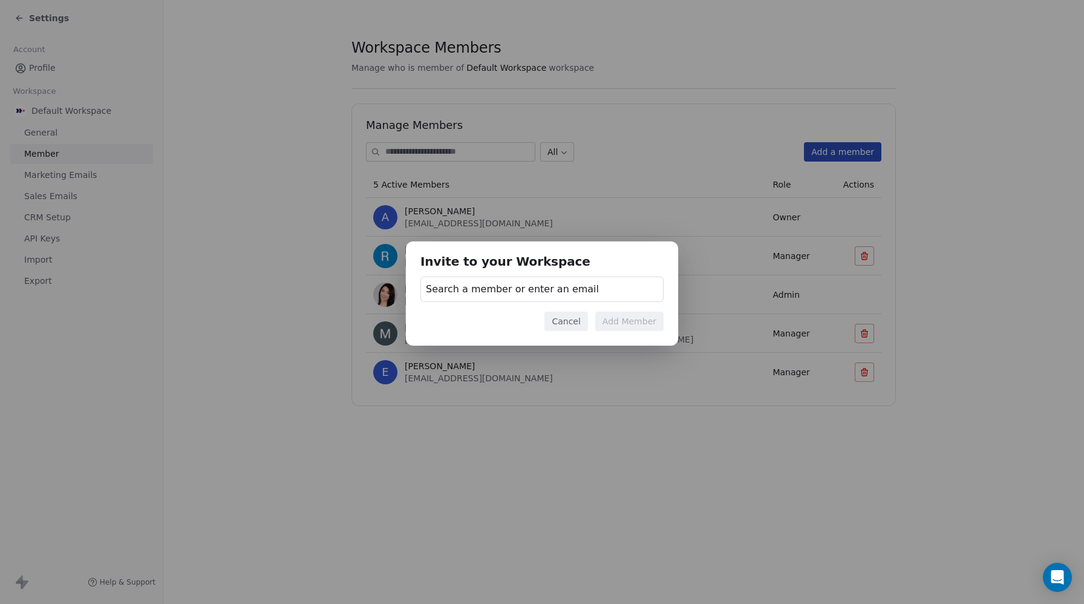
click at [485, 151] on div "Invite to your Workspace Search a member or enter an email Cancel Add Member" at bounding box center [542, 302] width 1084 height 604
click at [574, 323] on button "Cancel" at bounding box center [566, 321] width 43 height 19
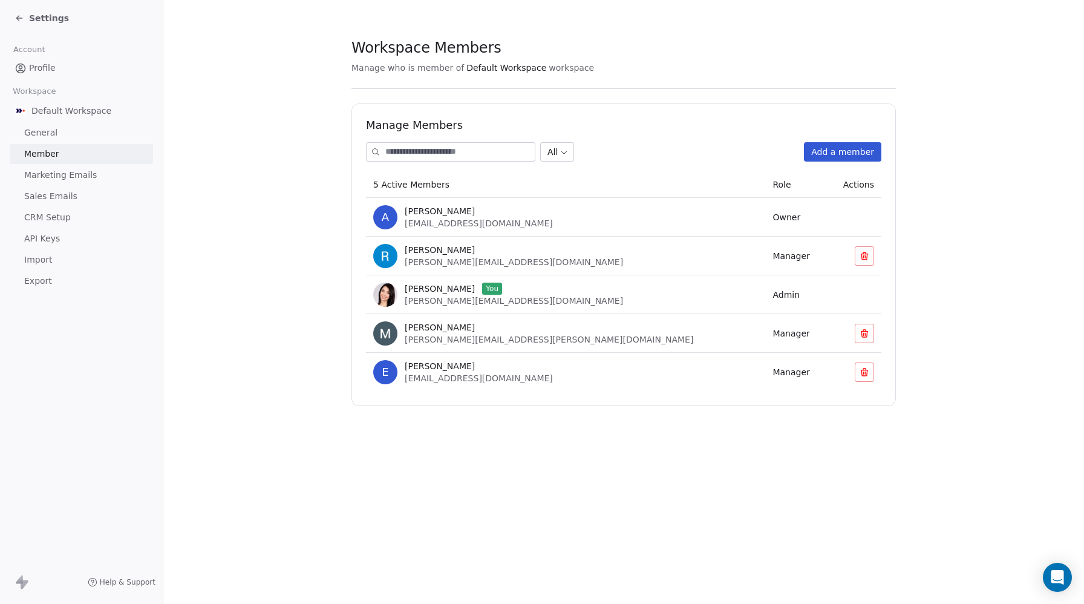
click at [430, 148] on input at bounding box center [459, 152] width 149 height 18
paste input "**********"
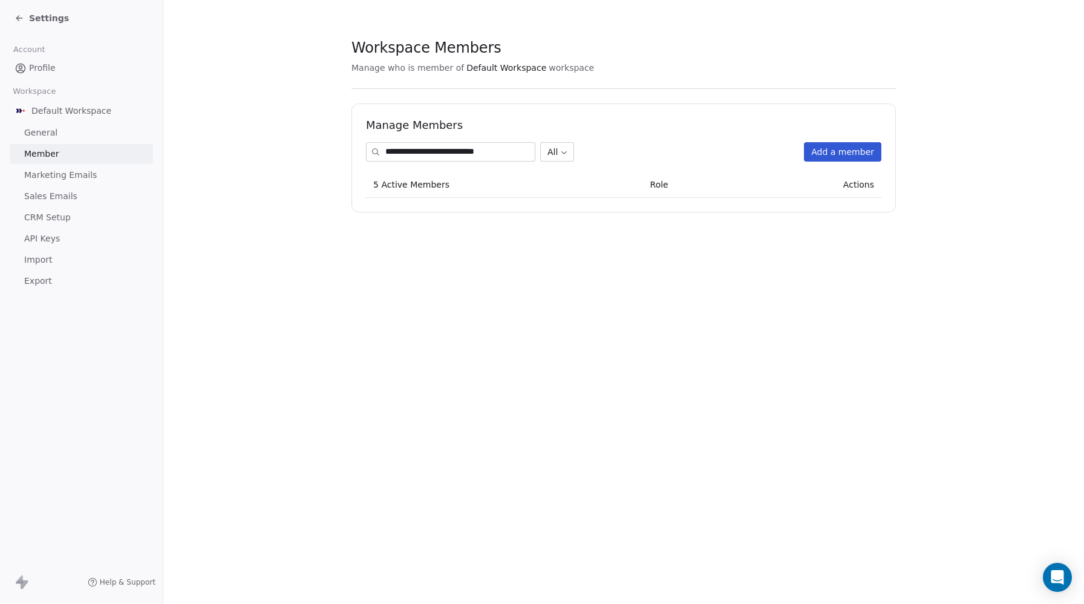
type input "**********"
click at [837, 156] on button "Add a member" at bounding box center [842, 151] width 77 height 19
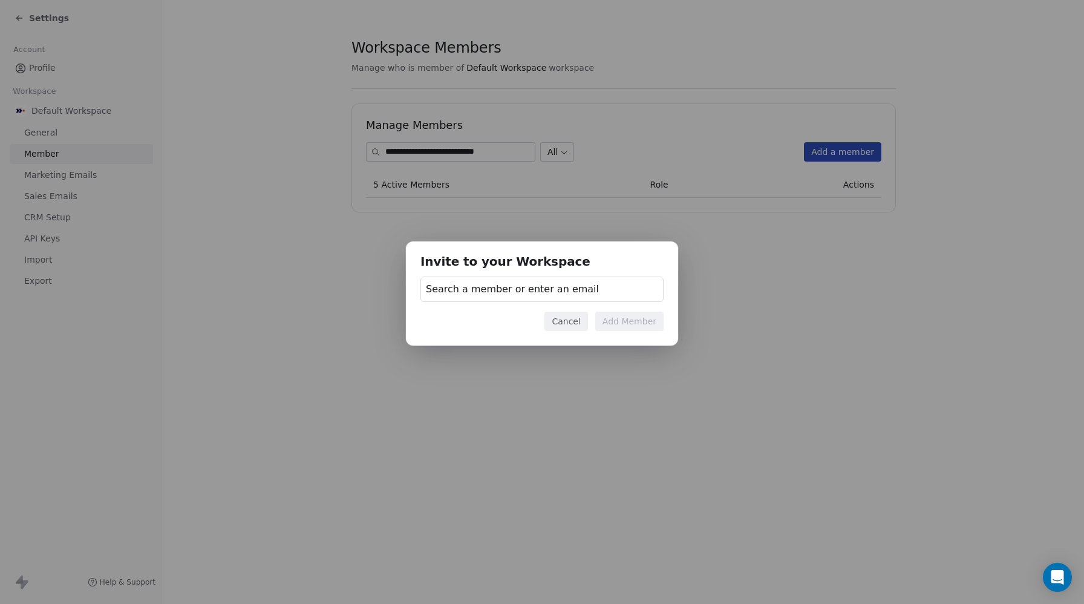
click at [483, 292] on span "Search a member or enter an email" at bounding box center [512, 289] width 173 height 15
type input "**********"
click at [676, 325] on div "Invite to your Workspace Search a member or enter an email Cancel Add Member" at bounding box center [542, 301] width 1084 height 159
click at [551, 287] on span "Search a member or enter an email" at bounding box center [512, 289] width 173 height 15
click at [551, 287] on div "Invite to your Workspace Search a member or enter an email Cancel Add Member" at bounding box center [542, 301] width 1084 height 159
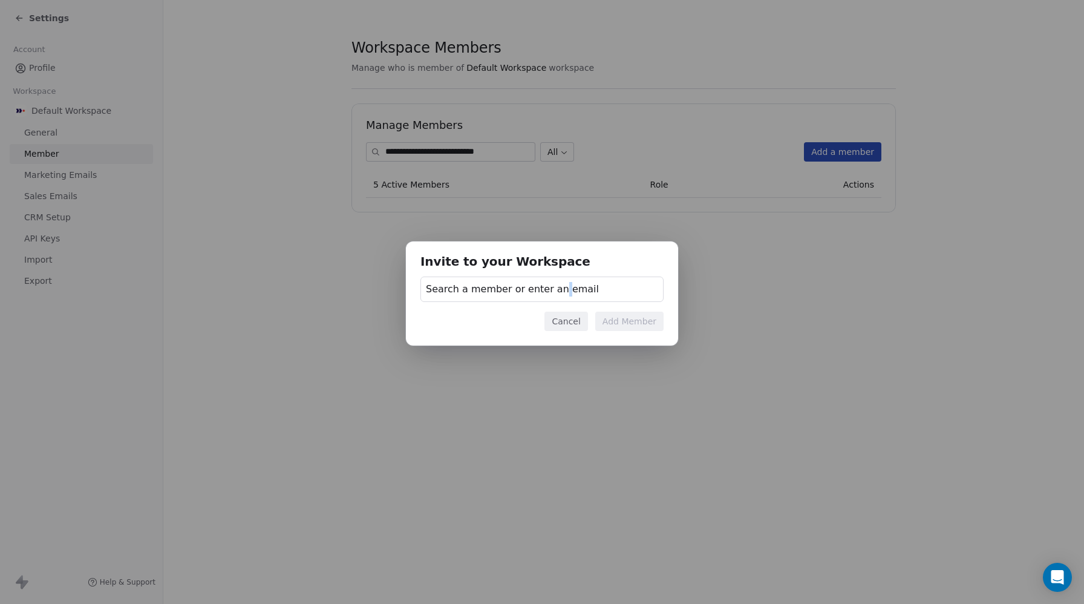
click at [551, 287] on span "Search a member or enter an email" at bounding box center [512, 289] width 173 height 15
type input "**********"
click at [471, 342] on div at bounding box center [542, 343] width 242 height 10
click at [453, 341] on div at bounding box center [542, 343] width 242 height 10
click at [667, 295] on div "Invite to your Workspace Search a member or enter an email Cancel Add Member" at bounding box center [542, 301] width 1084 height 159
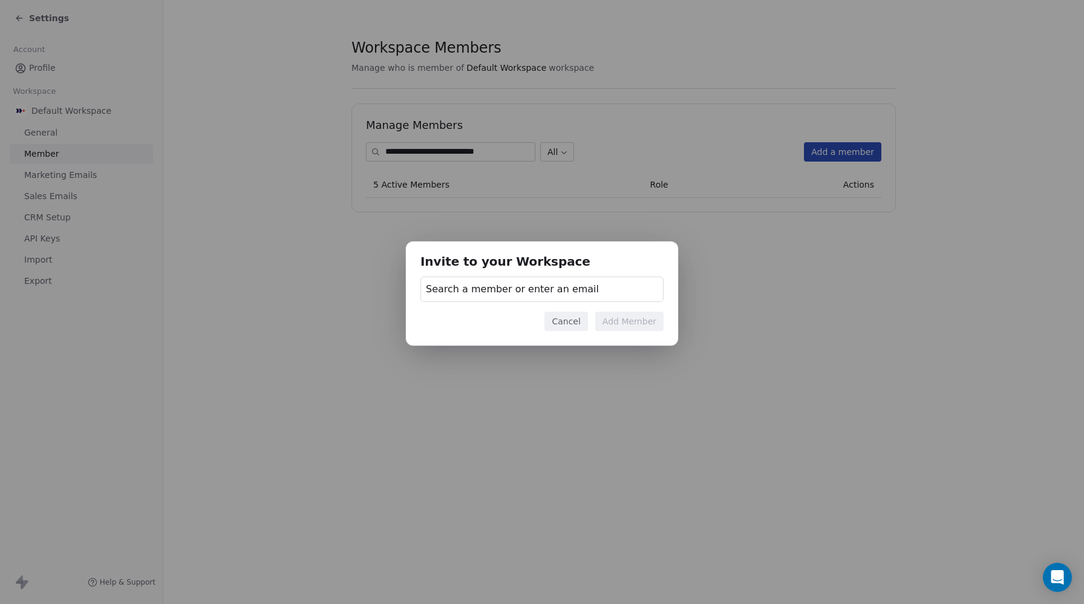
click at [568, 320] on button "Cancel" at bounding box center [566, 321] width 43 height 19
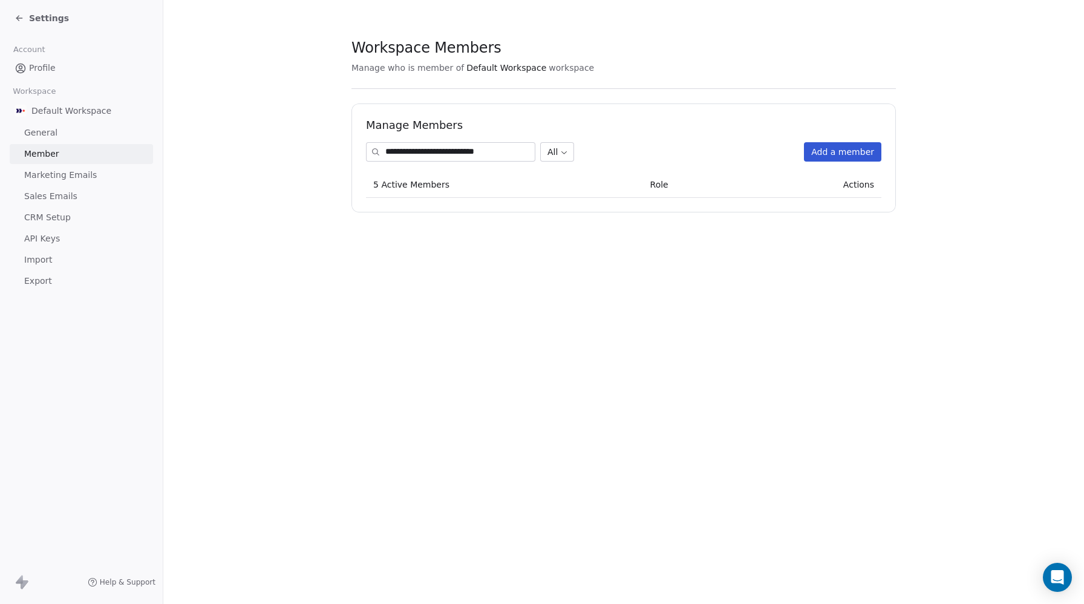
click at [35, 65] on span "Profile" at bounding box center [42, 68] width 27 height 13
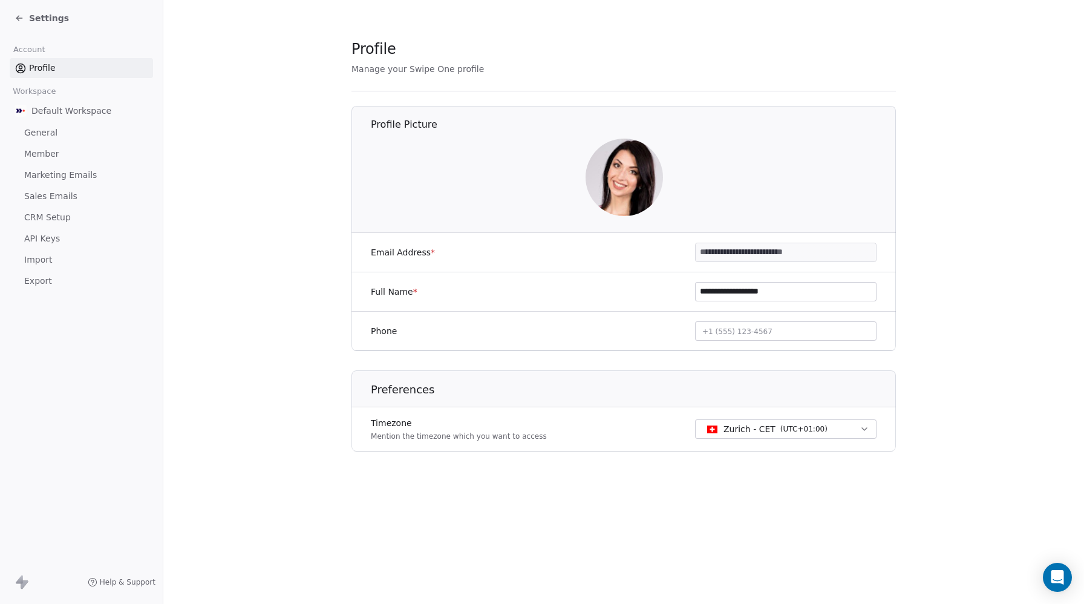
click at [50, 240] on span "API Keys" at bounding box center [42, 238] width 36 height 13
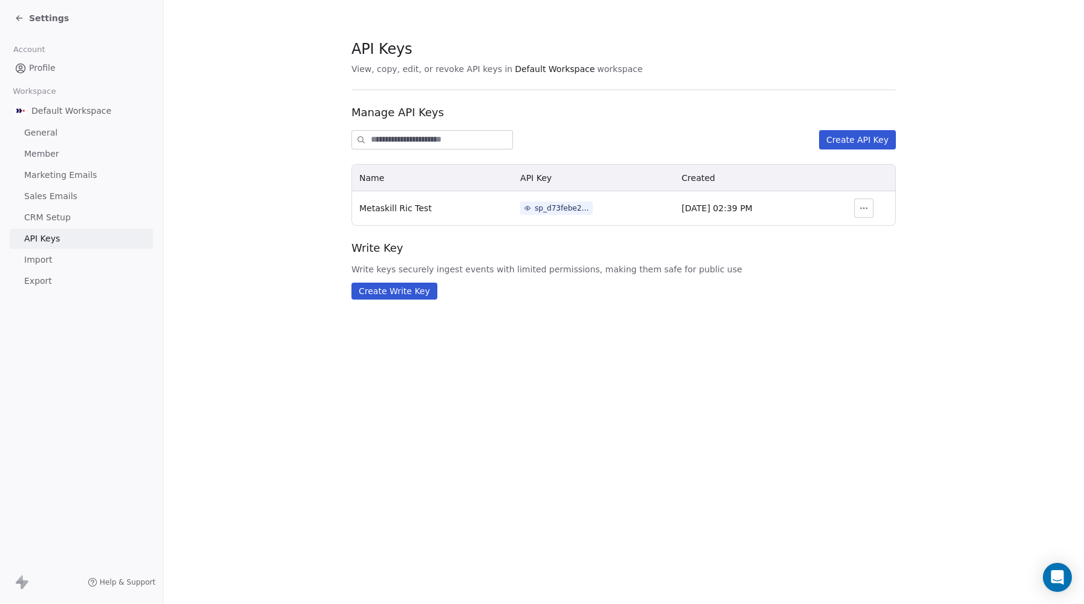
click at [45, 132] on span "General" at bounding box center [40, 132] width 33 height 13
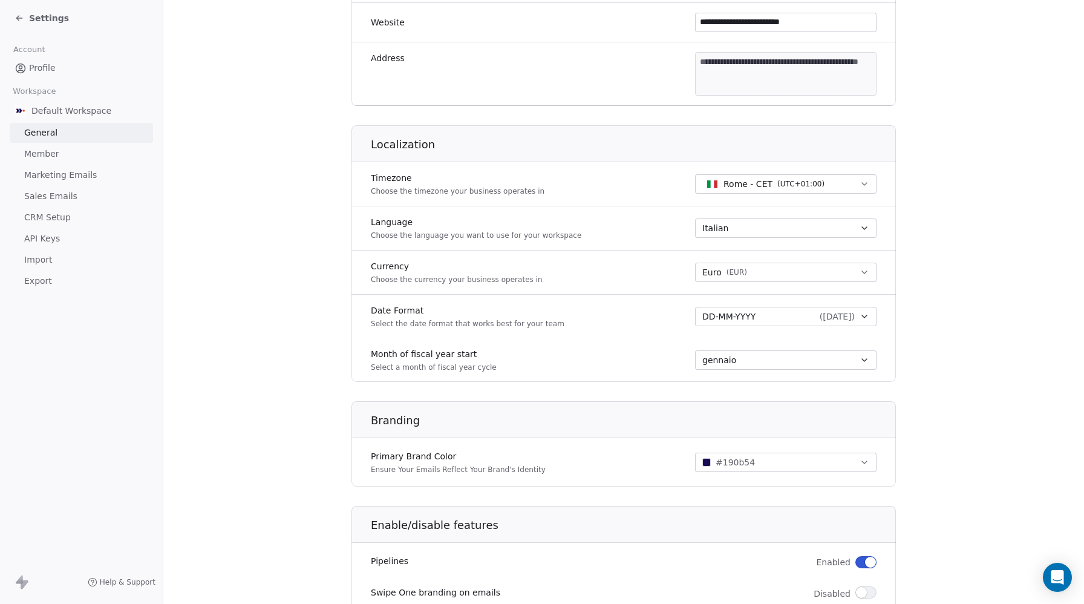
scroll to position [434, 0]
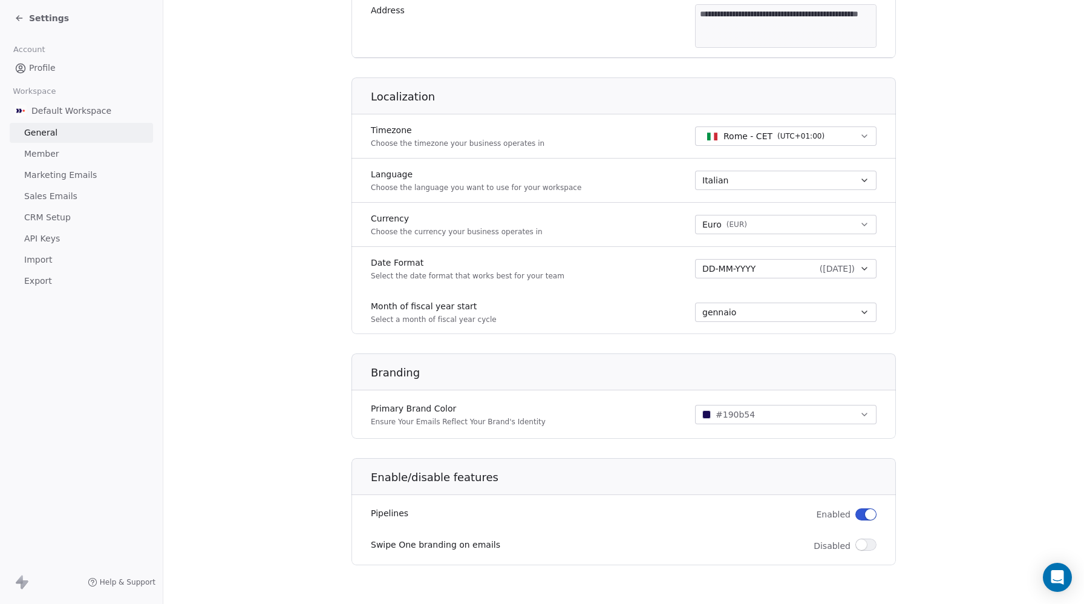
click at [64, 174] on span "Marketing Emails" at bounding box center [60, 175] width 73 height 13
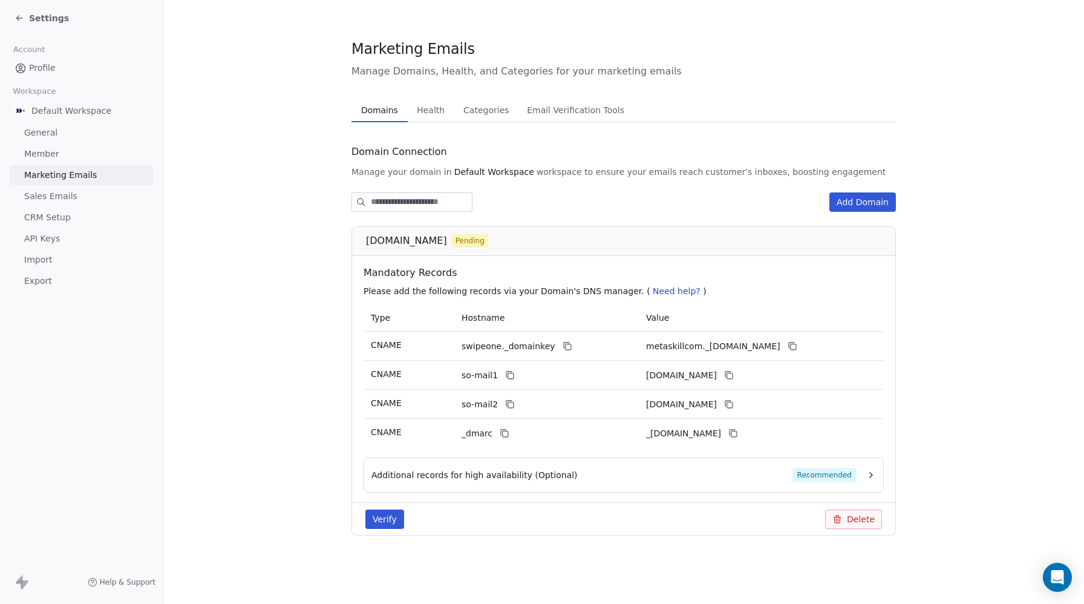
click at [93, 107] on span "Default Workspace" at bounding box center [71, 111] width 80 height 12
click at [67, 114] on span "Default Workspace" at bounding box center [71, 111] width 80 height 12
click at [65, 111] on span "Default Workspace" at bounding box center [71, 111] width 80 height 12
click at [875, 201] on button "Add Domain" at bounding box center [863, 201] width 67 height 19
click at [278, 241] on div "Connect a Domain Enter Domain Name Connect Please do NOT enter http or www or a…" at bounding box center [542, 302] width 1084 height 604
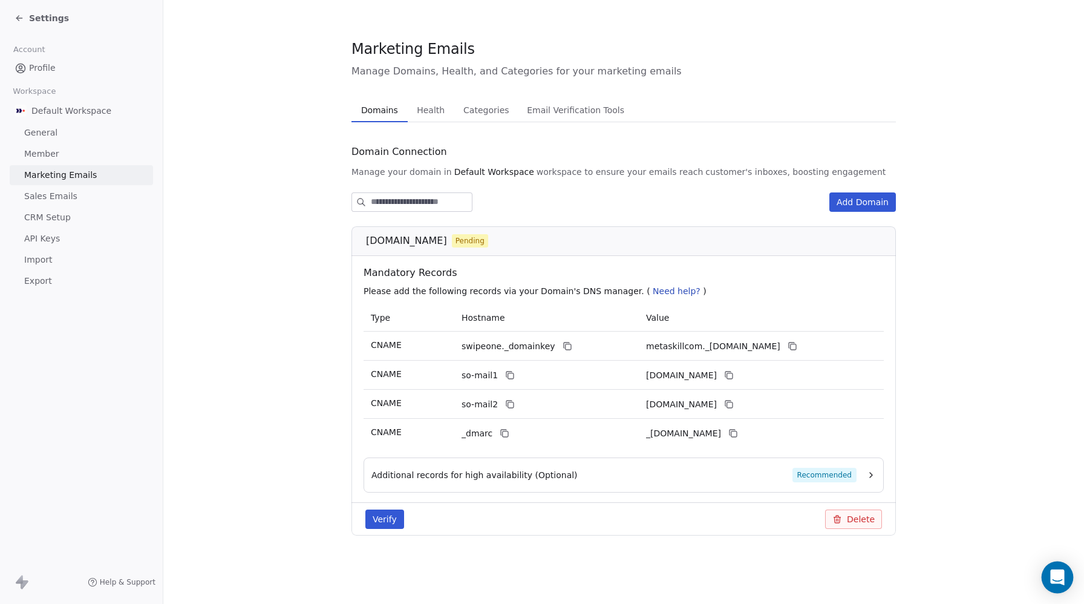
click at [1053, 574] on icon "Open Intercom Messenger" at bounding box center [1057, 577] width 14 height 16
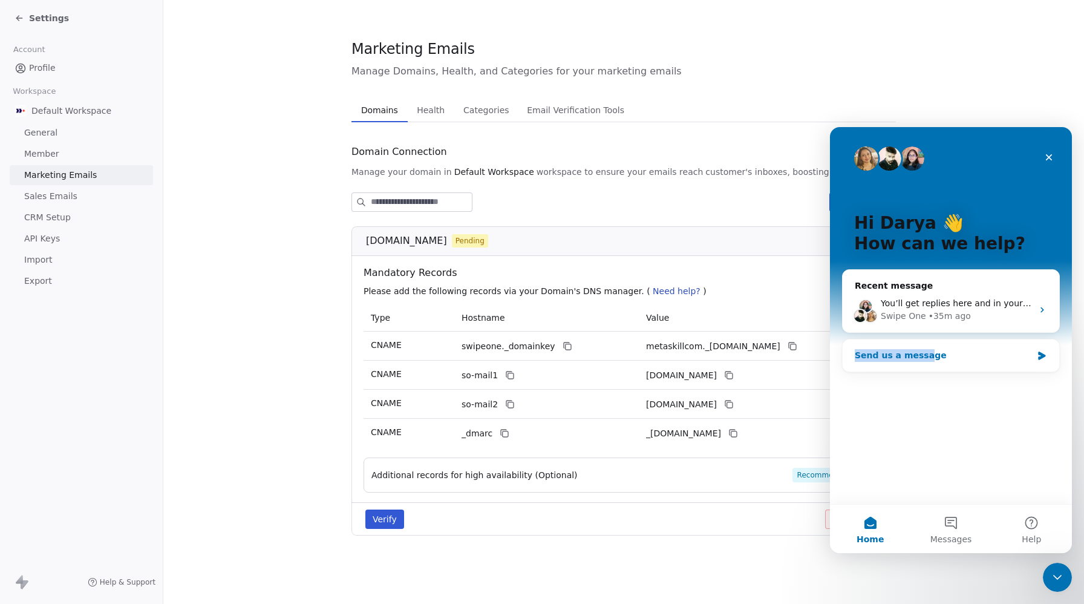
click at [922, 349] on div "Send us a message" at bounding box center [943, 355] width 177 height 13
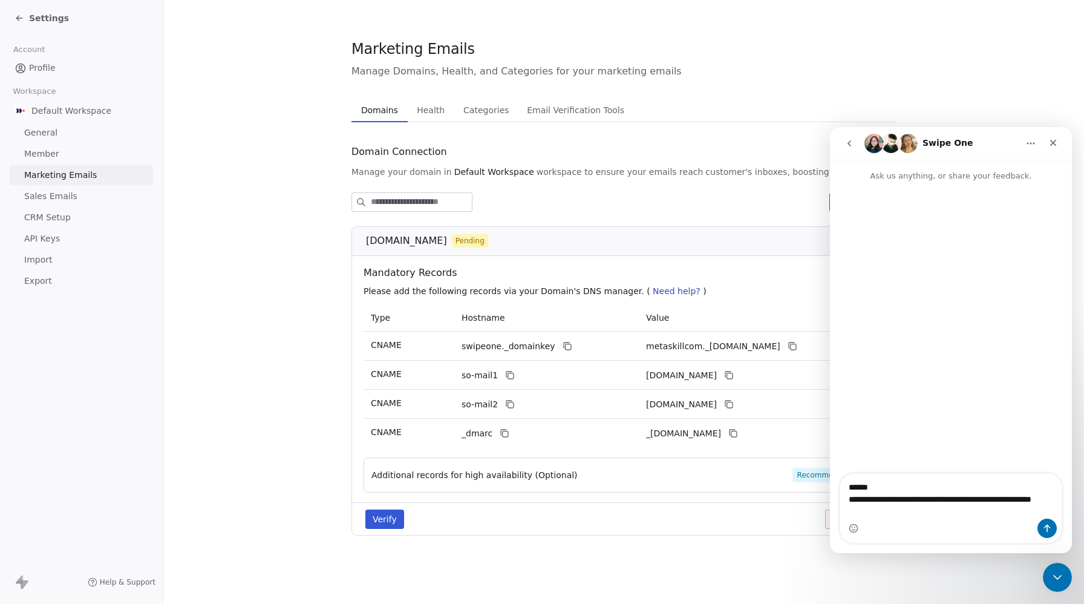
click at [1041, 497] on textarea "**********" at bounding box center [950, 496] width 221 height 45
click at [926, 516] on textarea "**********" at bounding box center [950, 496] width 221 height 45
click at [1050, 497] on textarea "**********" at bounding box center [950, 496] width 221 height 45
drag, startPoint x: 942, startPoint y: 508, endPoint x: 810, endPoint y: 484, distance: 134.1
click html "**********"
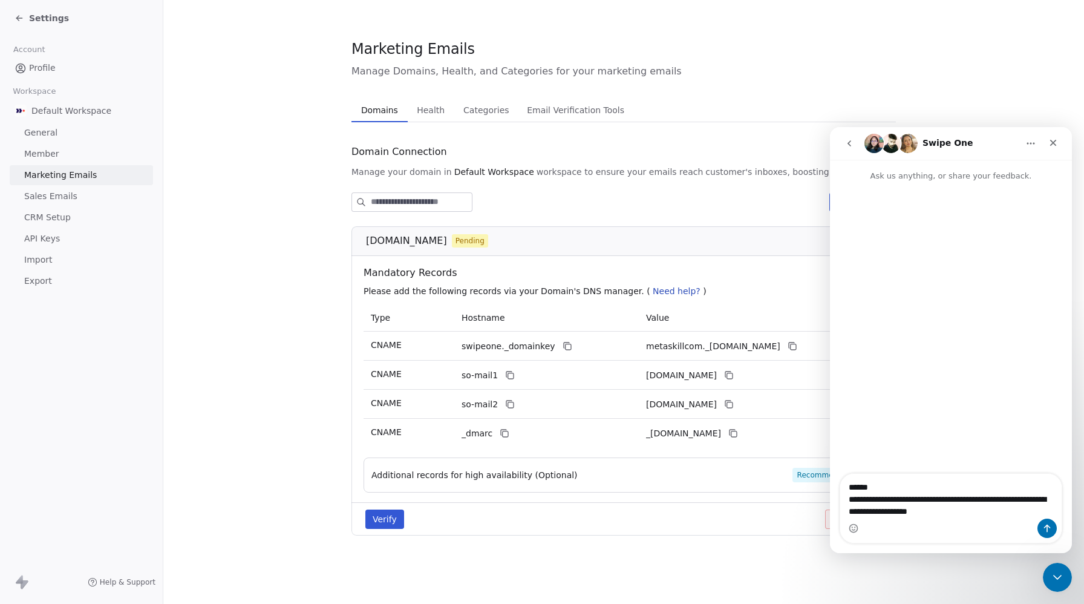
copy pre "Hello! one question please: how i can stop an automation if someone has receive…"
click at [931, 517] on textarea "**********" at bounding box center [950, 496] width 221 height 45
click at [977, 507] on textarea "**********" at bounding box center [950, 496] width 221 height 45
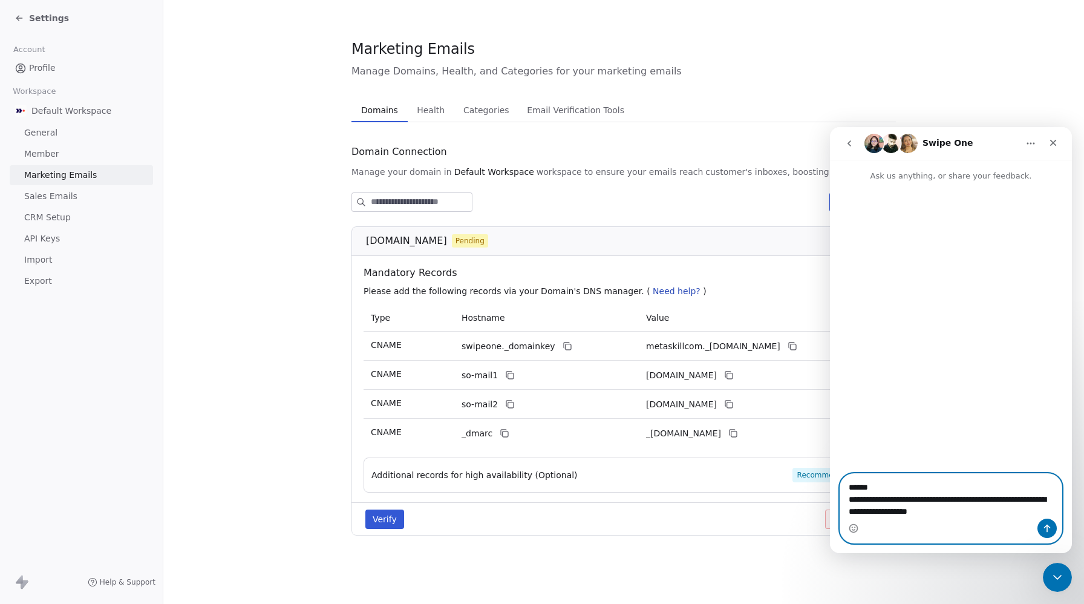
drag, startPoint x: 987, startPoint y: 511, endPoint x: 849, endPoint y: 484, distance: 141.1
click at [849, 484] on textarea "**********" at bounding box center [950, 496] width 221 height 45
paste textarea "***"
type textarea "**********"
click at [1052, 523] on button "Send a message…" at bounding box center [1047, 528] width 19 height 19
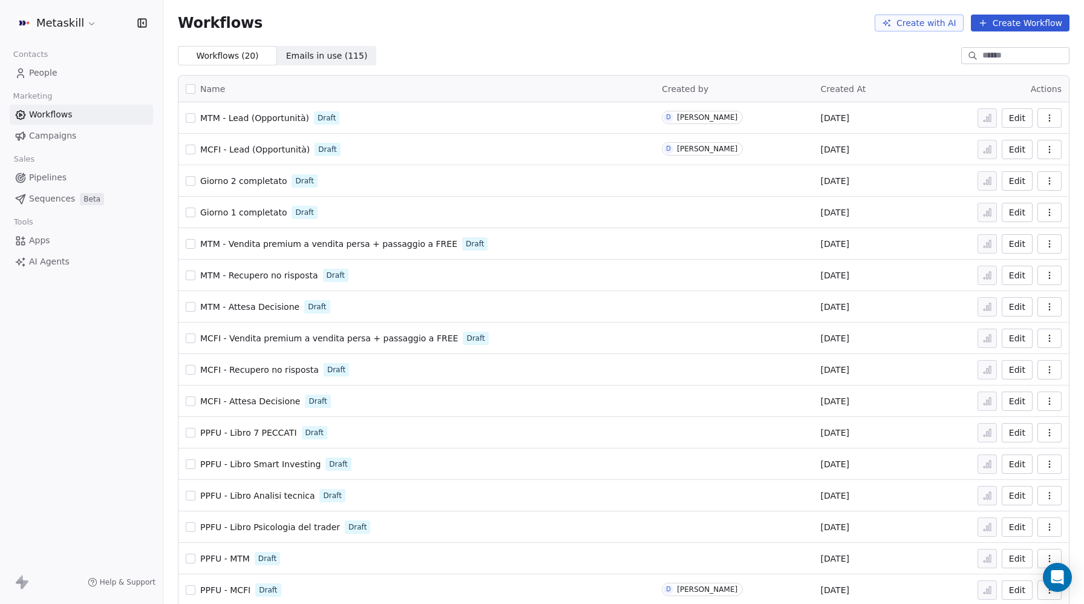
click at [236, 146] on span "MCFI - Lead (Opportunità)" at bounding box center [255, 150] width 110 height 10
click at [74, 25] on html "Metaskill Contacts People Marketing Workflows Campaigns Sales Pipelines Sequenc…" at bounding box center [542, 302] width 1084 height 604
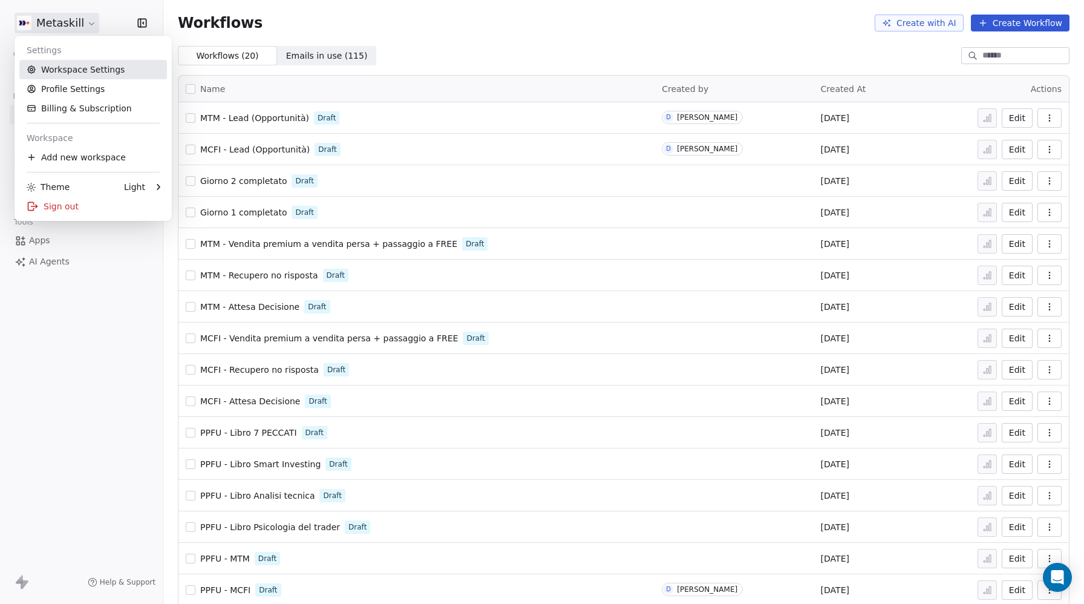
click at [74, 68] on link "Workspace Settings" at bounding box center [93, 69] width 148 height 19
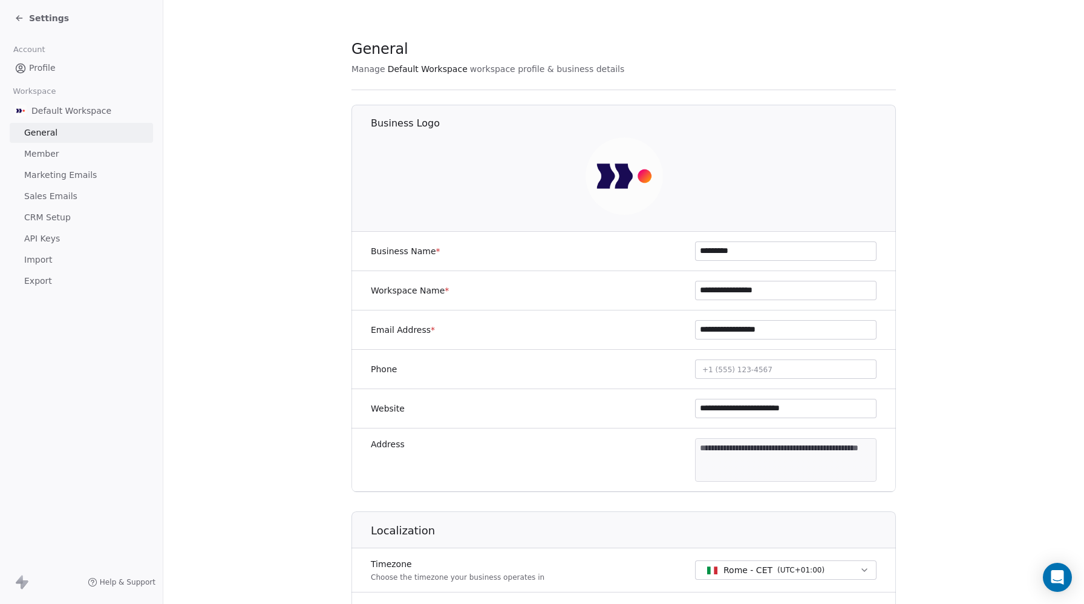
click at [41, 216] on span "CRM Setup" at bounding box center [47, 217] width 47 height 13
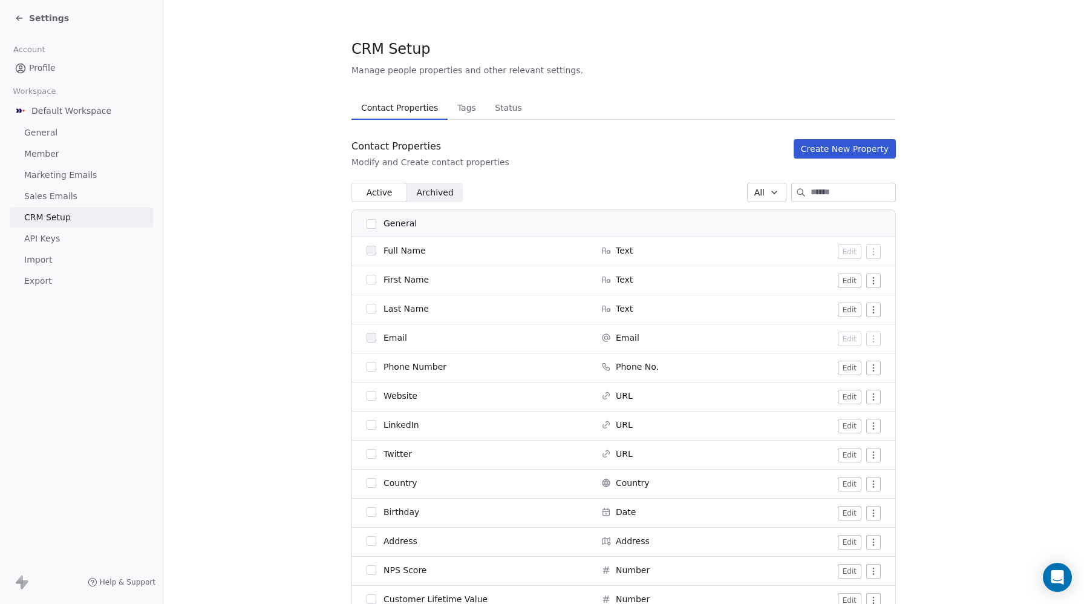
click at [490, 108] on span "Status" at bounding box center [508, 107] width 37 height 17
click at [462, 108] on span "Tags" at bounding box center [467, 107] width 28 height 17
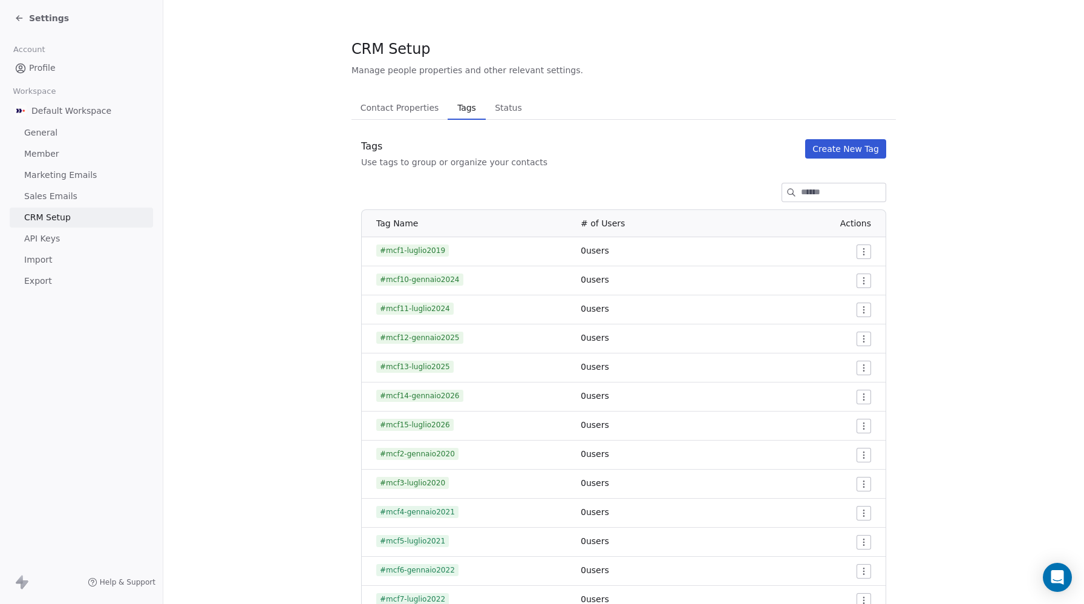
drag, startPoint x: 502, startPoint y: 110, endPoint x: 493, endPoint y: 109, distance: 9.1
click at [502, 110] on span "Status" at bounding box center [508, 107] width 37 height 17
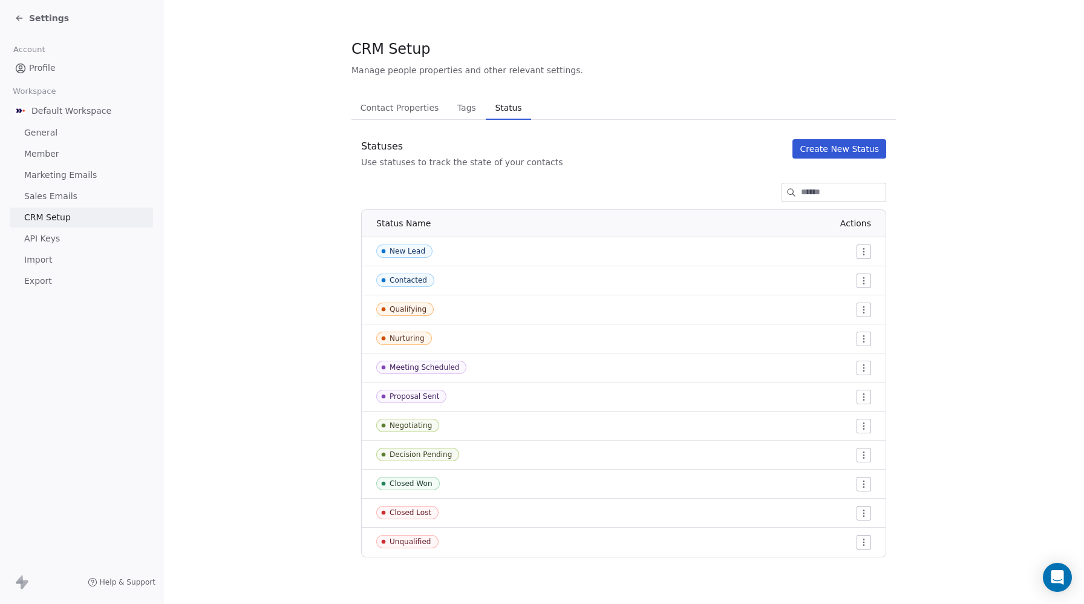
click at [472, 105] on span "Tags" at bounding box center [467, 107] width 28 height 17
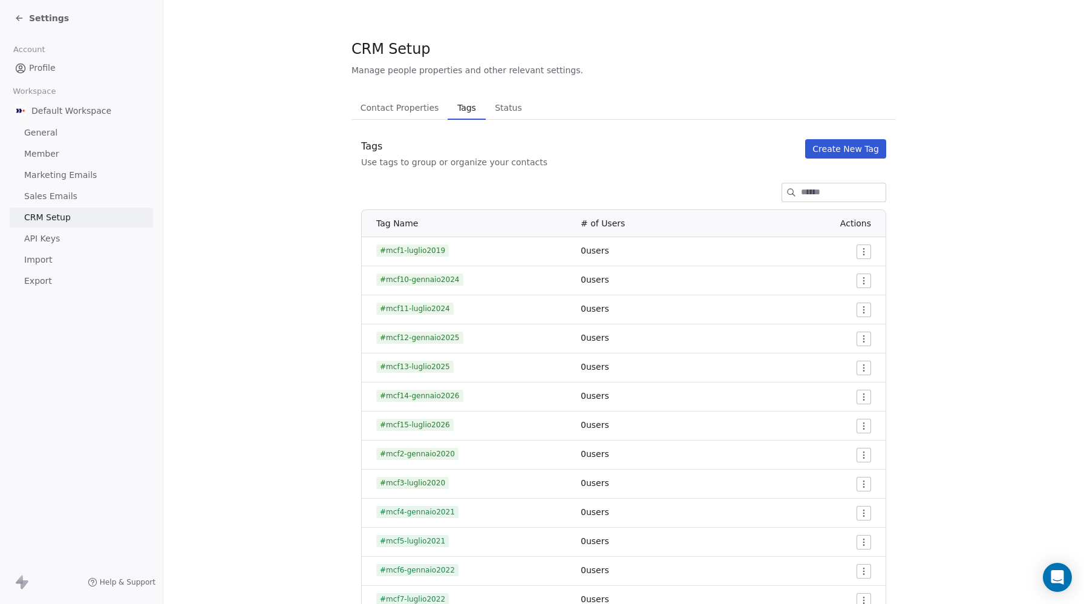
click at [884, 149] on button "Create New Tag" at bounding box center [845, 148] width 81 height 19
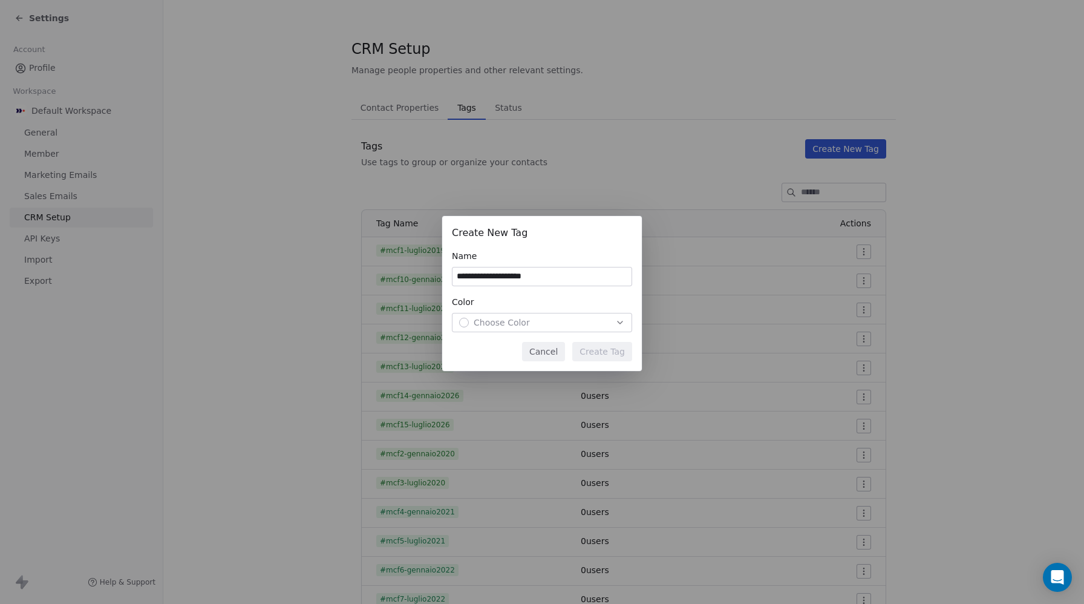
click at [489, 277] on input "**********" at bounding box center [542, 276] width 179 height 18
drag, startPoint x: 589, startPoint y: 277, endPoint x: 572, endPoint y: 272, distance: 18.2
click at [572, 272] on input "**********" at bounding box center [542, 276] width 179 height 18
type input "**********"
click at [494, 327] on span "Choose Color" at bounding box center [502, 322] width 56 height 12
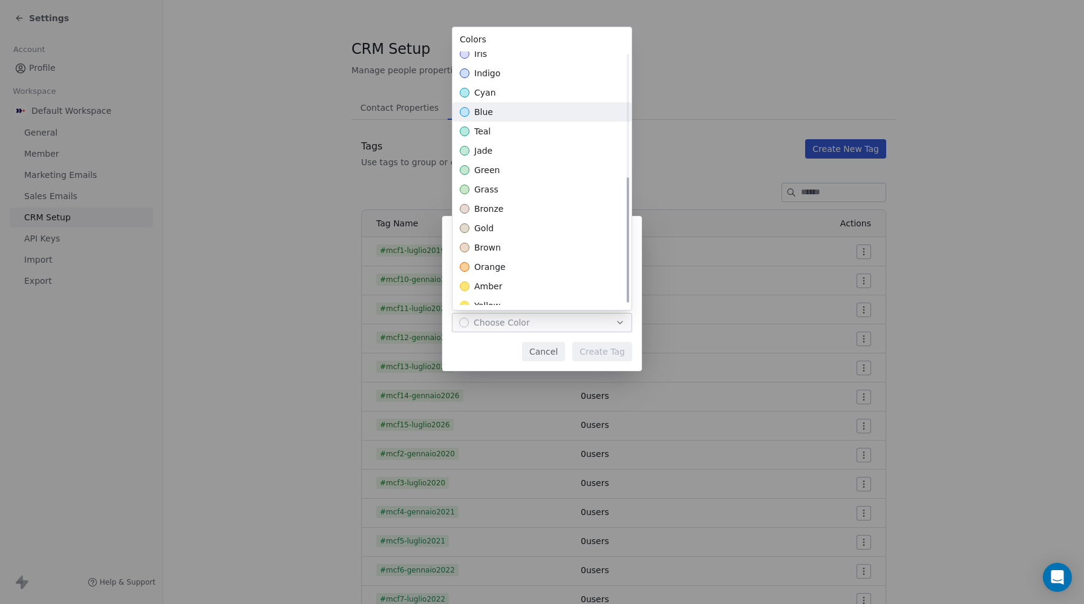
scroll to position [250, 0]
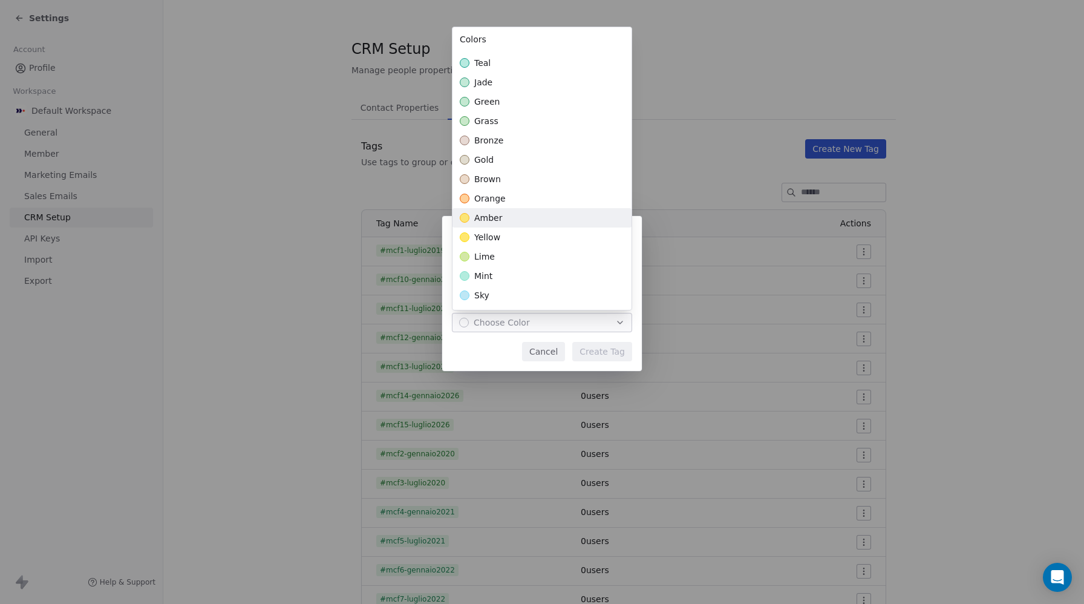
click at [491, 220] on span "amber" at bounding box center [488, 218] width 28 height 12
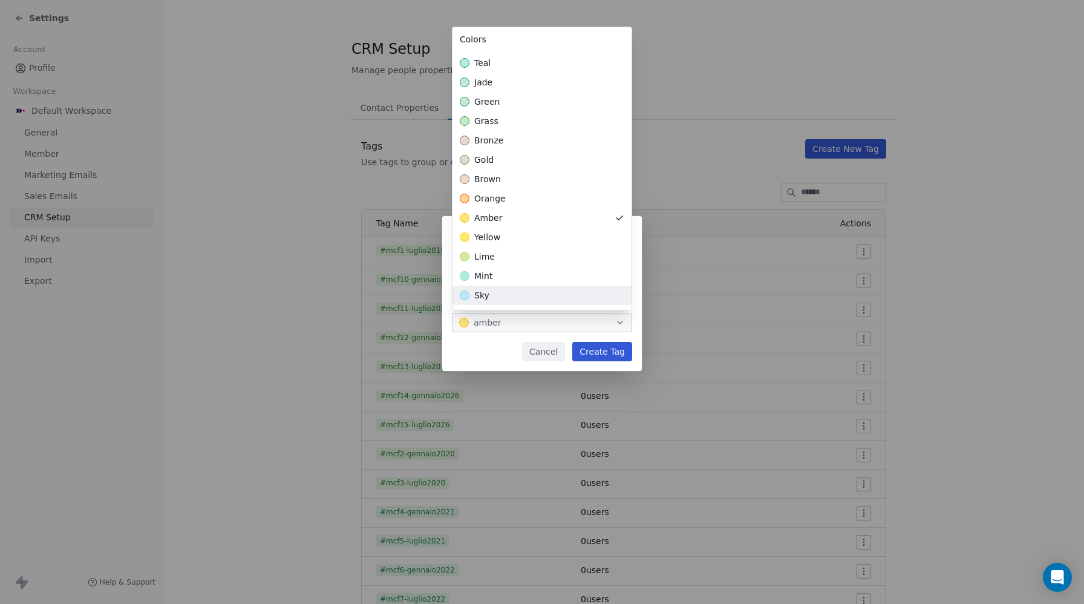
click at [603, 347] on div "**********" at bounding box center [542, 302] width 1084 height 211
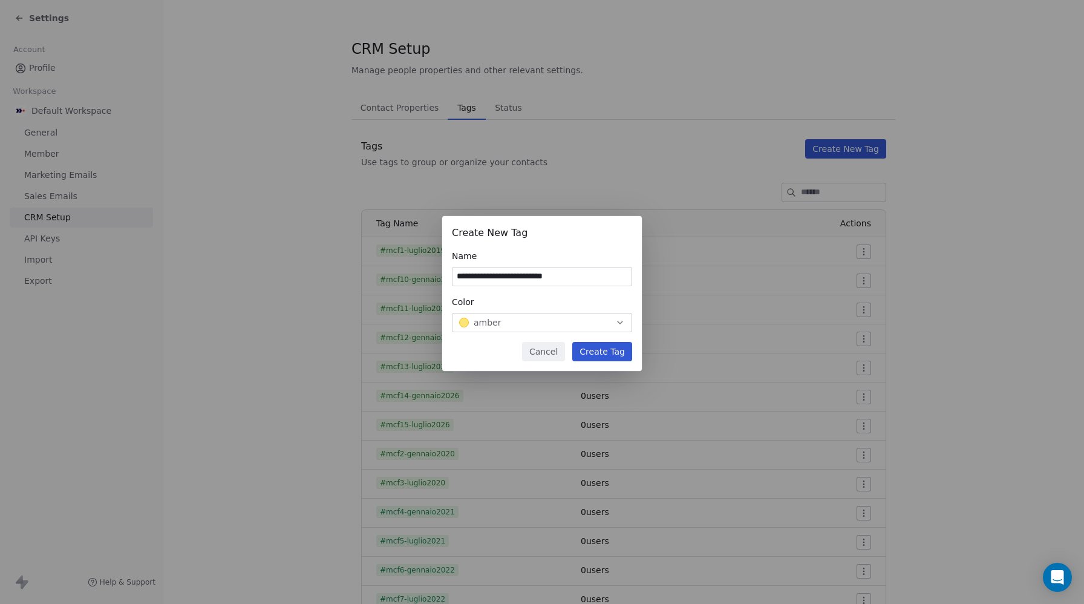
click at [603, 346] on button "Create Tag" at bounding box center [602, 351] width 60 height 19
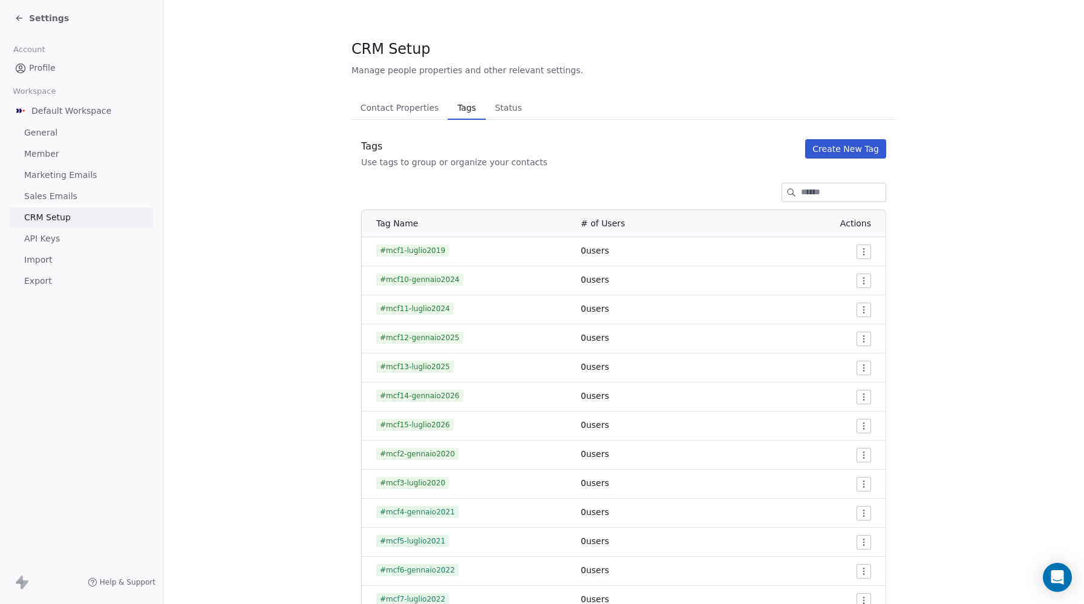
click at [839, 146] on button "Create New Tag" at bounding box center [845, 148] width 81 height 19
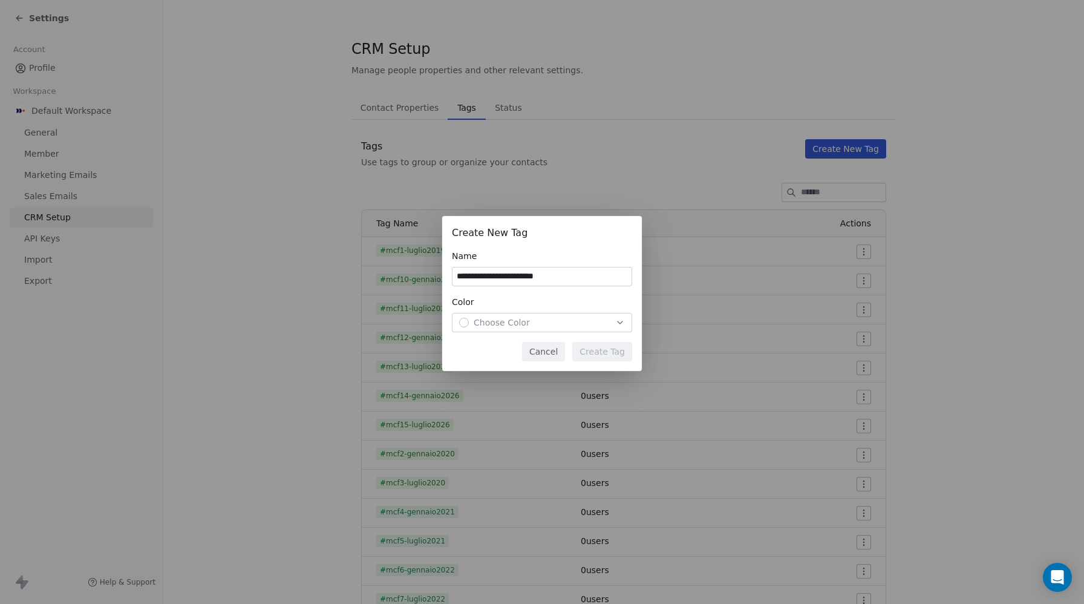
drag, startPoint x: 483, startPoint y: 274, endPoint x: 569, endPoint y: 264, distance: 86.5
click at [489, 272] on input "**********" at bounding box center [542, 276] width 179 height 18
click at [563, 280] on input "**********" at bounding box center [542, 276] width 179 height 18
type input "**********"
click at [565, 320] on div "Choose Color" at bounding box center [542, 322] width 166 height 12
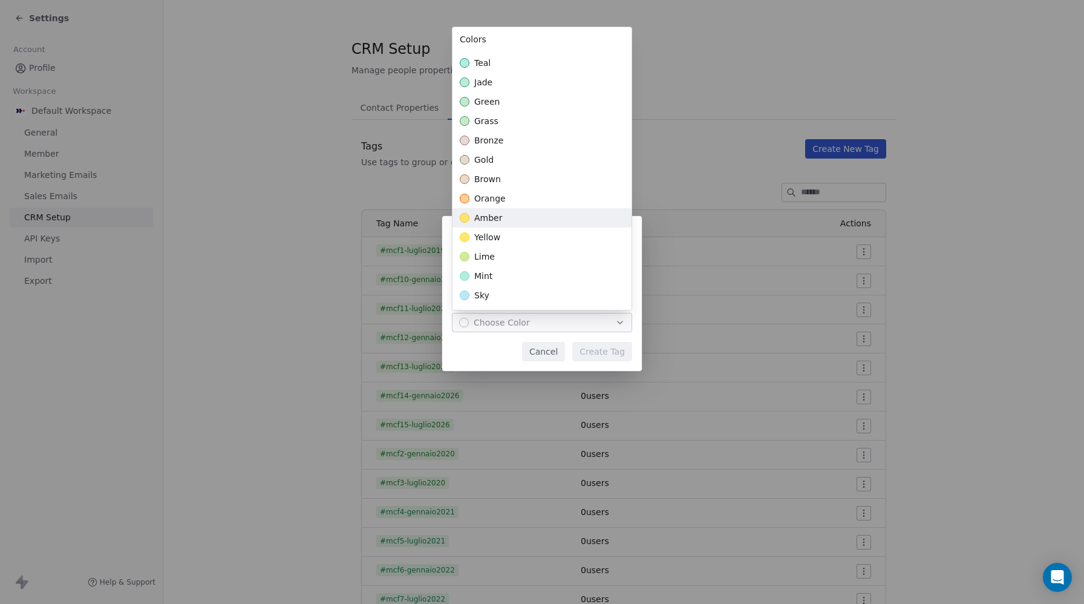
click at [511, 214] on div "amber" at bounding box center [542, 217] width 179 height 19
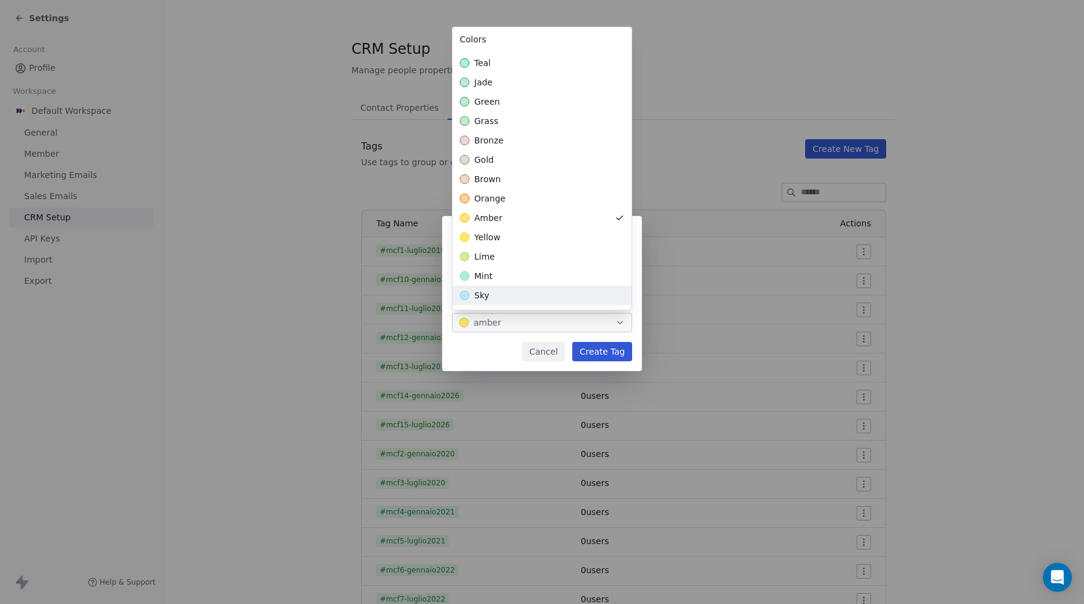
click at [611, 353] on div "**********" at bounding box center [542, 302] width 1084 height 211
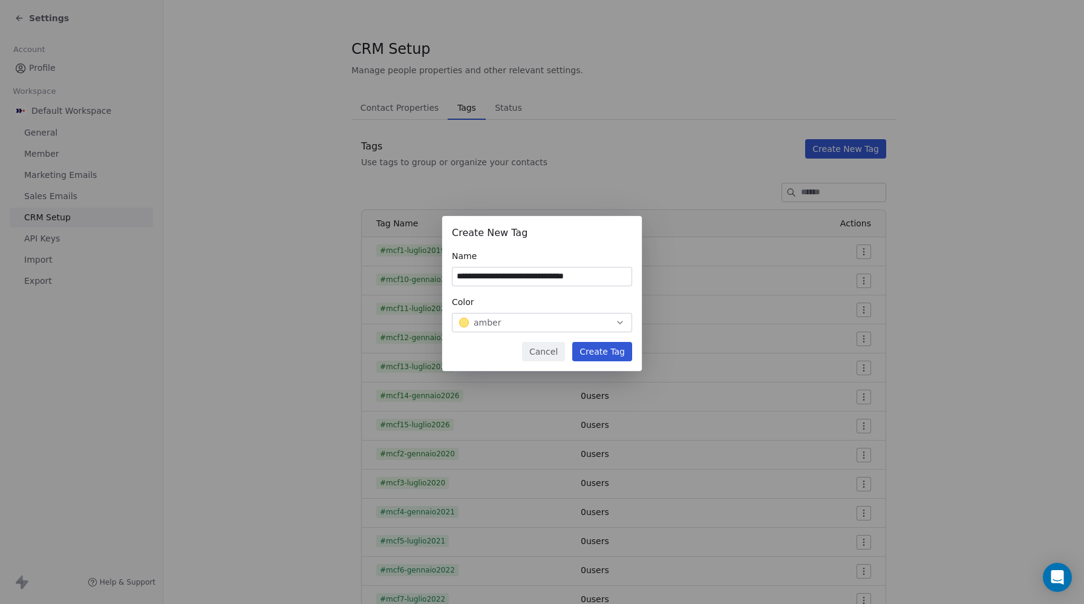
click at [611, 353] on button "Create Tag" at bounding box center [602, 351] width 60 height 19
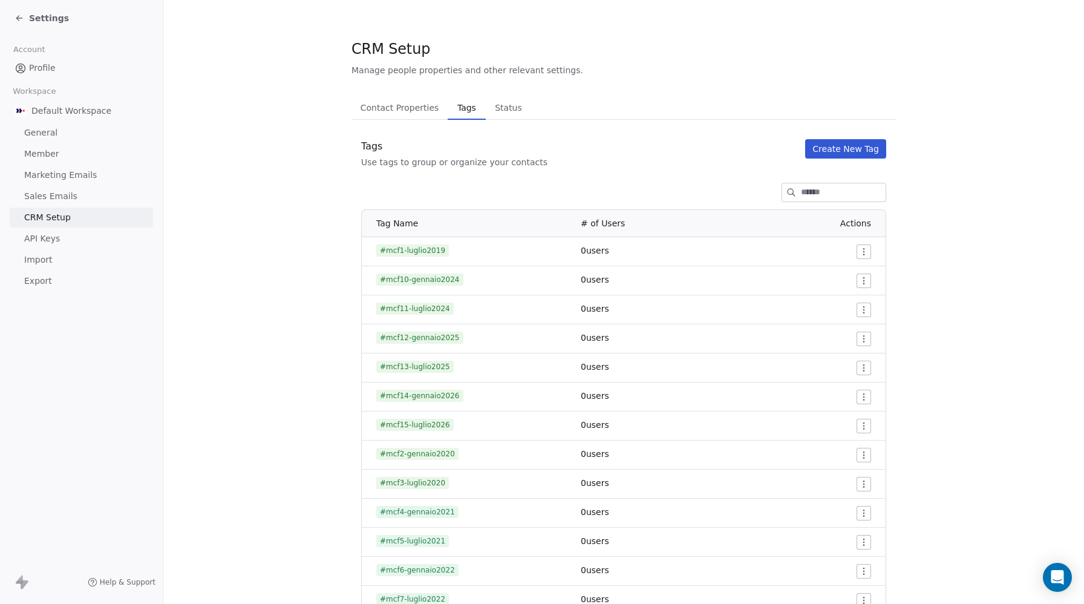
click at [851, 148] on button "Create New Tag" at bounding box center [845, 148] width 81 height 19
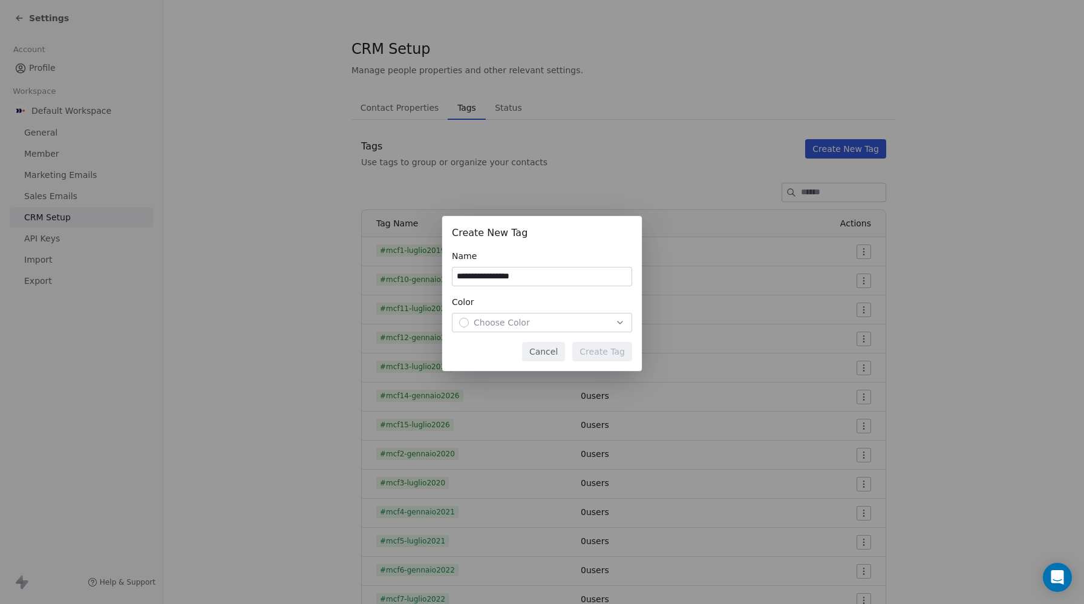
type input "**********"
click at [505, 333] on div "**********" at bounding box center [542, 293] width 200 height 155
click at [500, 321] on span "Choose Color" at bounding box center [502, 322] width 56 height 12
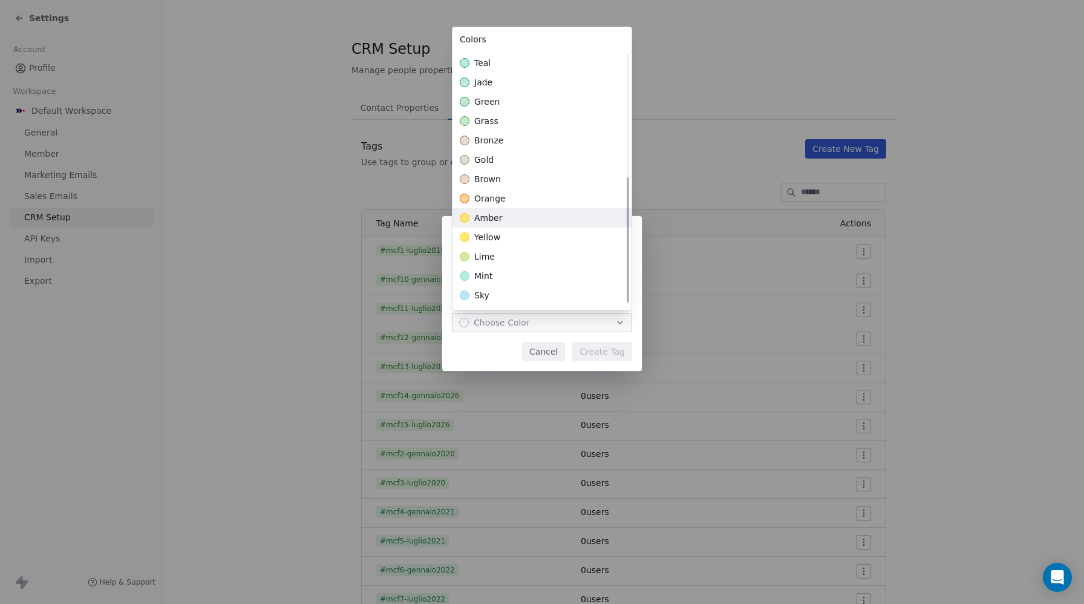
drag, startPoint x: 496, startPoint y: 218, endPoint x: 538, endPoint y: 263, distance: 61.6
click at [496, 218] on span "amber" at bounding box center [488, 218] width 28 height 12
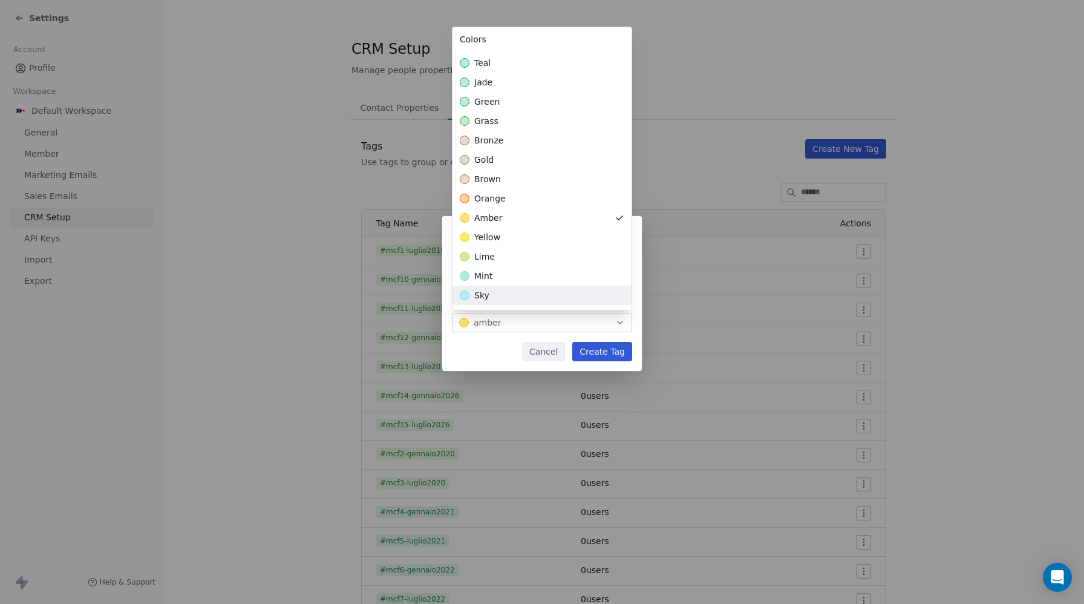
click at [609, 351] on div "**********" at bounding box center [542, 302] width 1084 height 211
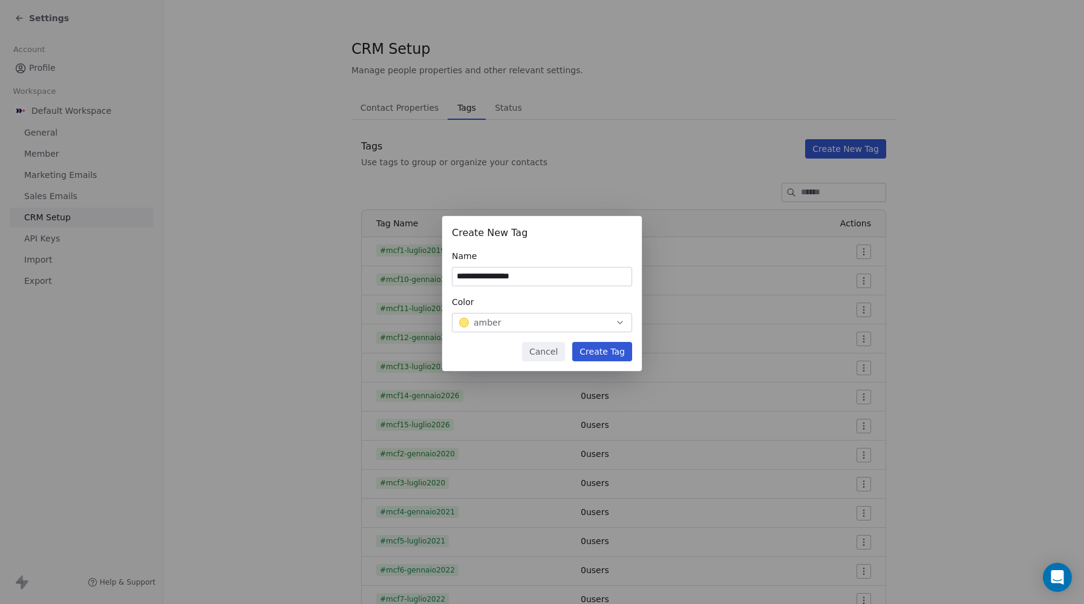
drag, startPoint x: 590, startPoint y: 355, endPoint x: 611, endPoint y: 338, distance: 26.7
click at [590, 355] on button "Create Tag" at bounding box center [602, 351] width 60 height 19
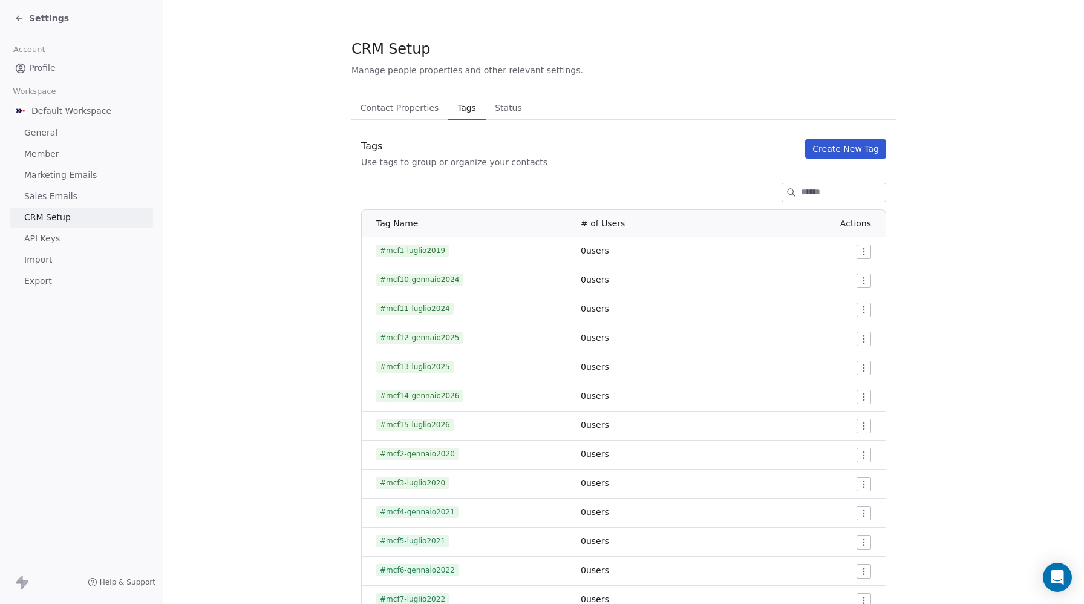
click at [850, 145] on button "Create New Tag" at bounding box center [845, 148] width 81 height 19
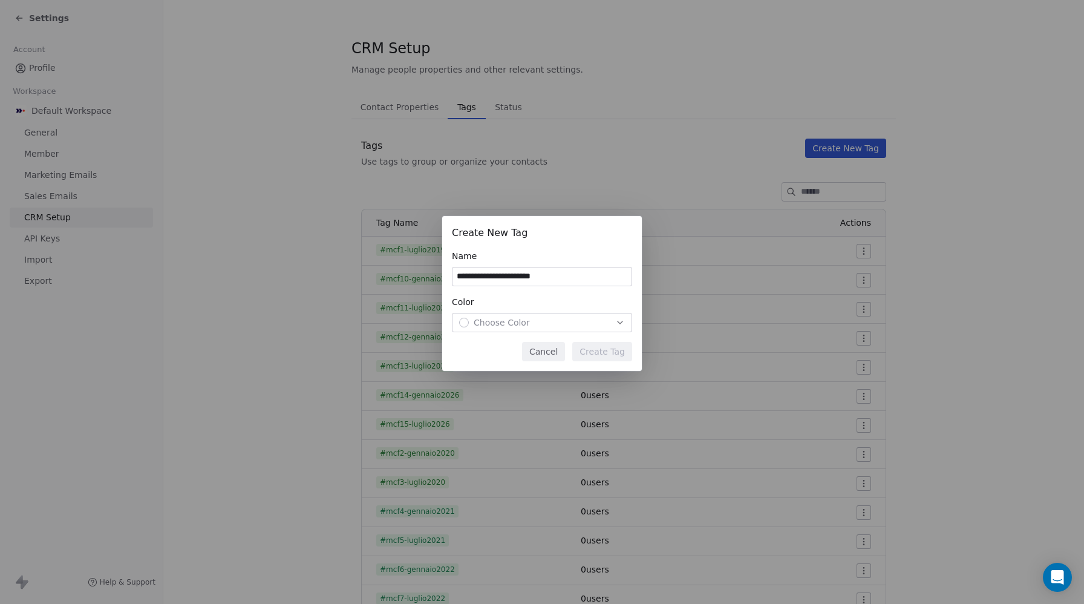
type input "**********"
click at [489, 327] on span "Choose Color" at bounding box center [502, 322] width 56 height 12
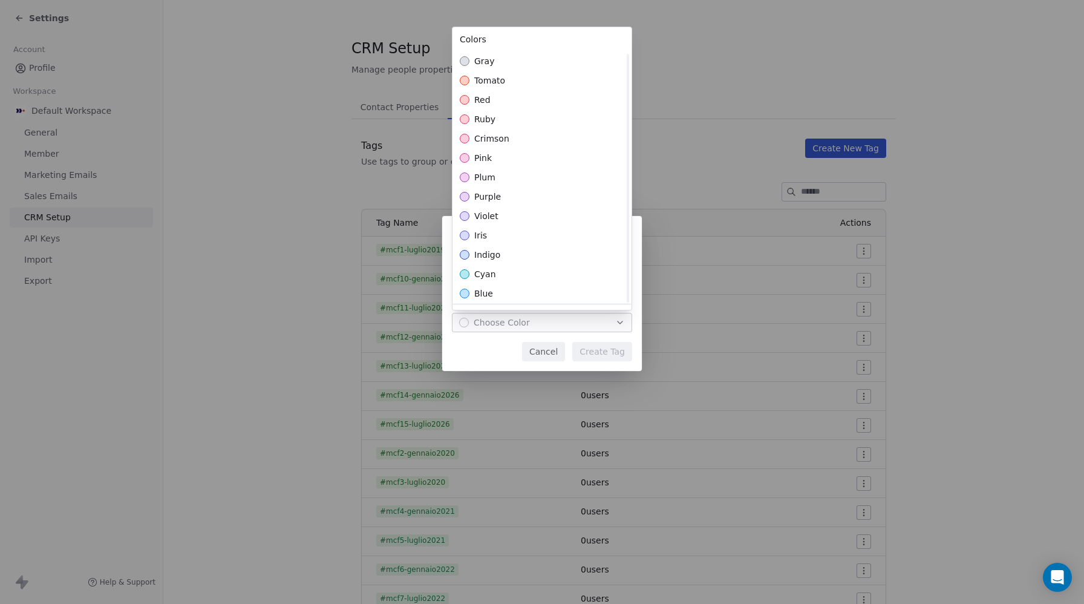
scroll to position [250, 0]
click at [511, 217] on div "amber" at bounding box center [542, 217] width 179 height 19
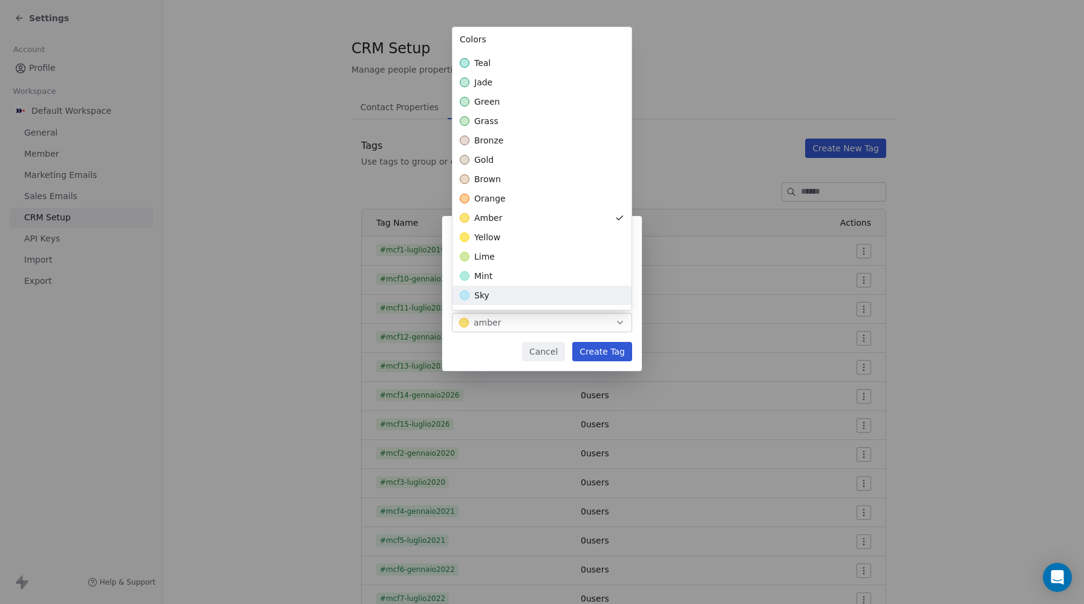
click at [613, 352] on div "**********" at bounding box center [542, 302] width 1084 height 211
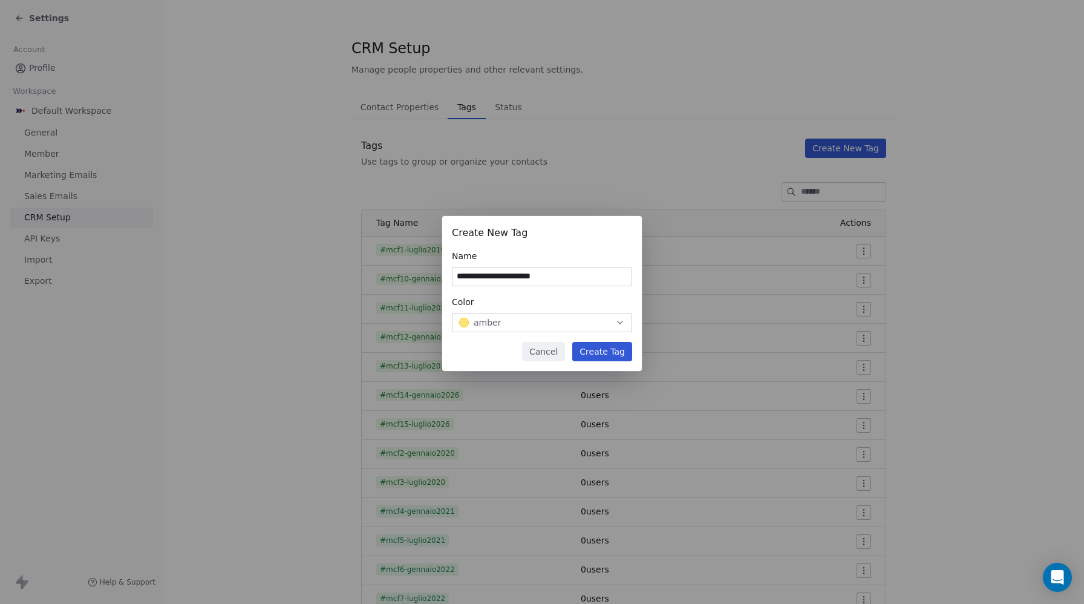
click at [613, 352] on button "Create Tag" at bounding box center [602, 351] width 60 height 19
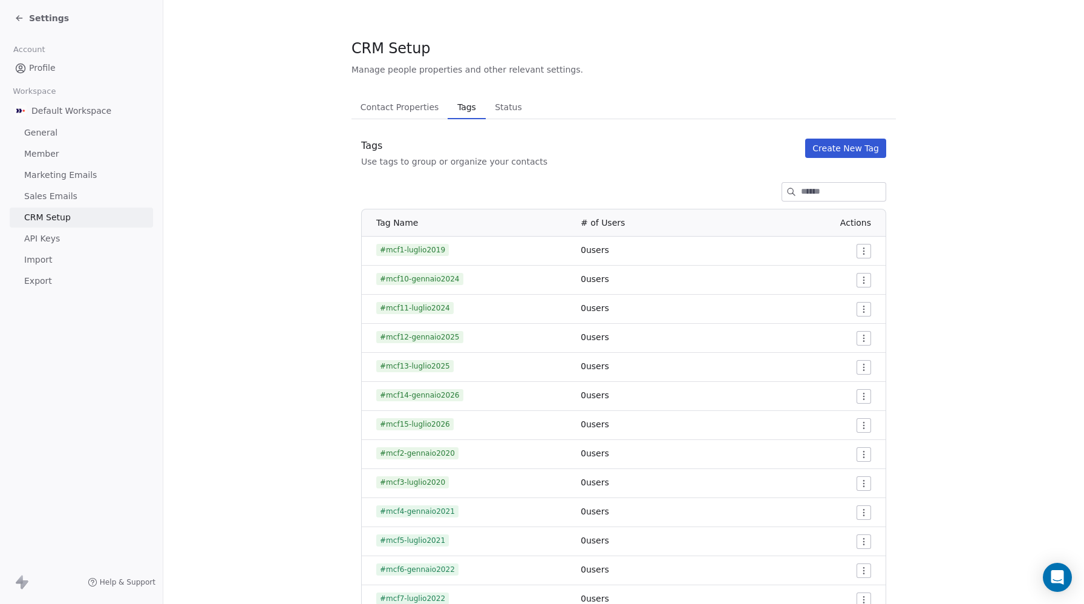
click at [817, 195] on input at bounding box center [843, 192] width 85 height 18
click at [30, 15] on span "Settings" at bounding box center [49, 18] width 40 height 12
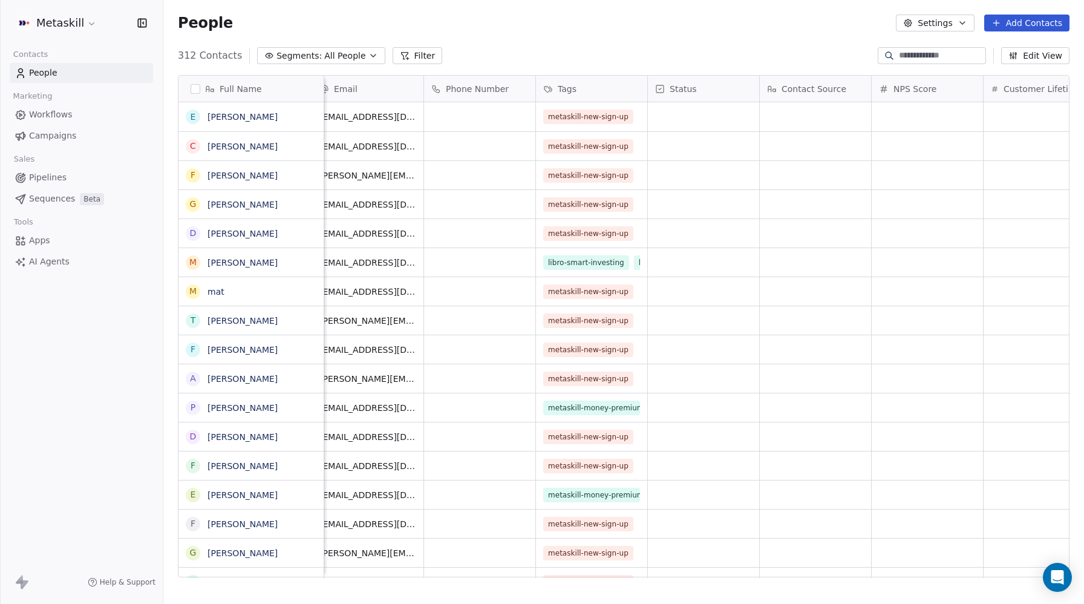
scroll to position [0, 13]
click at [228, 173] on link "[PERSON_NAME]" at bounding box center [243, 176] width 70 height 10
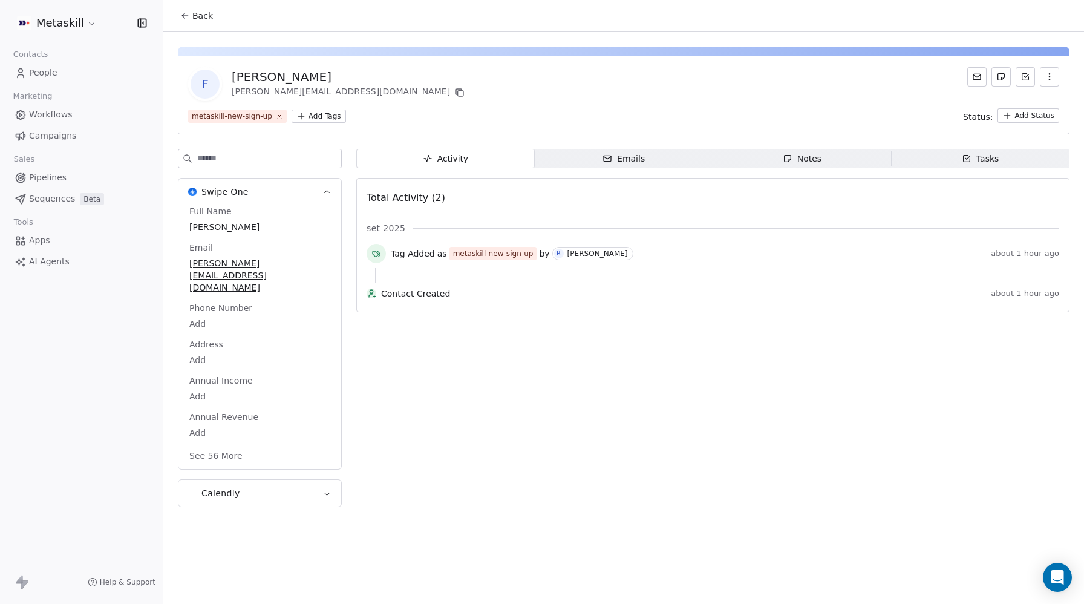
click at [48, 70] on span "People" at bounding box center [43, 73] width 28 height 13
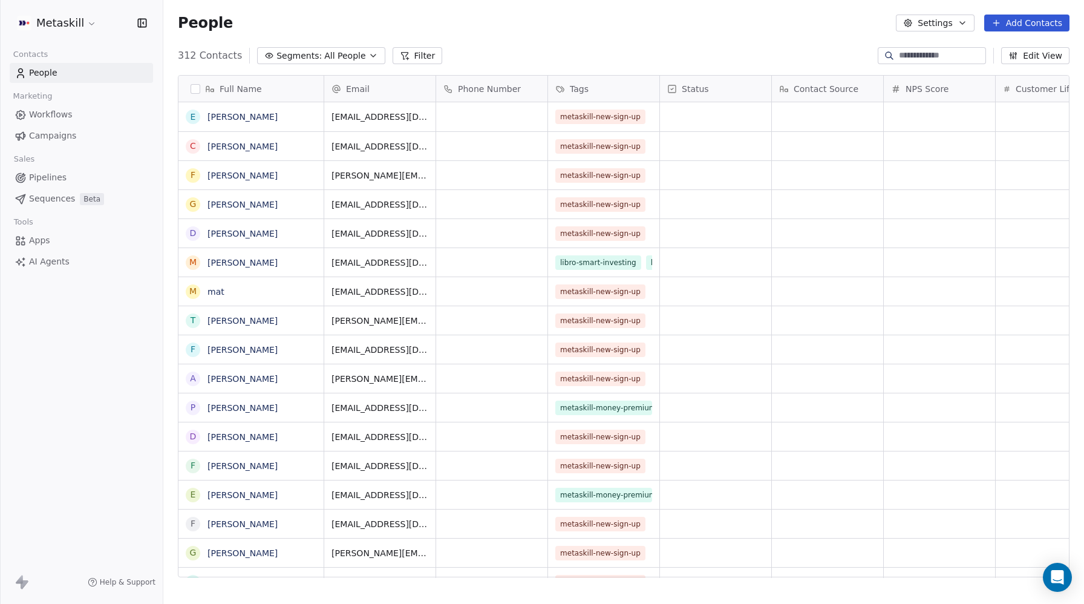
scroll to position [531, 921]
click at [38, 28] on html "Metaskill Contacts People Marketing Workflows Campaigns Sales Pipelines Sequenc…" at bounding box center [542, 302] width 1084 height 604
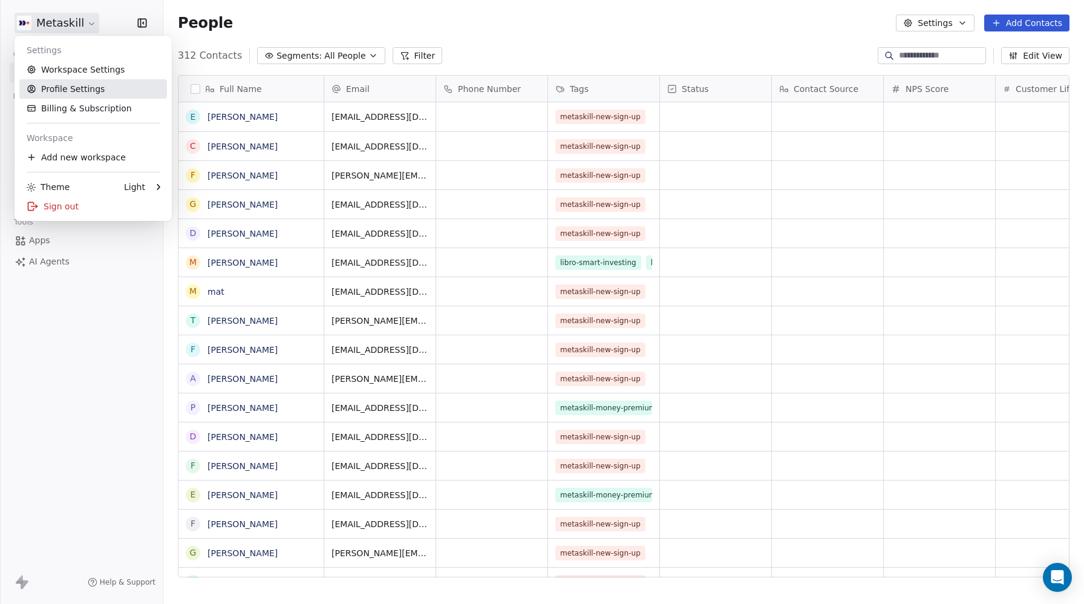
click at [65, 87] on link "Profile Settings" at bounding box center [93, 88] width 148 height 19
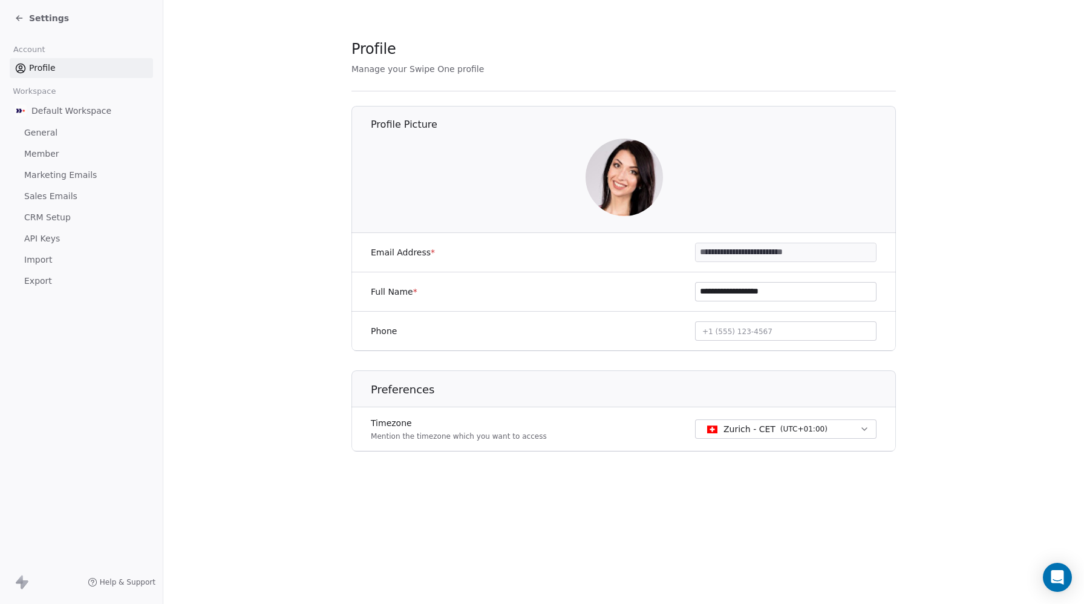
click at [33, 21] on span "Settings" at bounding box center [49, 18] width 40 height 12
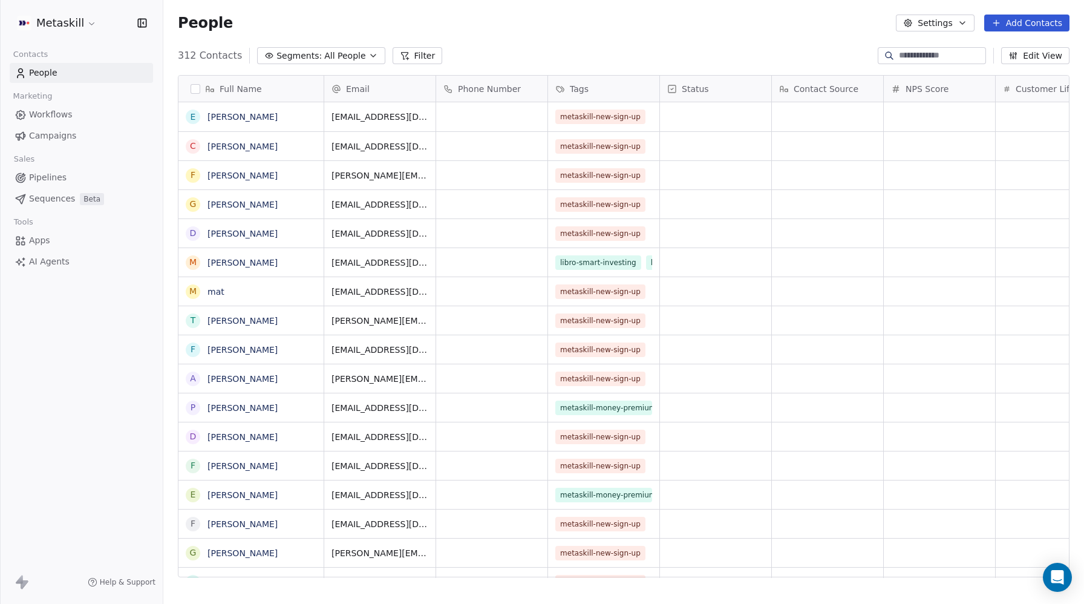
scroll to position [531, 921]
click at [51, 110] on span "Workflows" at bounding box center [51, 114] width 44 height 13
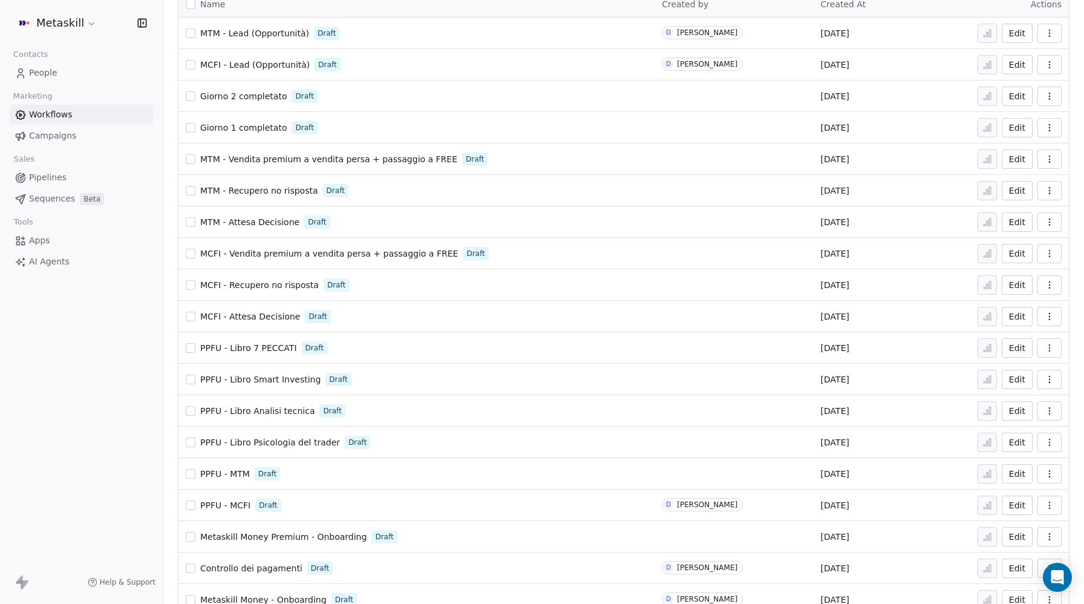
scroll to position [138, 0]
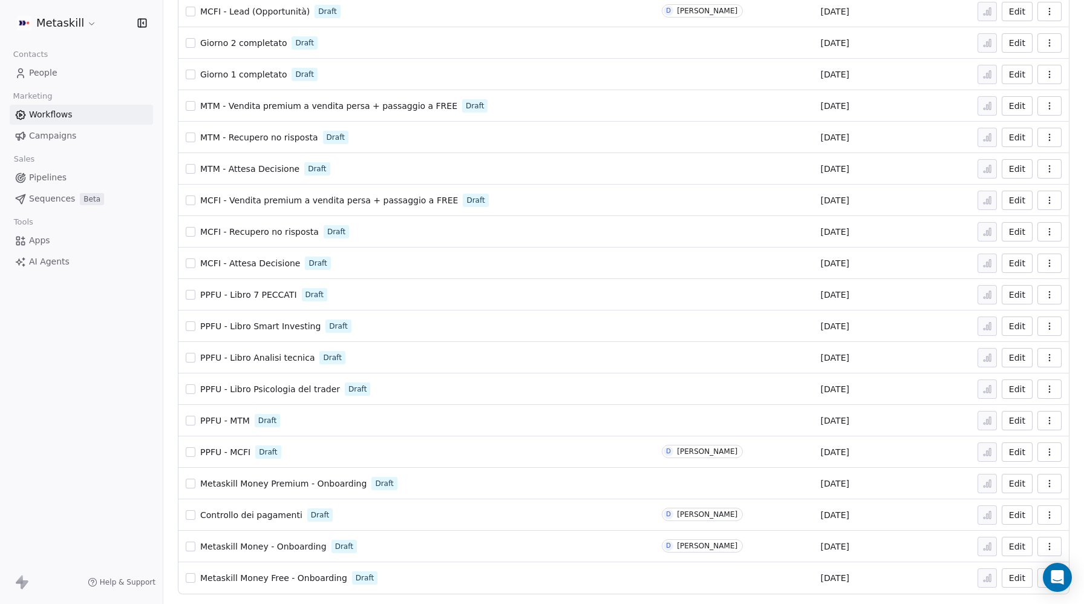
click at [229, 449] on span "PPFU - MCFI" at bounding box center [225, 452] width 50 height 10
